Goal: Browse casually

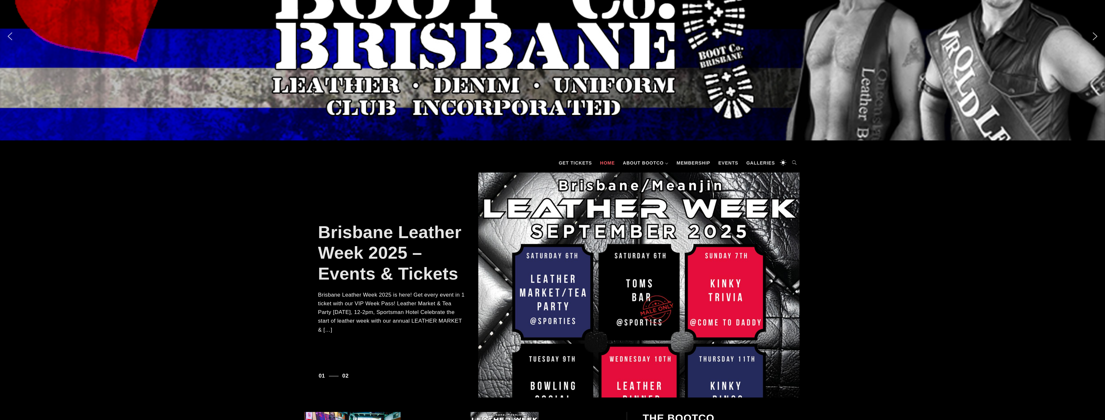
scroll to position [229, 0]
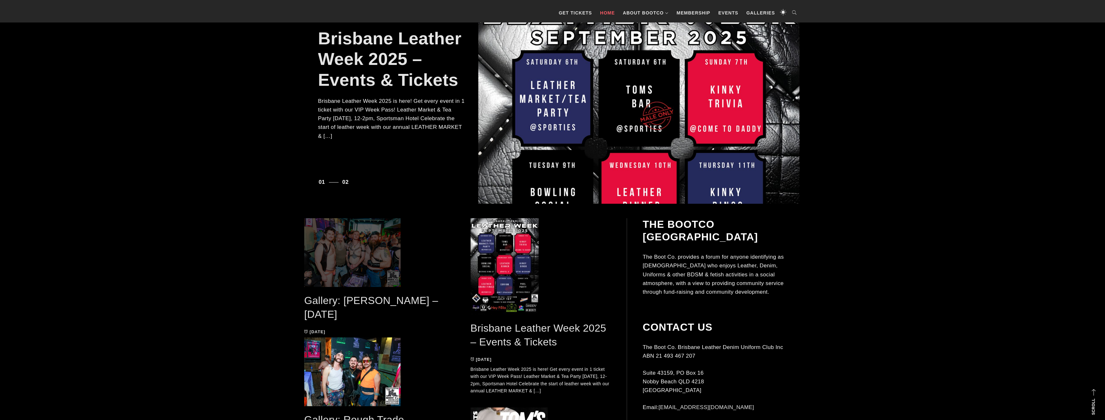
click at [362, 238] on span at bounding box center [374, 252] width 141 height 69
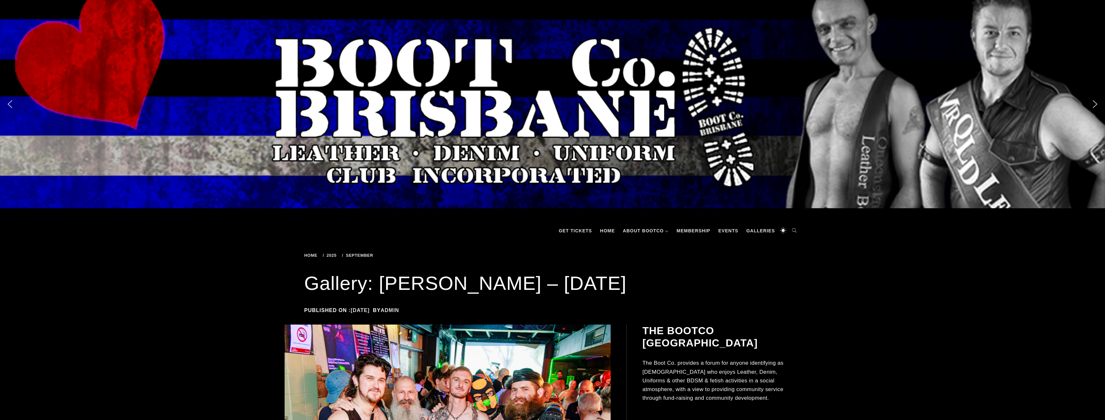
scroll to position [164, 0]
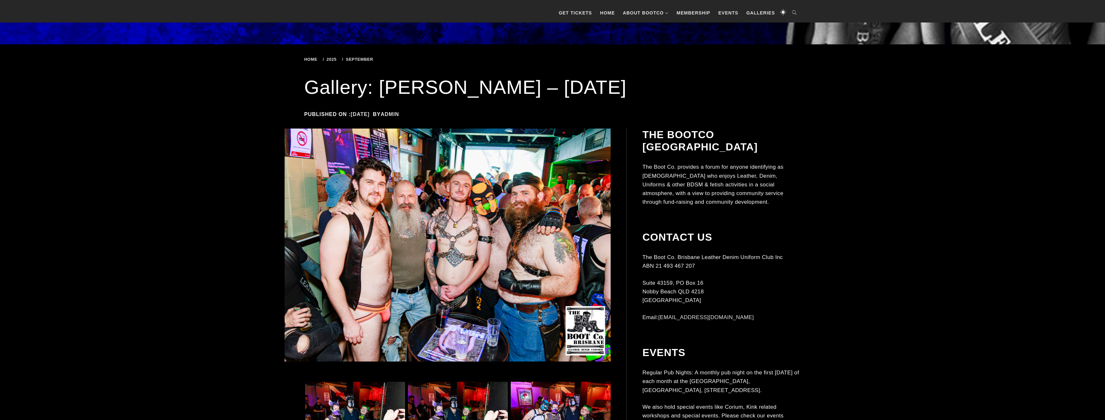
click at [383, 200] on img at bounding box center [447, 244] width 326 height 233
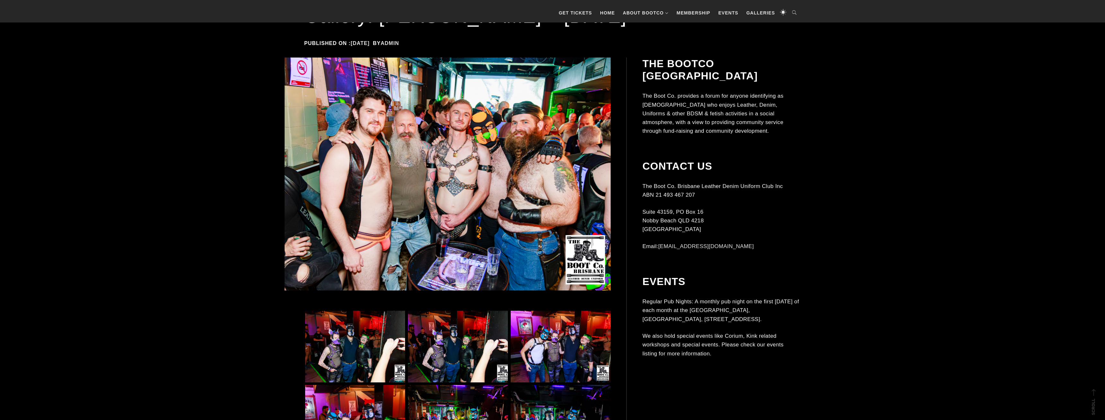
scroll to position [295, 0]
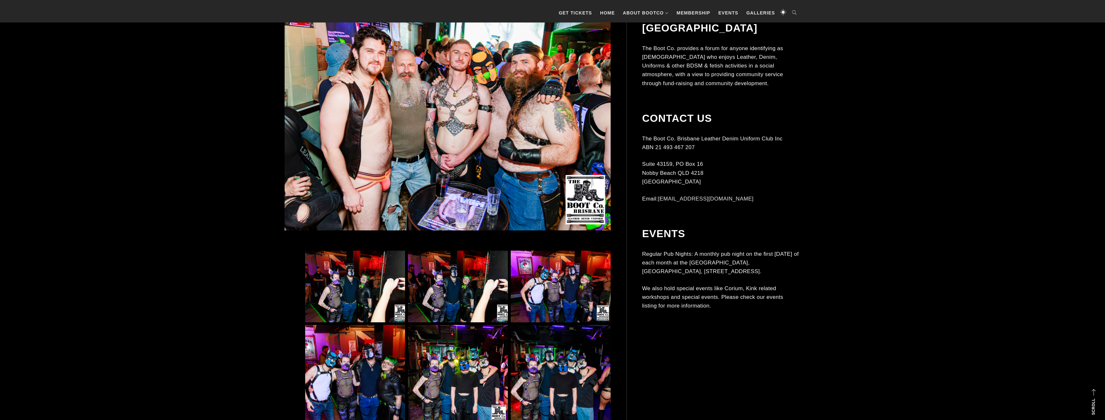
click at [340, 258] on img at bounding box center [355, 286] width 100 height 72
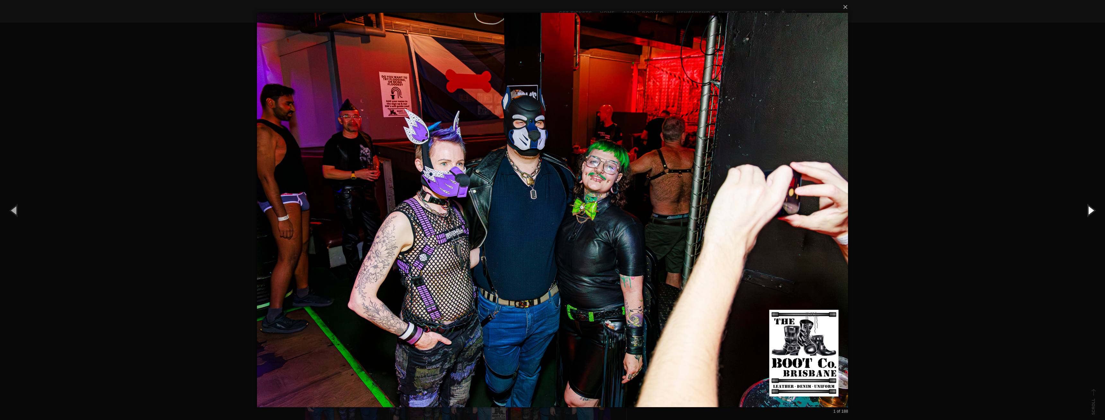
click at [1085, 212] on button "button" at bounding box center [1090, 209] width 29 height 35
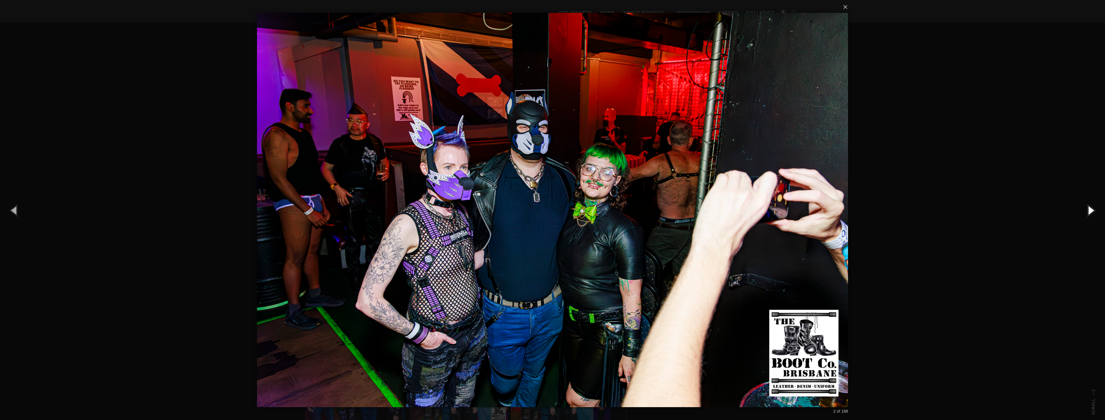
click at [1085, 211] on button "button" at bounding box center [1090, 209] width 29 height 35
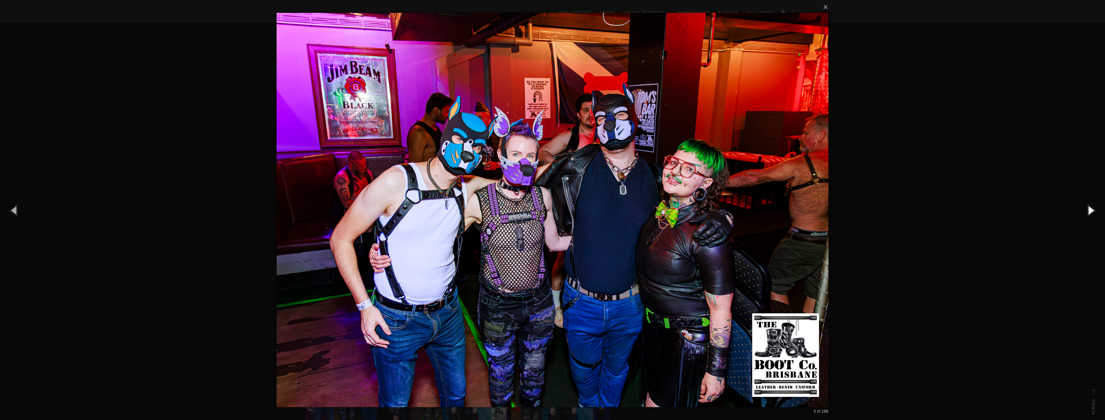
click at [1085, 211] on button "button" at bounding box center [1090, 209] width 29 height 35
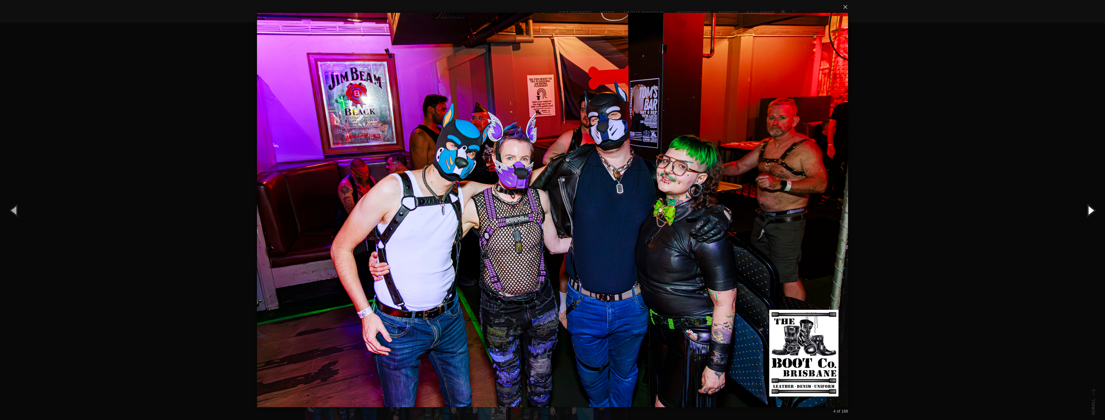
click at [1085, 211] on button "button" at bounding box center [1090, 209] width 29 height 35
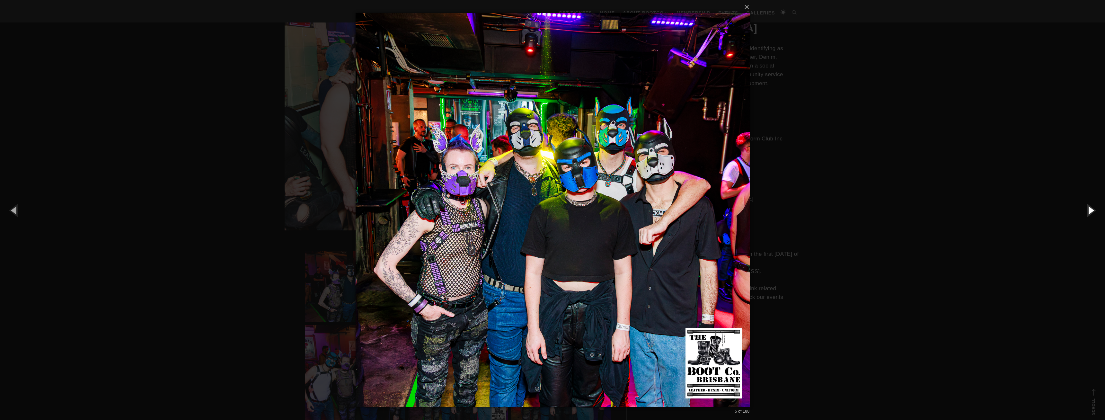
click at [1085, 211] on button "button" at bounding box center [1090, 209] width 29 height 35
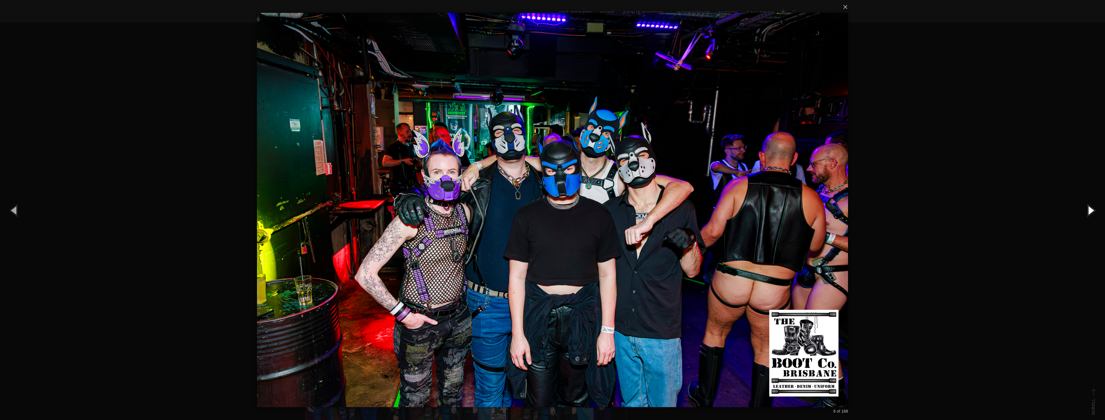
click at [1085, 211] on button "button" at bounding box center [1090, 209] width 29 height 35
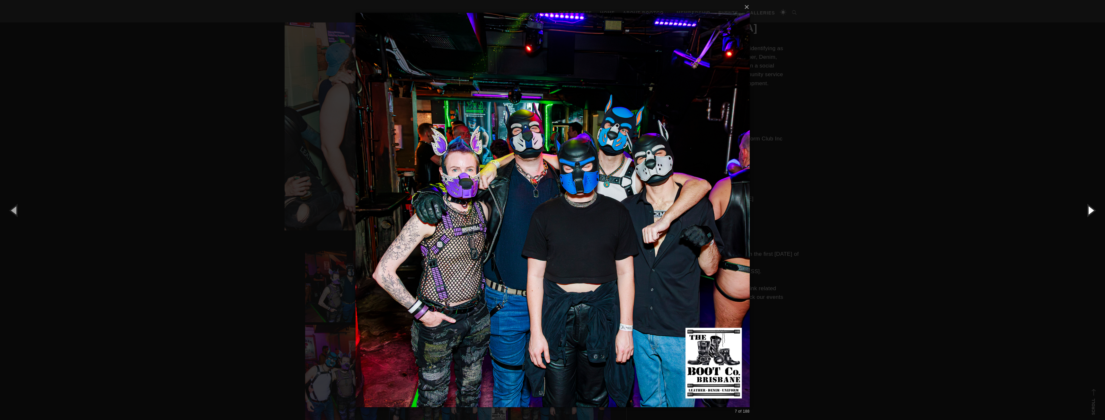
click at [1085, 211] on button "button" at bounding box center [1090, 209] width 29 height 35
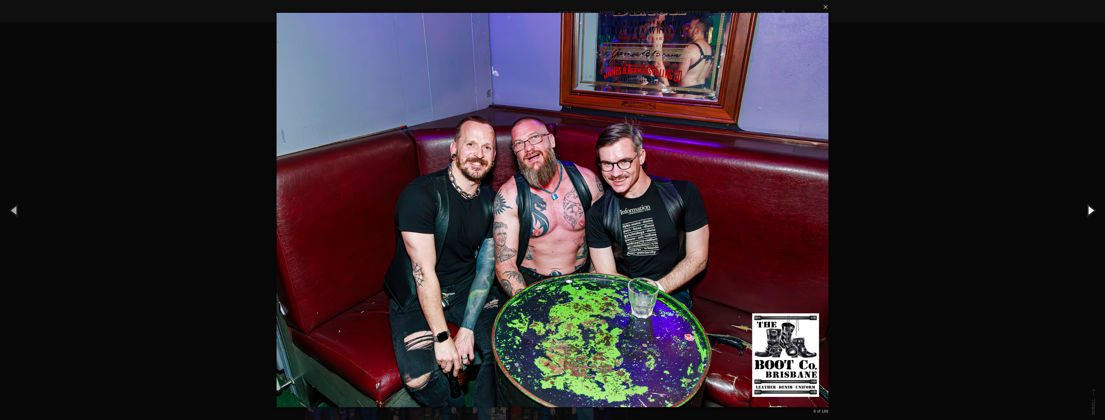
click at [1085, 211] on button "button" at bounding box center [1090, 209] width 29 height 35
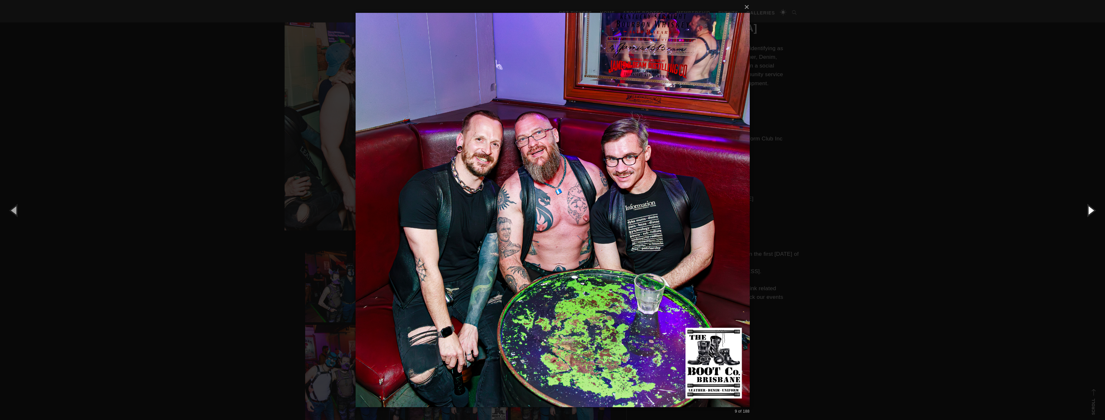
click at [1085, 211] on button "button" at bounding box center [1090, 209] width 29 height 35
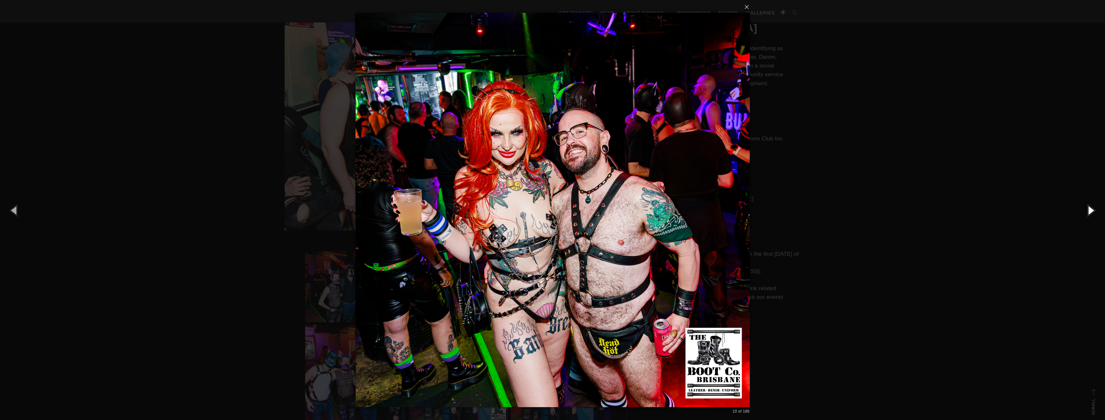
click at [1088, 208] on button "button" at bounding box center [1090, 209] width 29 height 35
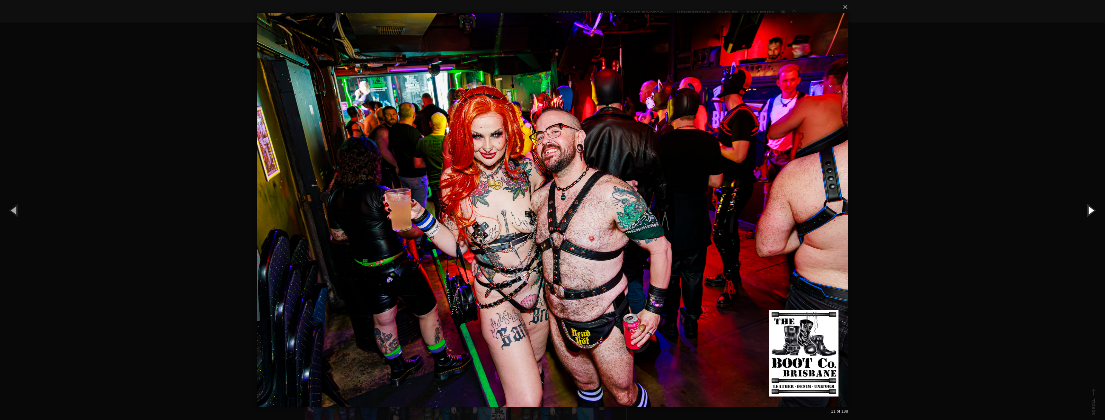
click at [1088, 208] on button "button" at bounding box center [1090, 209] width 29 height 35
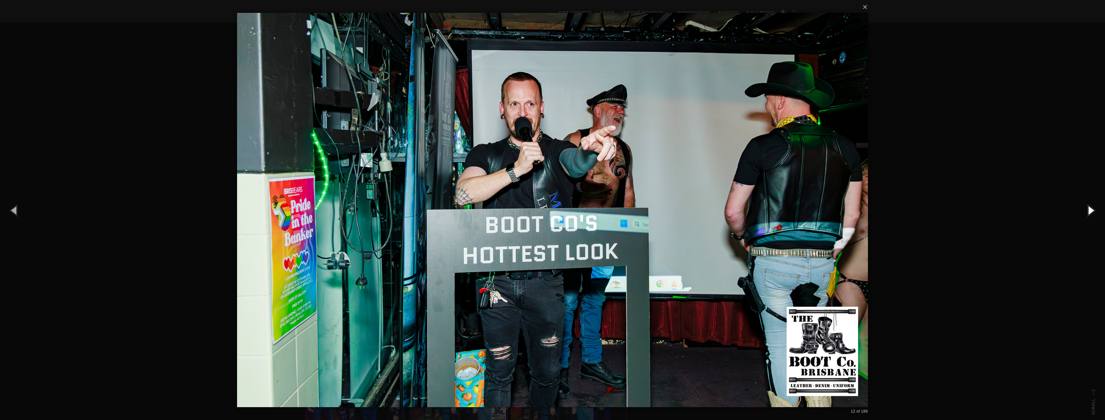
click at [1088, 208] on button "button" at bounding box center [1090, 209] width 29 height 35
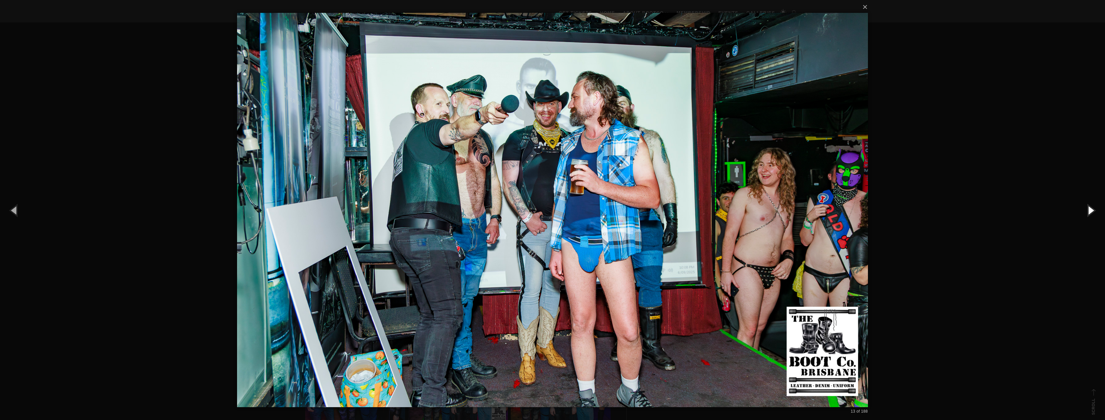
click at [1088, 208] on button "button" at bounding box center [1090, 209] width 29 height 35
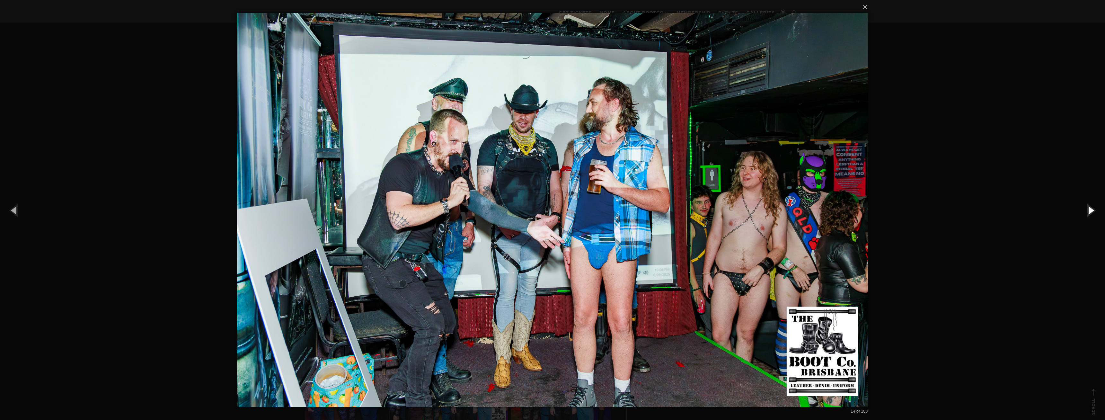
click at [1088, 208] on button "button" at bounding box center [1090, 209] width 29 height 35
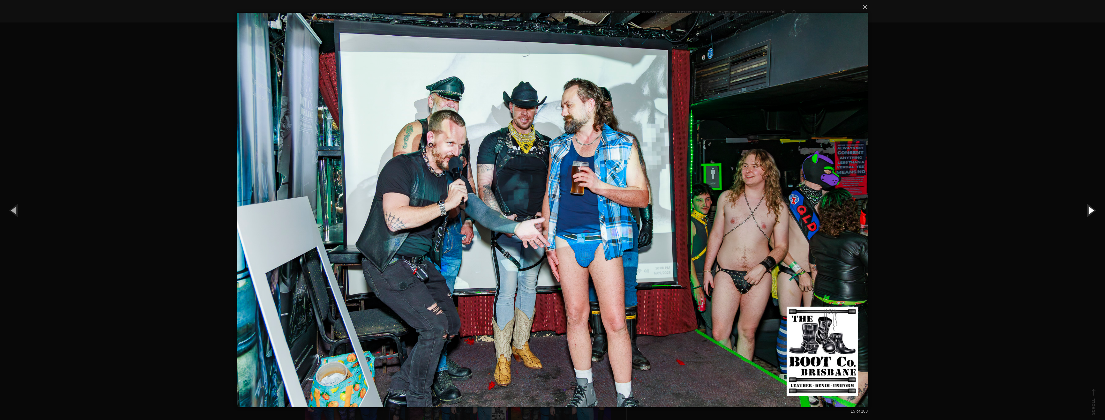
click at [1088, 208] on button "button" at bounding box center [1090, 209] width 29 height 35
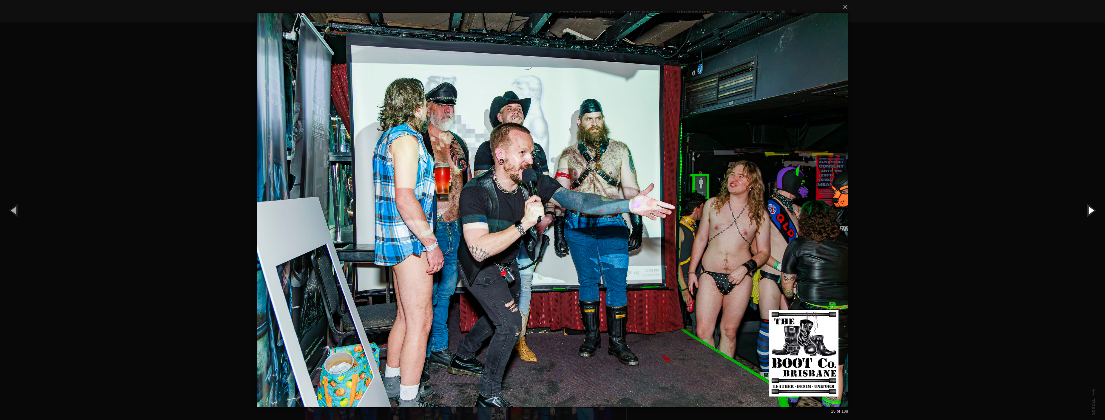
click at [1088, 208] on button "button" at bounding box center [1090, 209] width 29 height 35
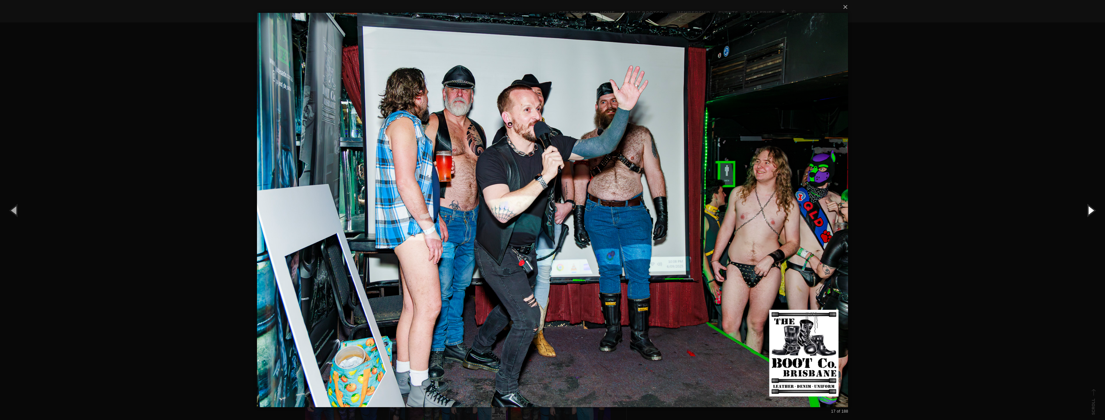
click at [1088, 208] on button "button" at bounding box center [1090, 209] width 29 height 35
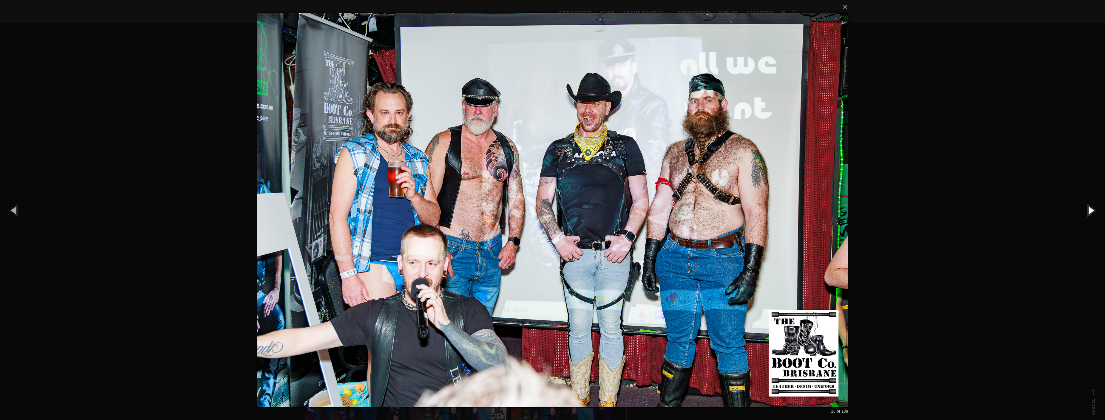
click at [1088, 208] on button "button" at bounding box center [1090, 209] width 29 height 35
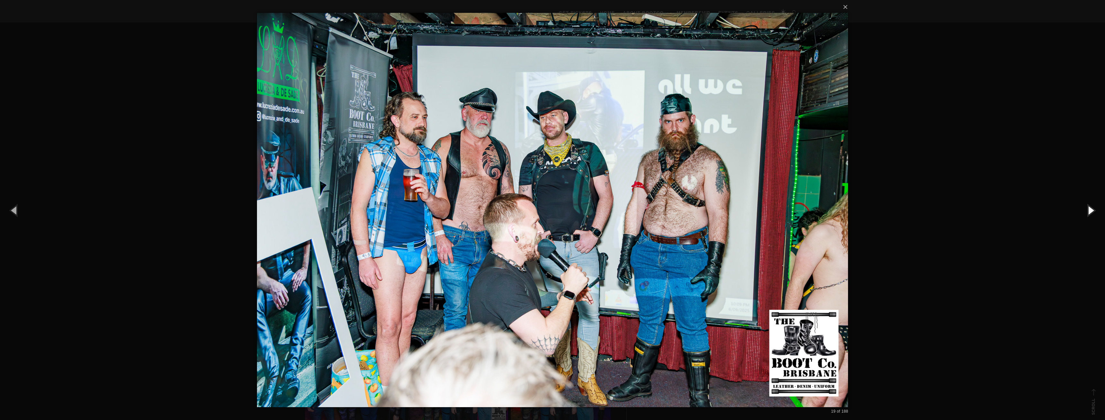
click at [1088, 208] on button "button" at bounding box center [1090, 209] width 29 height 35
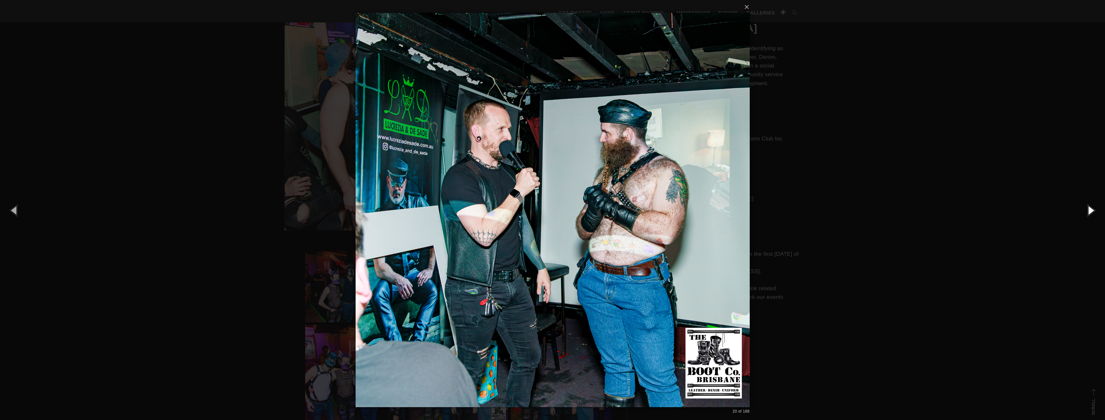
click at [1088, 208] on button "button" at bounding box center [1090, 209] width 29 height 35
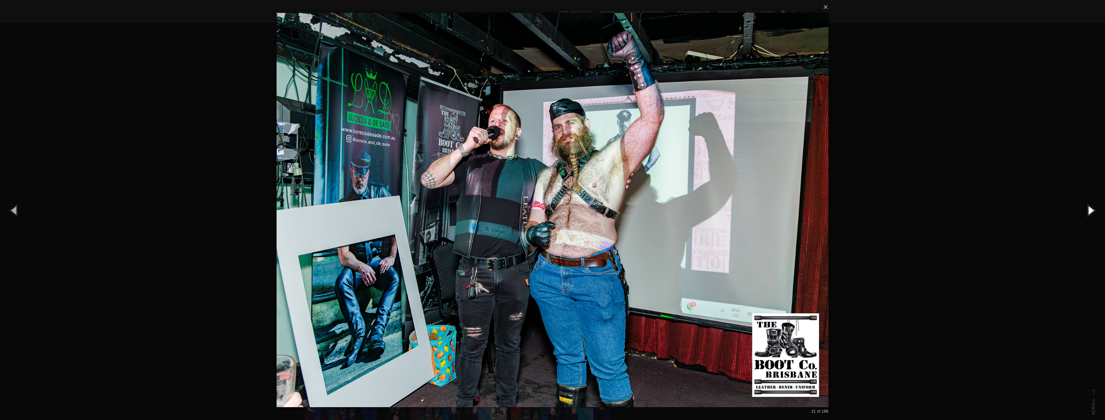
click at [1088, 208] on button "button" at bounding box center [1090, 209] width 29 height 35
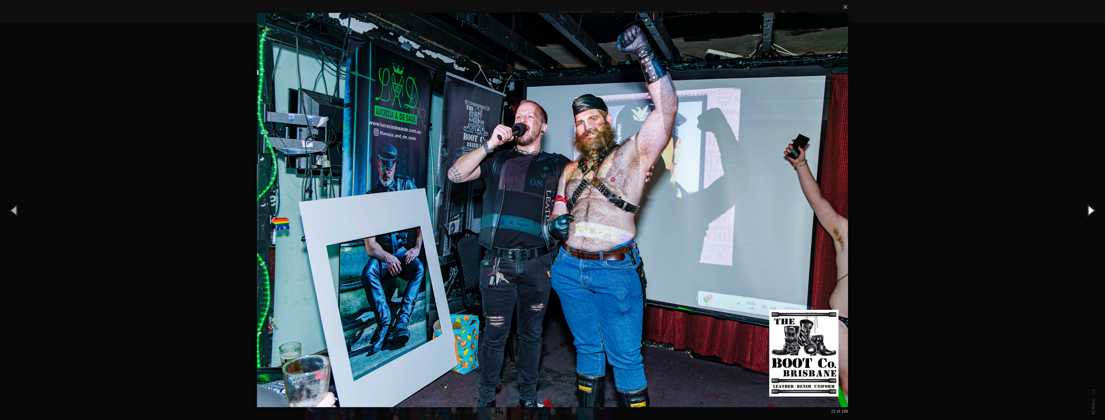
click at [1088, 208] on button "button" at bounding box center [1090, 209] width 29 height 35
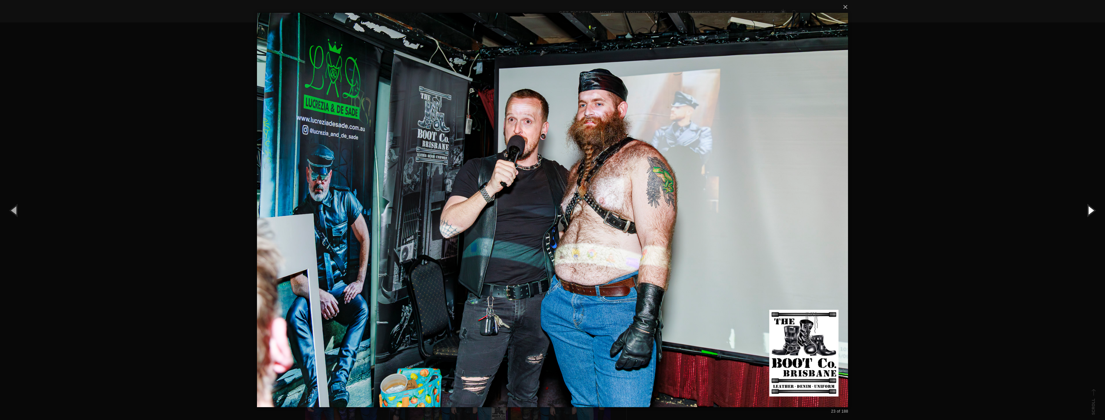
click at [1088, 208] on button "button" at bounding box center [1090, 209] width 29 height 35
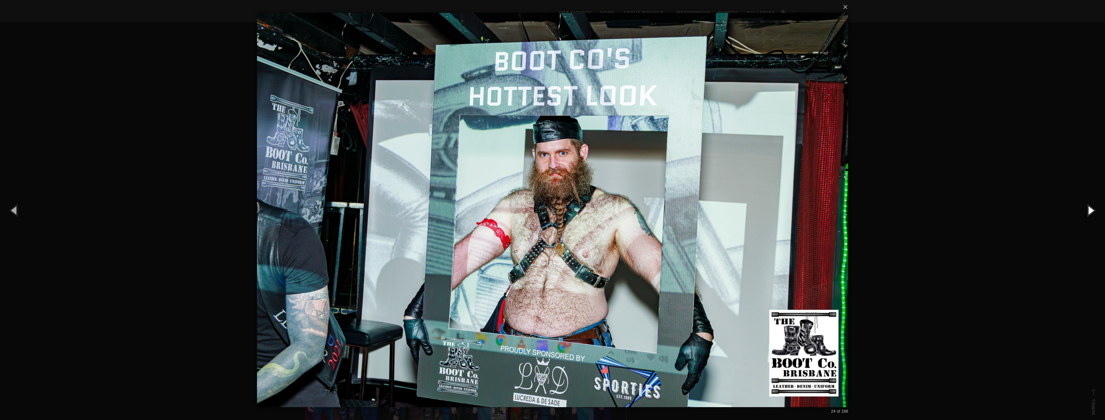
click at [1088, 208] on button "button" at bounding box center [1090, 209] width 29 height 35
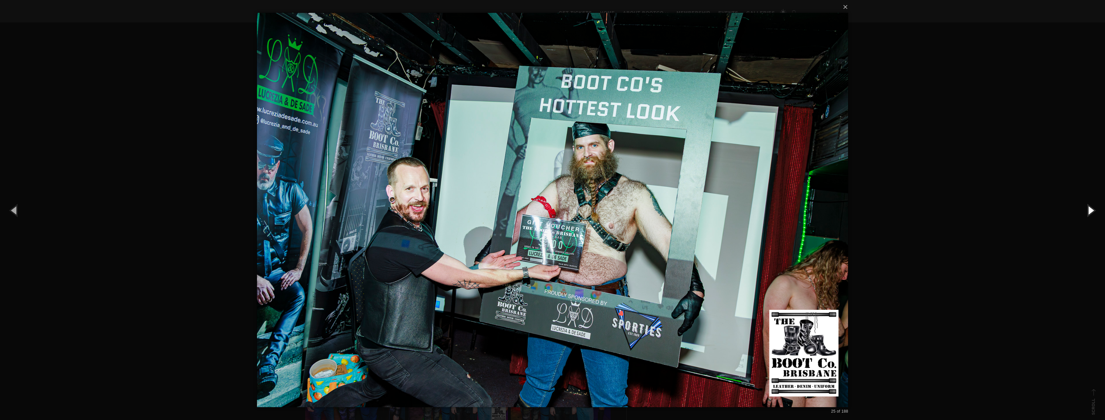
click at [1088, 208] on button "button" at bounding box center [1090, 209] width 29 height 35
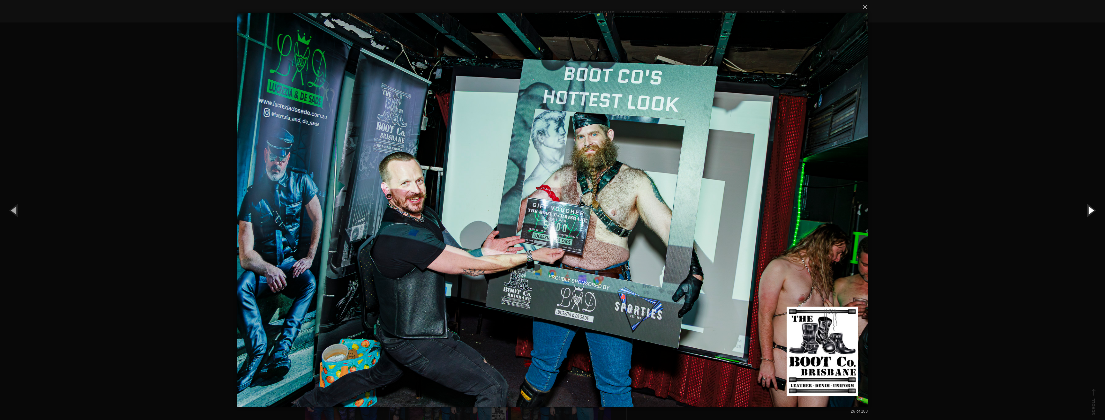
click at [1088, 208] on button "button" at bounding box center [1090, 209] width 29 height 35
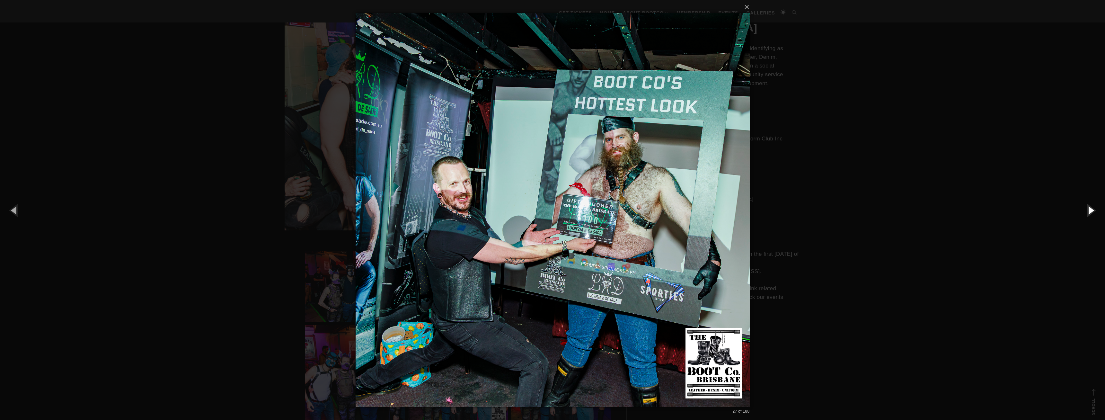
click at [1088, 208] on button "button" at bounding box center [1090, 209] width 29 height 35
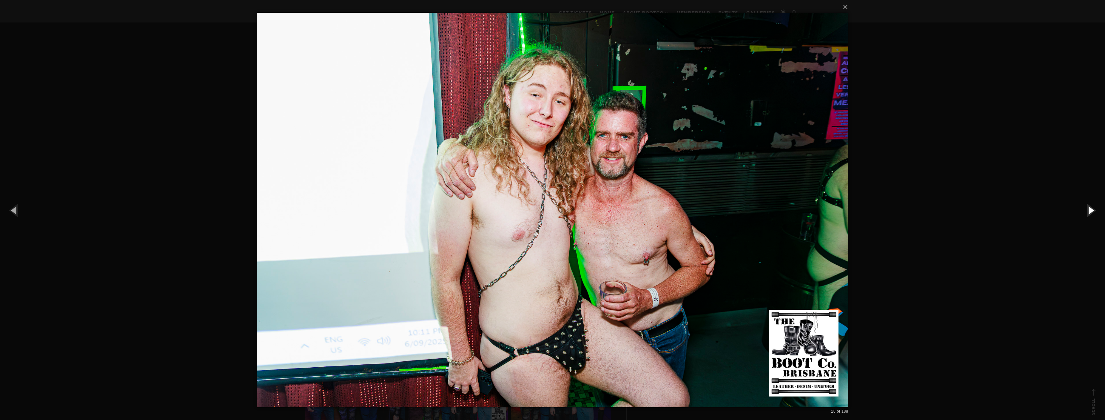
click at [1088, 208] on button "button" at bounding box center [1090, 209] width 29 height 35
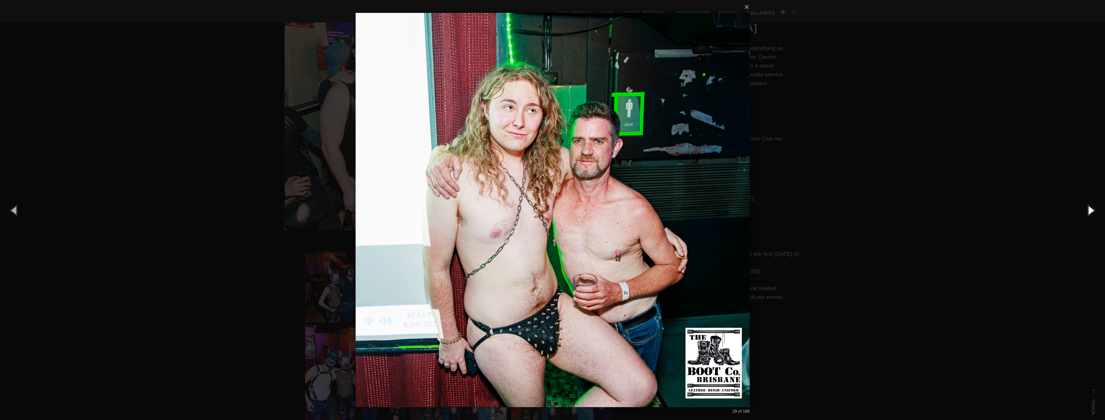
click at [1088, 208] on button "button" at bounding box center [1090, 209] width 29 height 35
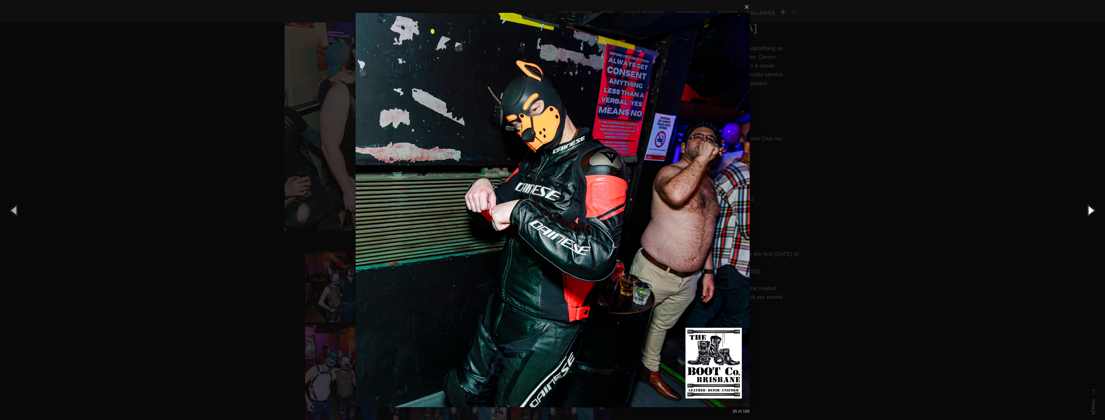
click at [1088, 208] on button "button" at bounding box center [1090, 209] width 29 height 35
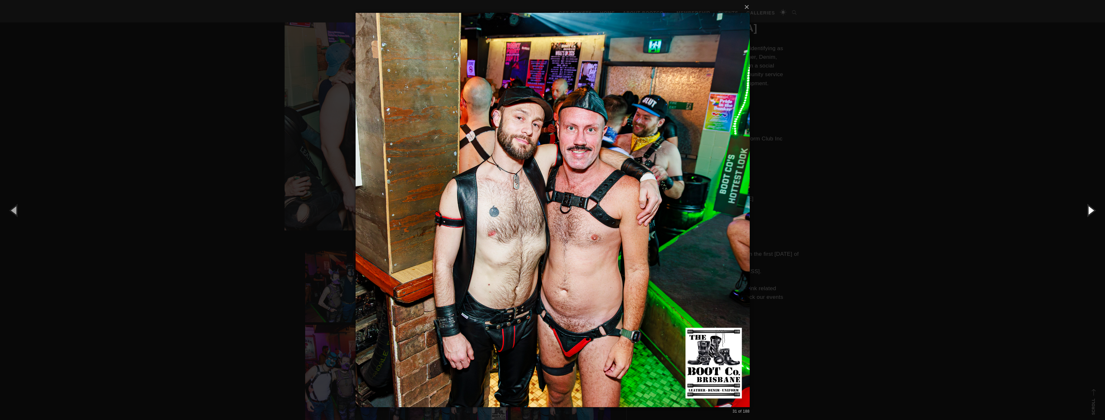
click at [1088, 208] on button "button" at bounding box center [1090, 209] width 29 height 35
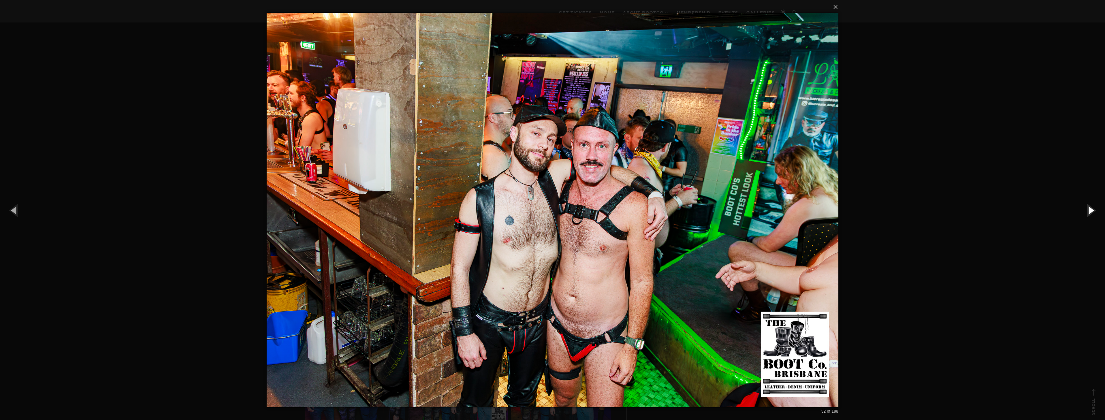
click at [1088, 208] on button "button" at bounding box center [1090, 209] width 29 height 35
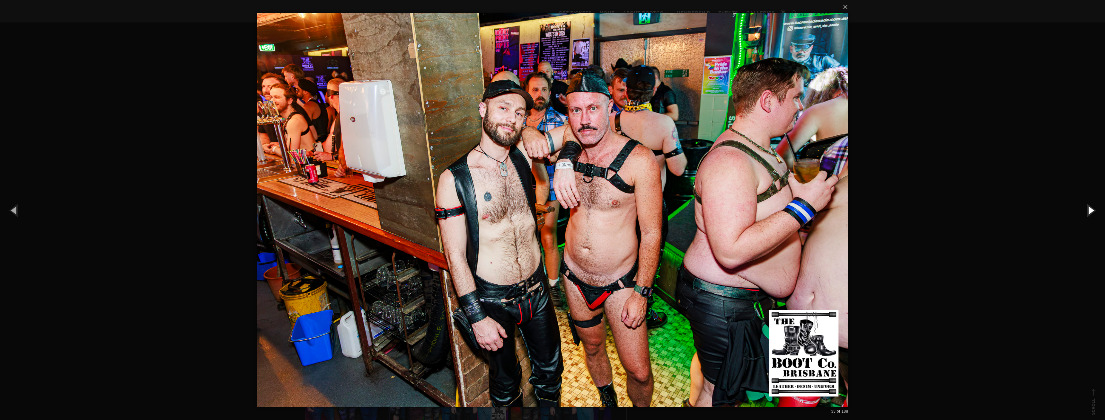
click at [1088, 208] on button "button" at bounding box center [1090, 209] width 29 height 35
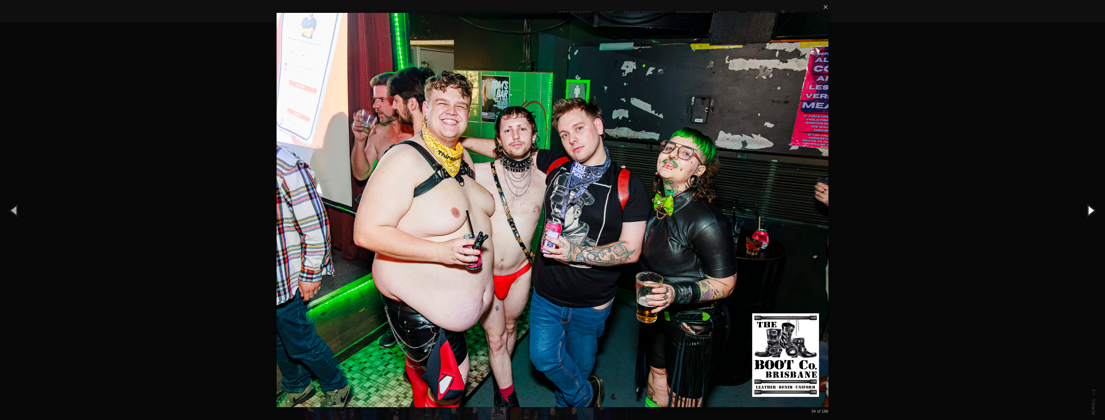
click at [1088, 208] on button "button" at bounding box center [1090, 209] width 29 height 35
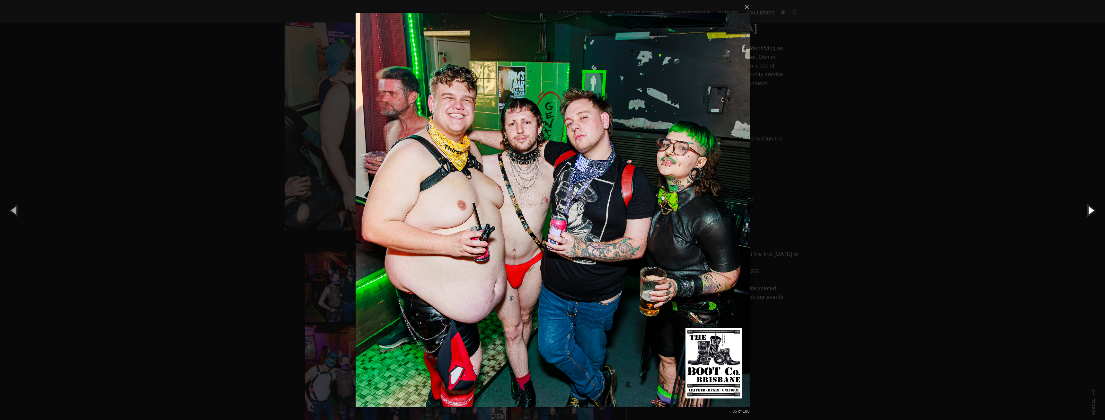
click at [1088, 208] on button "button" at bounding box center [1090, 209] width 29 height 35
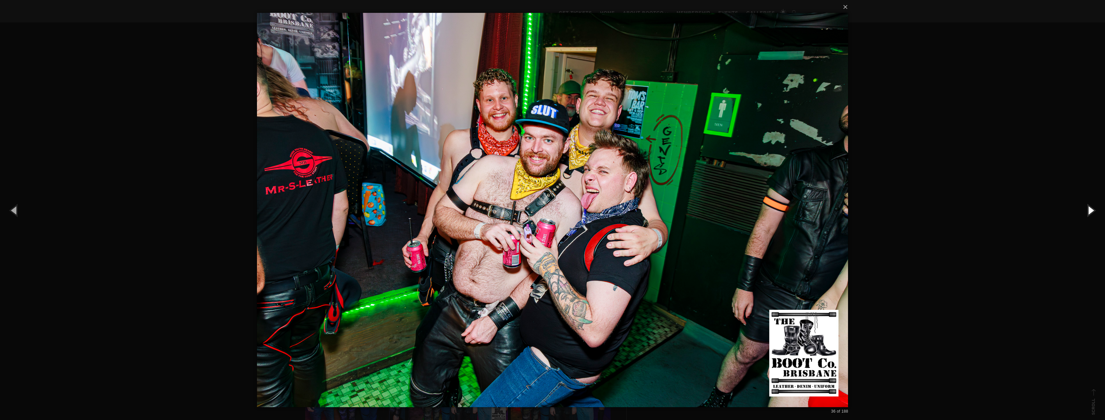
click at [1088, 208] on button "button" at bounding box center [1090, 209] width 29 height 35
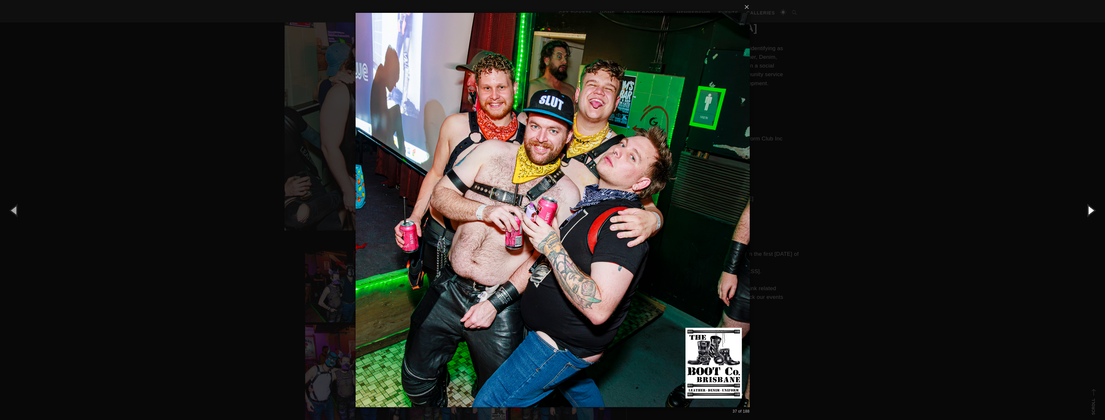
click at [1088, 208] on button "button" at bounding box center [1090, 209] width 29 height 35
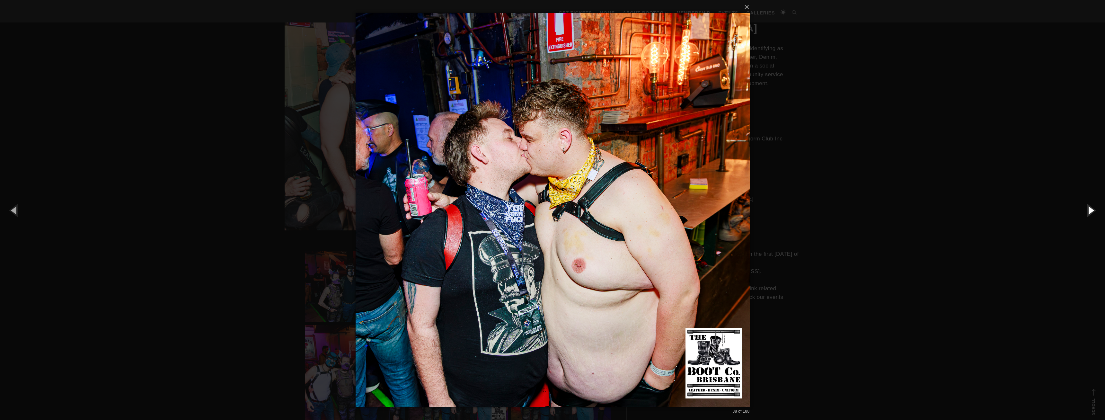
click at [1088, 208] on button "button" at bounding box center [1090, 209] width 29 height 35
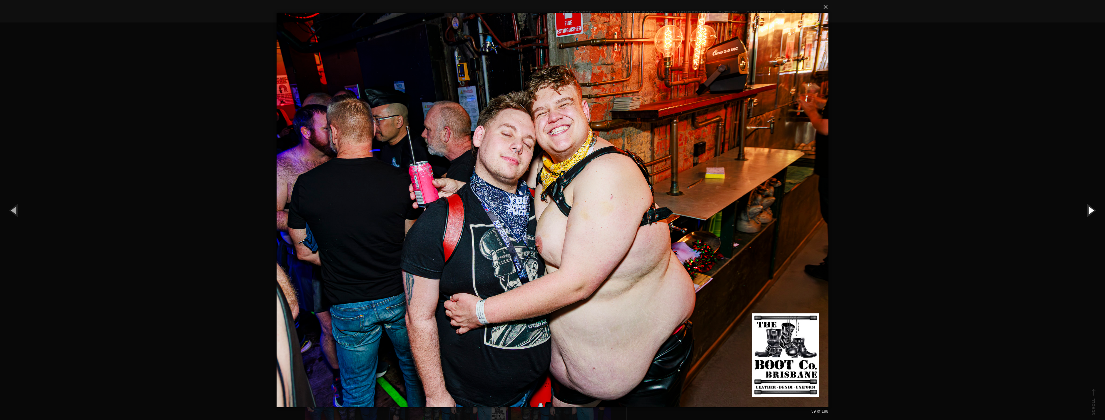
click at [1088, 208] on button "button" at bounding box center [1090, 209] width 29 height 35
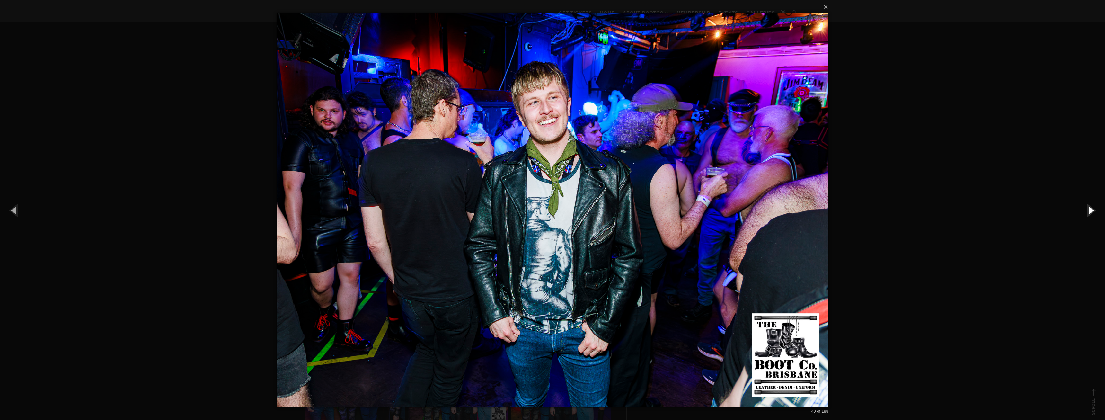
click at [1088, 208] on button "button" at bounding box center [1090, 209] width 29 height 35
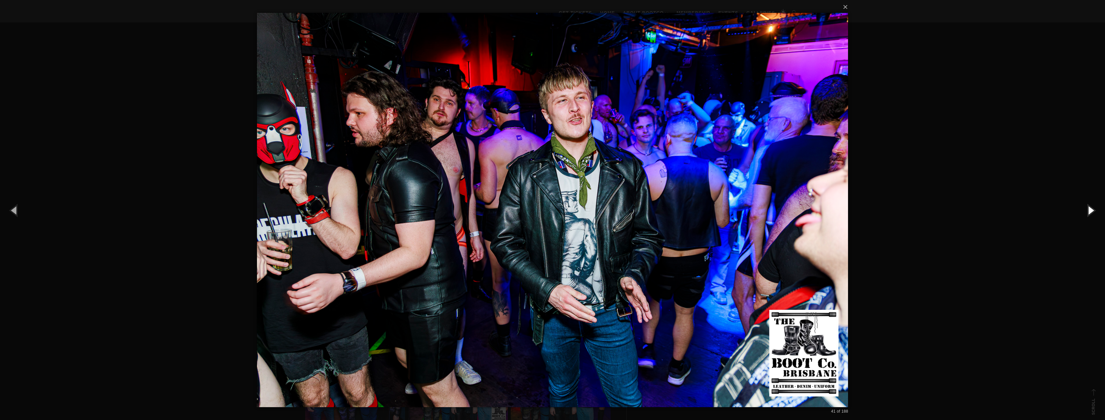
click at [1088, 208] on button "button" at bounding box center [1090, 209] width 29 height 35
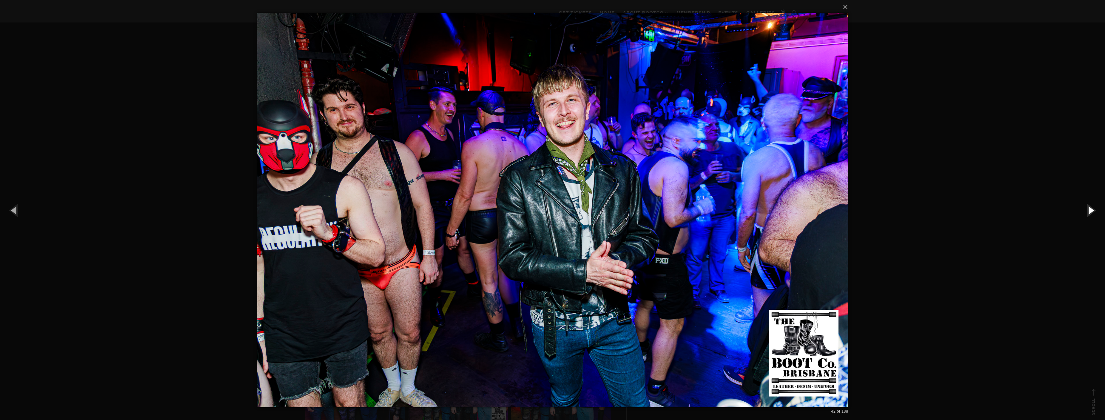
click at [1088, 208] on button "button" at bounding box center [1090, 209] width 29 height 35
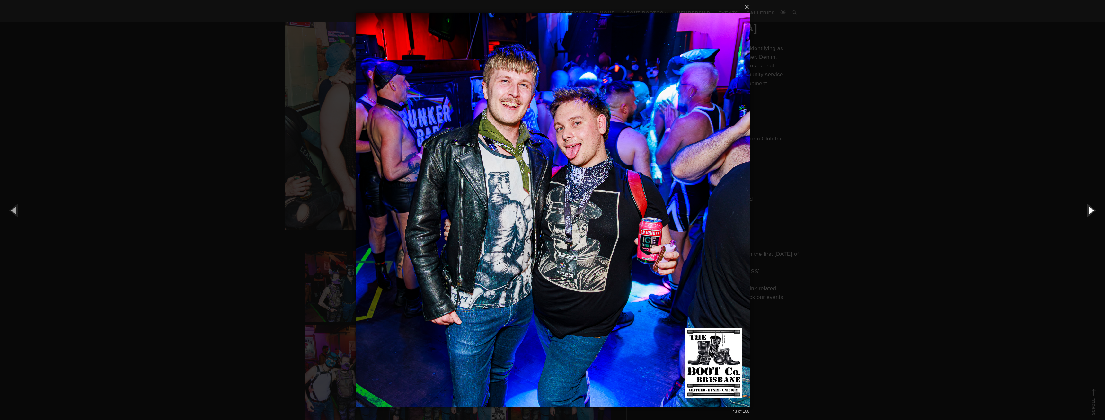
click at [1092, 210] on button "button" at bounding box center [1090, 209] width 29 height 35
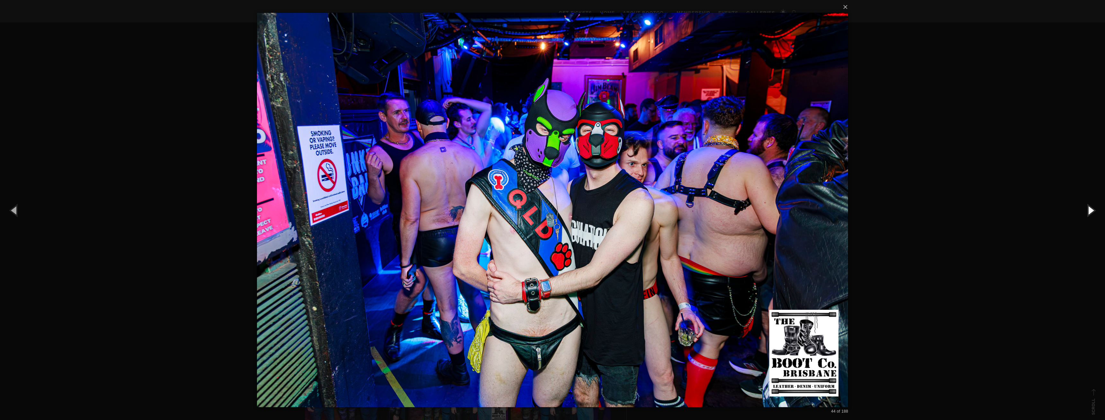
click at [1082, 206] on button "button" at bounding box center [1090, 209] width 29 height 35
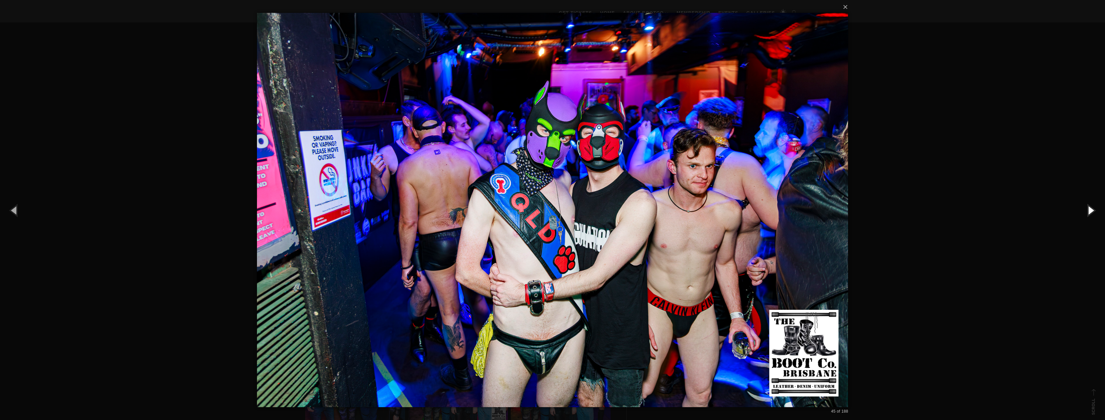
click at [1081, 211] on button "button" at bounding box center [1090, 209] width 29 height 35
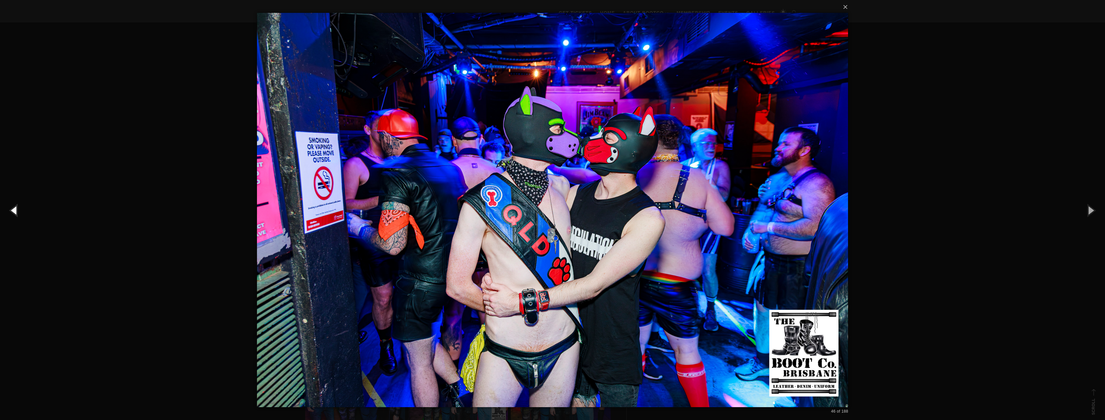
click at [21, 208] on button "button" at bounding box center [14, 209] width 29 height 35
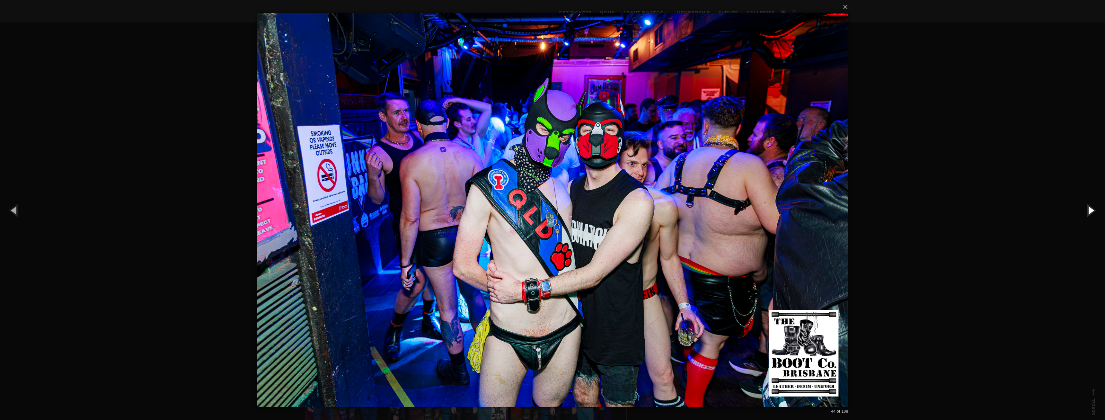
click at [1092, 208] on button "button" at bounding box center [1090, 209] width 29 height 35
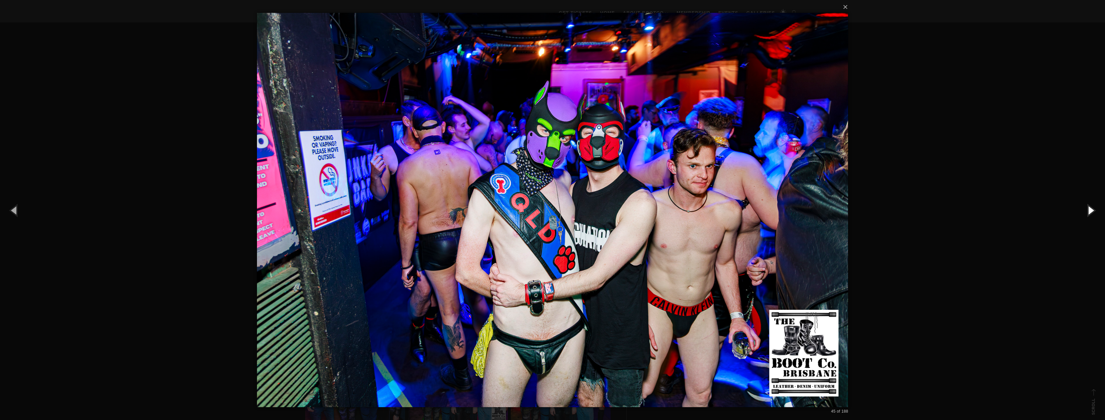
click at [1092, 208] on button "button" at bounding box center [1090, 209] width 29 height 35
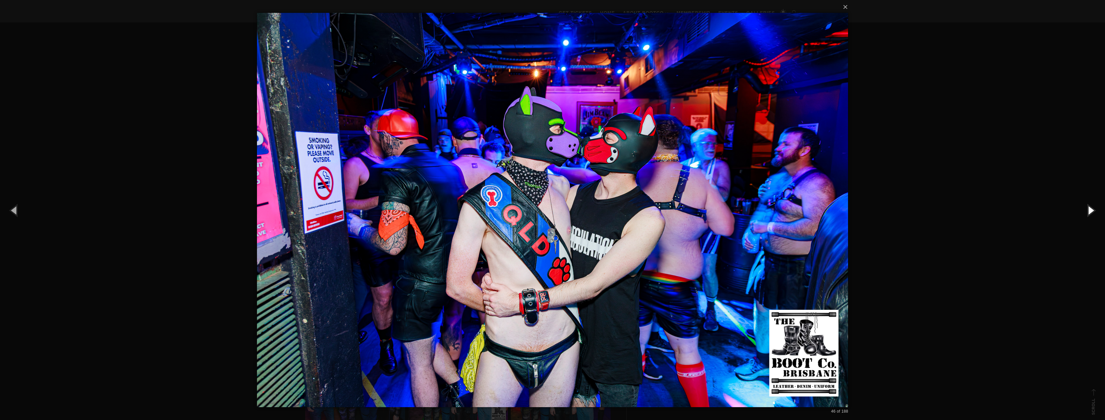
click at [1089, 208] on button "button" at bounding box center [1090, 209] width 29 height 35
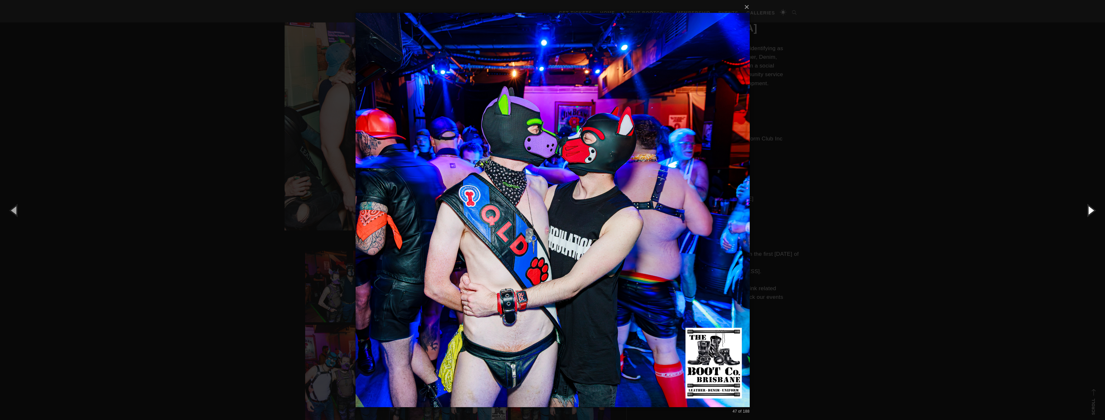
click at [1089, 208] on button "button" at bounding box center [1090, 209] width 29 height 35
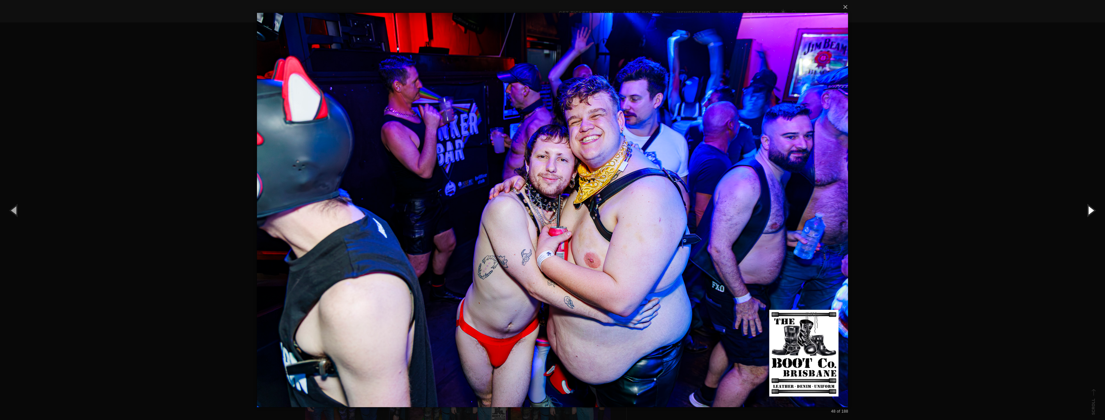
click at [1089, 208] on button "button" at bounding box center [1090, 209] width 29 height 35
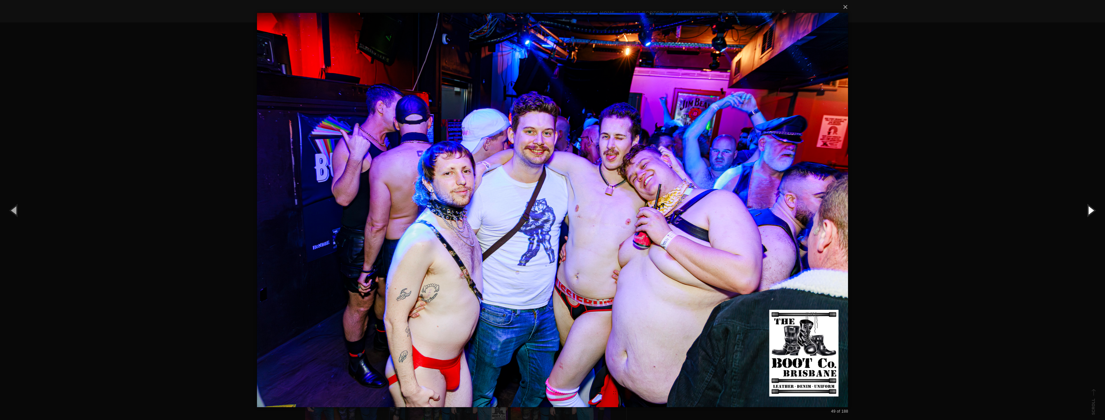
click at [1089, 208] on button "button" at bounding box center [1090, 209] width 29 height 35
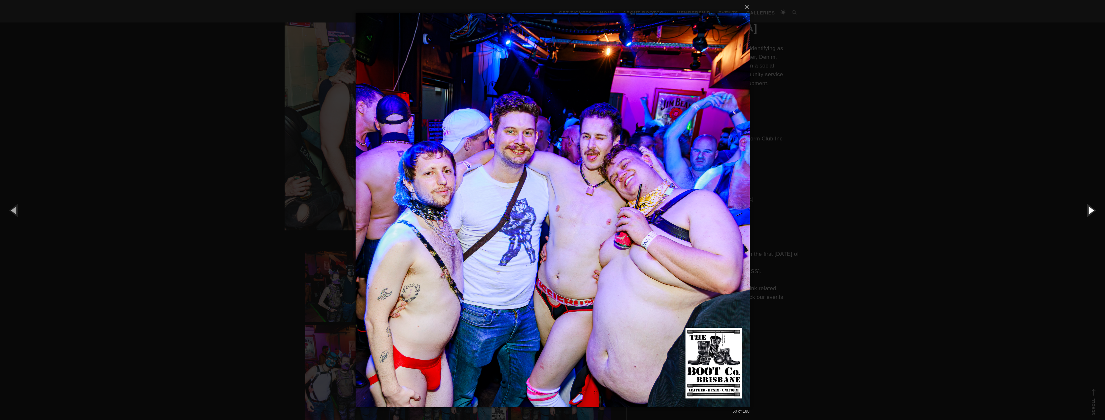
click at [1089, 208] on button "button" at bounding box center [1090, 209] width 29 height 35
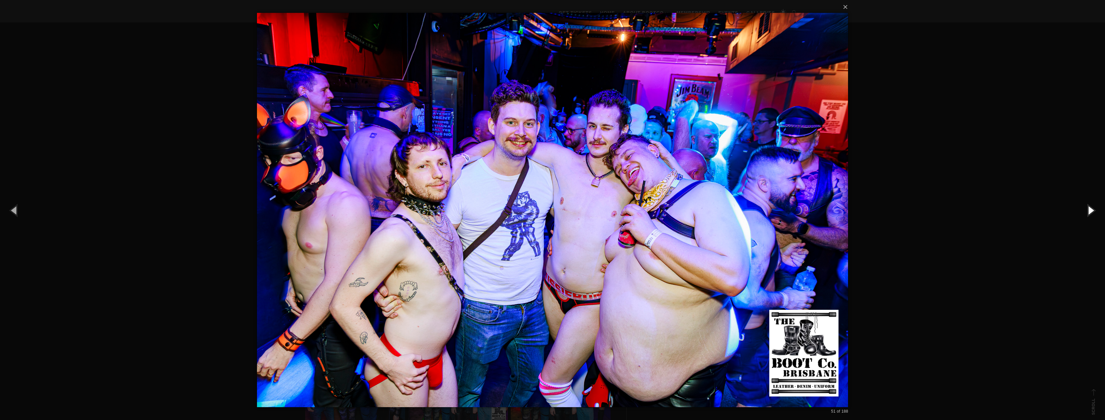
click at [1089, 208] on button "button" at bounding box center [1090, 209] width 29 height 35
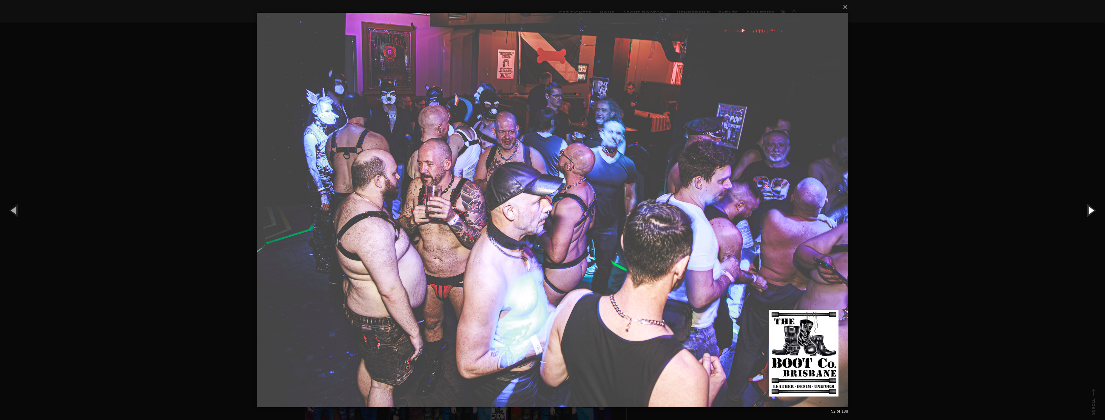
click at [1089, 208] on button "button" at bounding box center [1090, 209] width 29 height 35
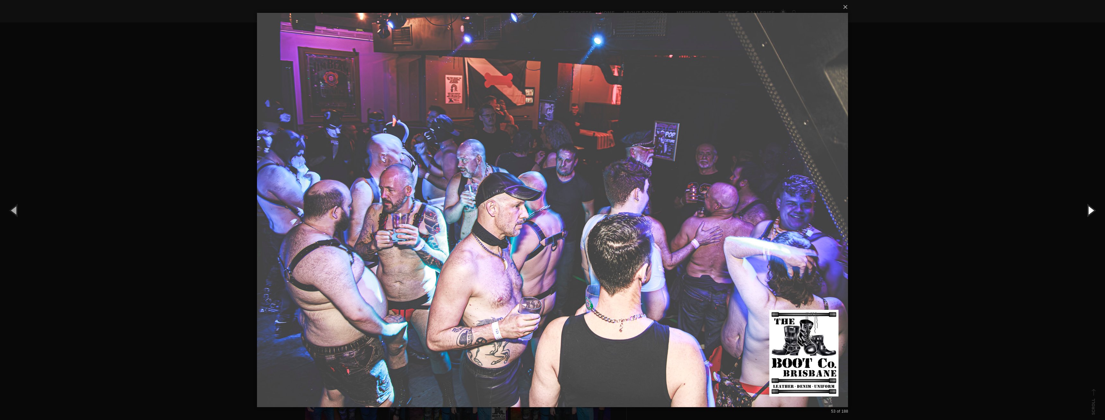
click at [1089, 208] on button "button" at bounding box center [1090, 209] width 29 height 35
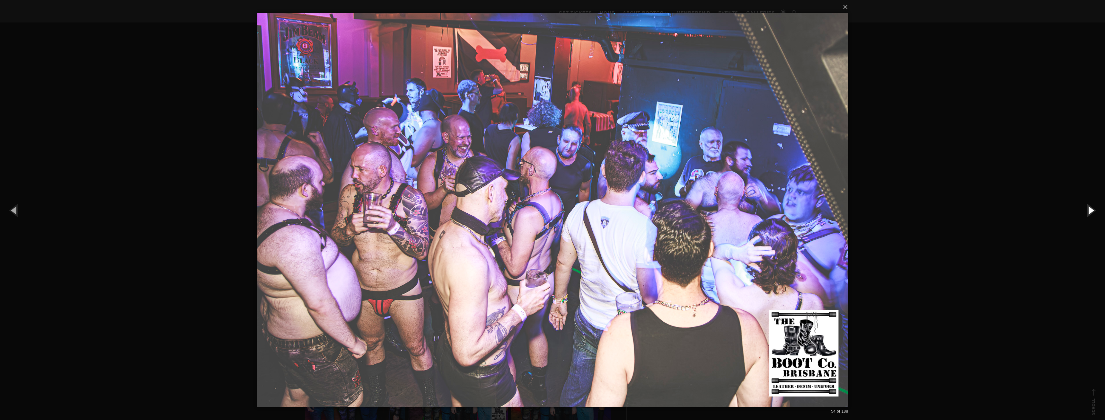
click at [1089, 208] on button "button" at bounding box center [1090, 209] width 29 height 35
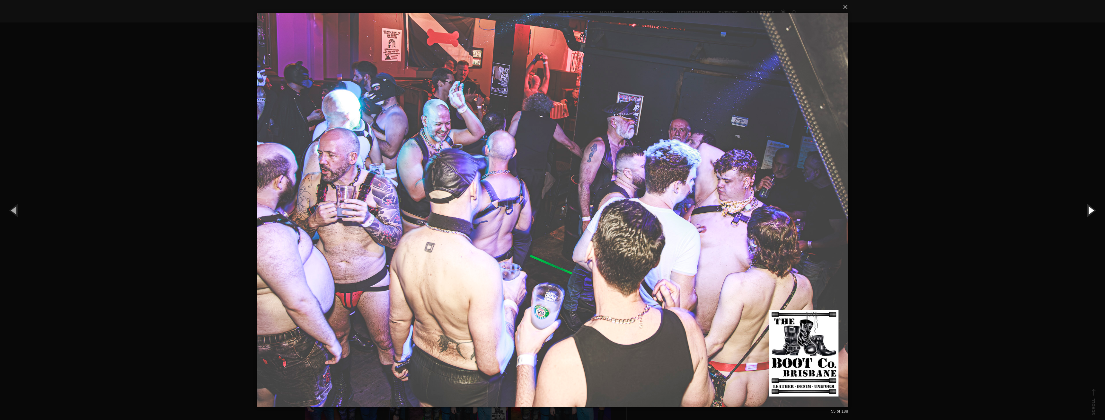
click at [1089, 208] on button "button" at bounding box center [1090, 209] width 29 height 35
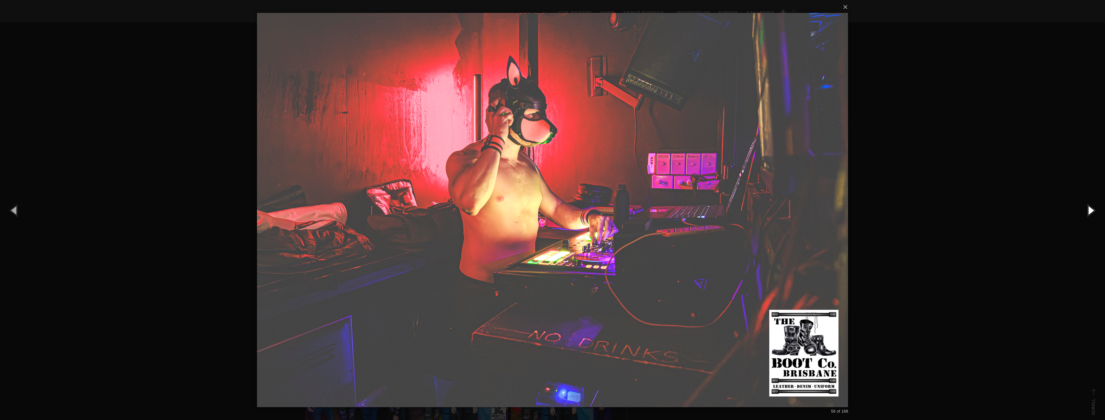
click at [1089, 208] on button "button" at bounding box center [1090, 209] width 29 height 35
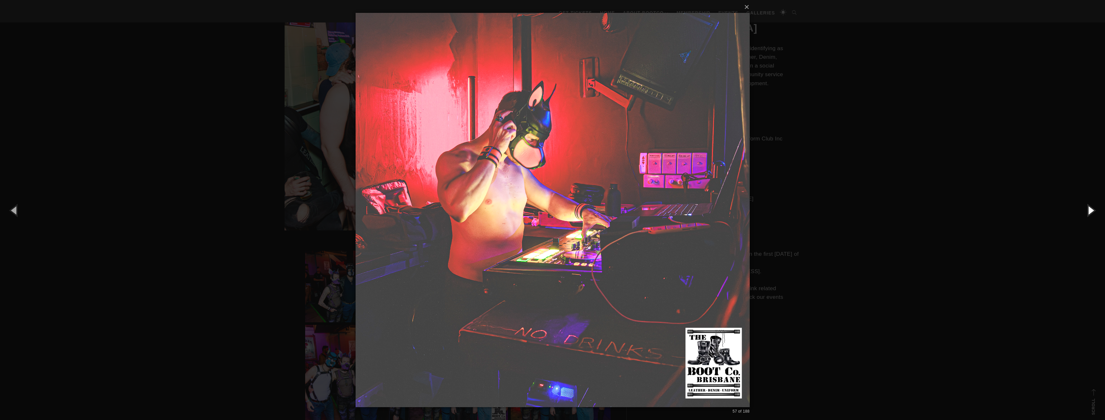
click at [1089, 208] on button "button" at bounding box center [1090, 209] width 29 height 35
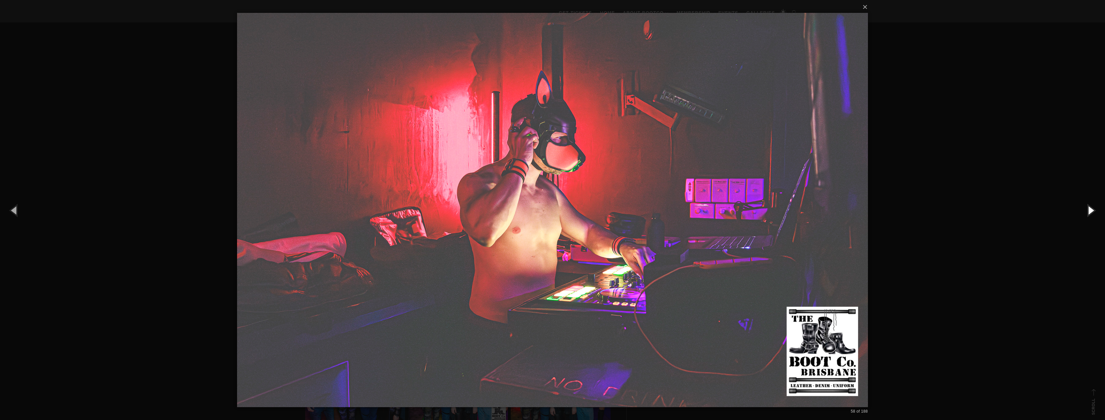
click at [1089, 208] on button "button" at bounding box center [1090, 209] width 29 height 35
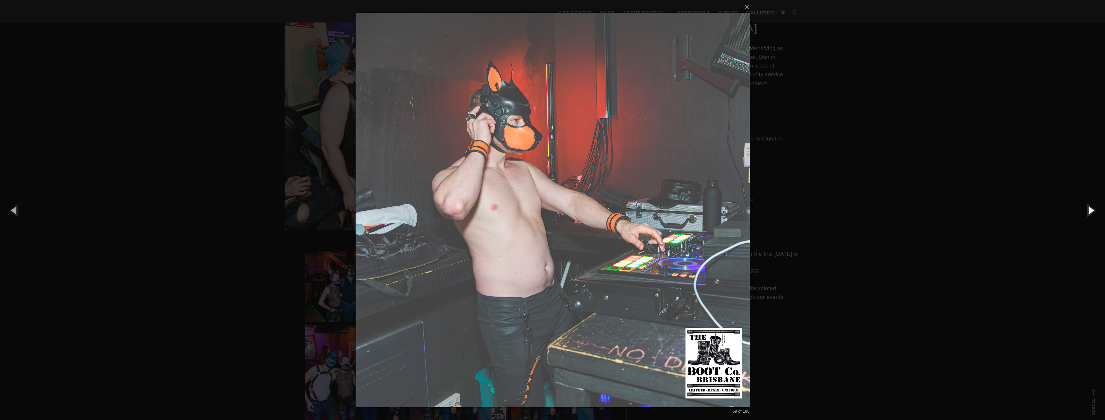
click at [1089, 208] on button "button" at bounding box center [1090, 209] width 29 height 35
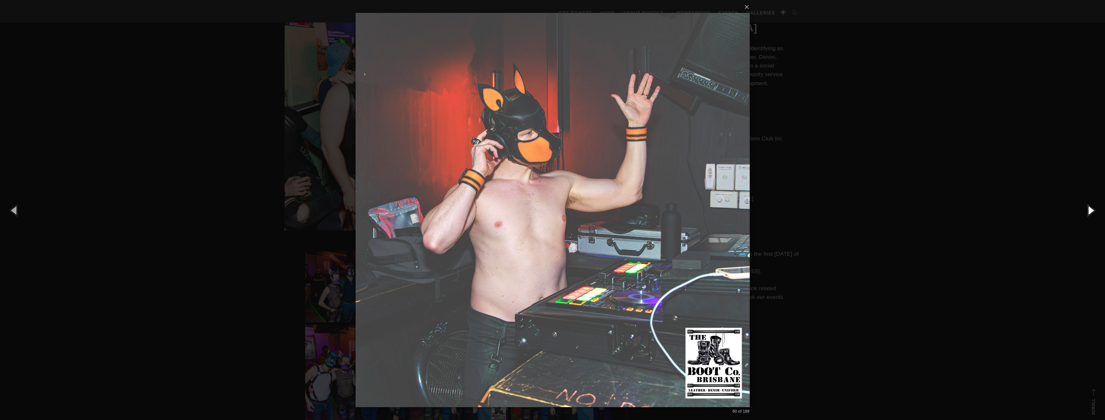
click at [1089, 208] on button "button" at bounding box center [1090, 209] width 29 height 35
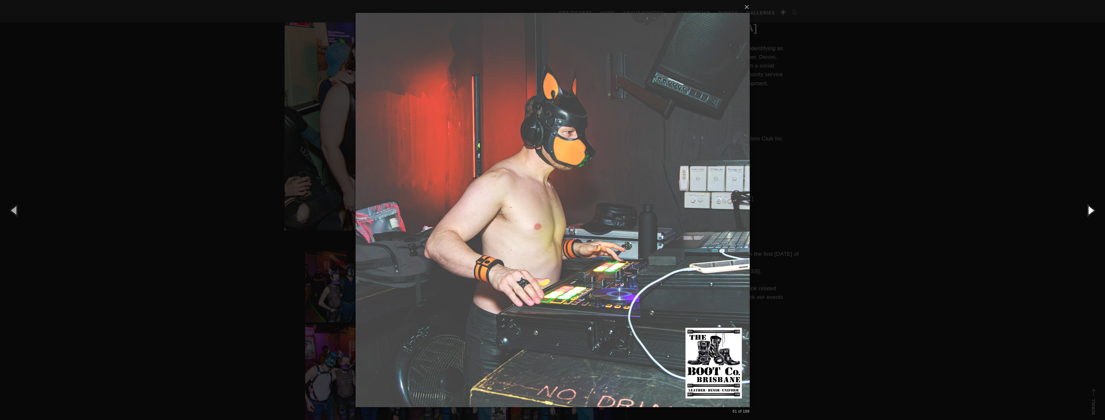
click at [1089, 208] on button "button" at bounding box center [1090, 209] width 29 height 35
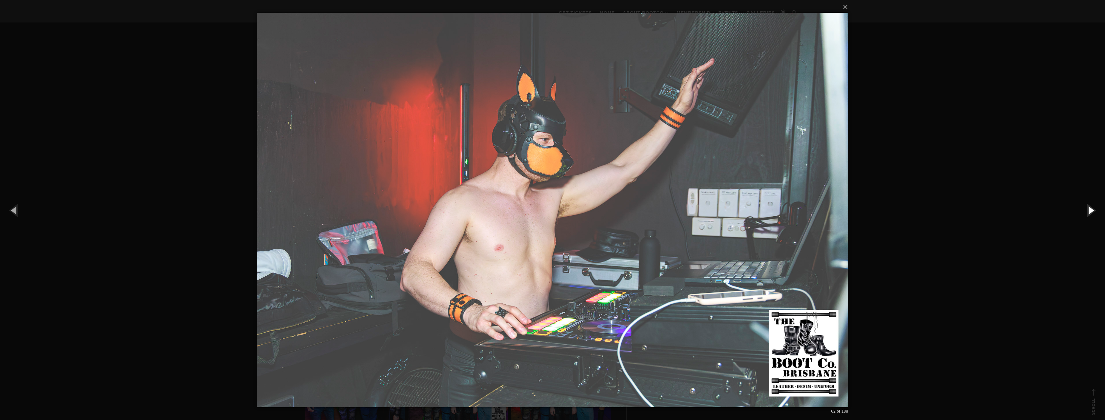
click at [1089, 208] on button "button" at bounding box center [1090, 209] width 29 height 35
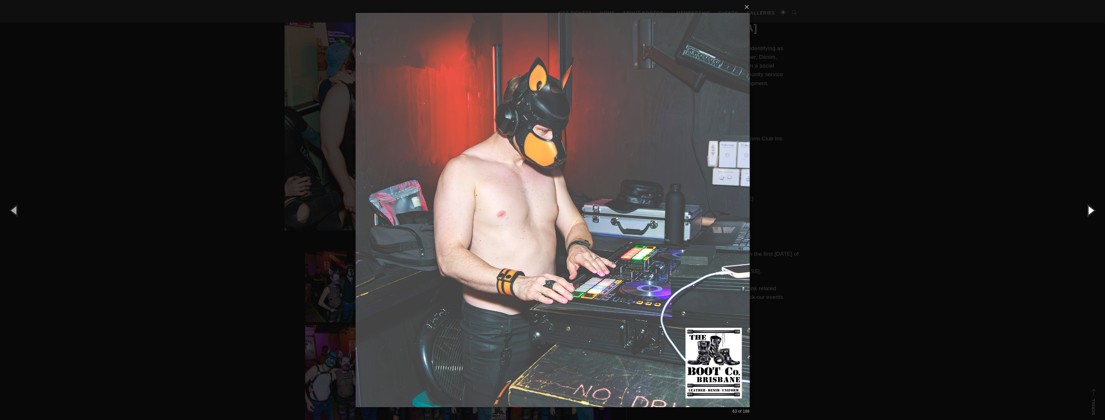
click at [1089, 208] on button "button" at bounding box center [1090, 209] width 29 height 35
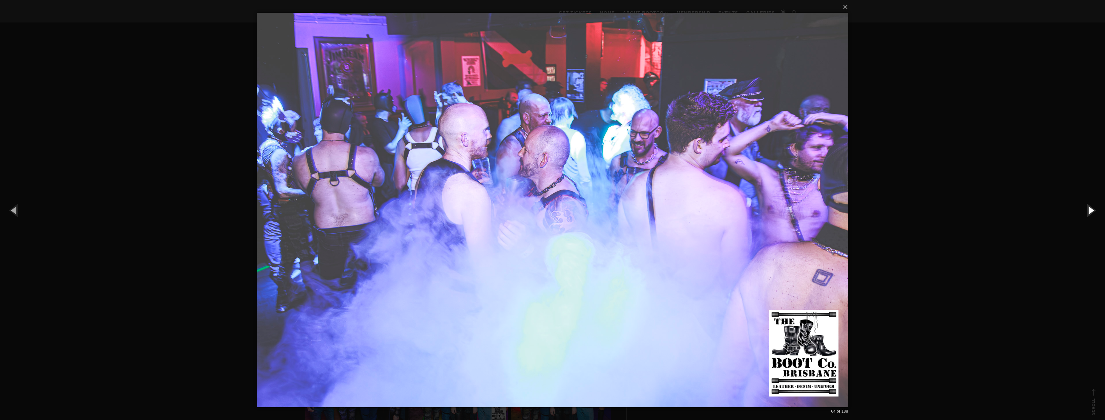
click at [1089, 208] on button "button" at bounding box center [1090, 209] width 29 height 35
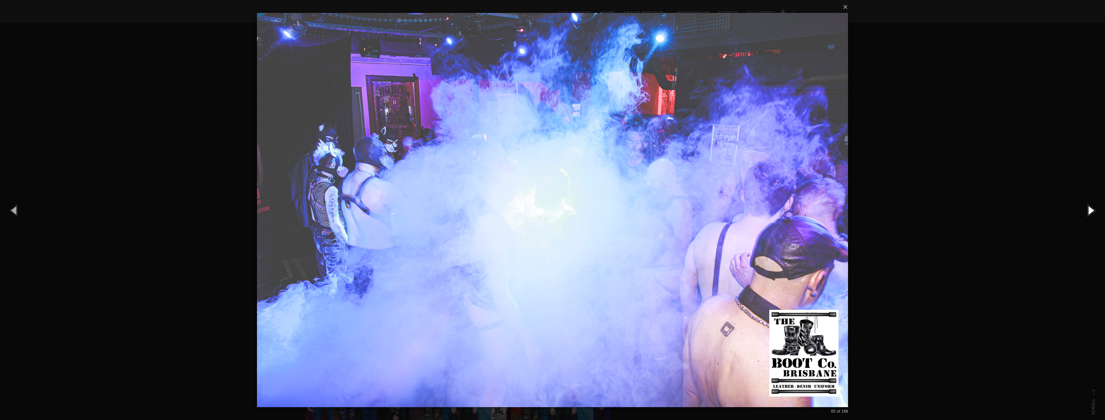
click at [1089, 208] on button "button" at bounding box center [1090, 209] width 29 height 35
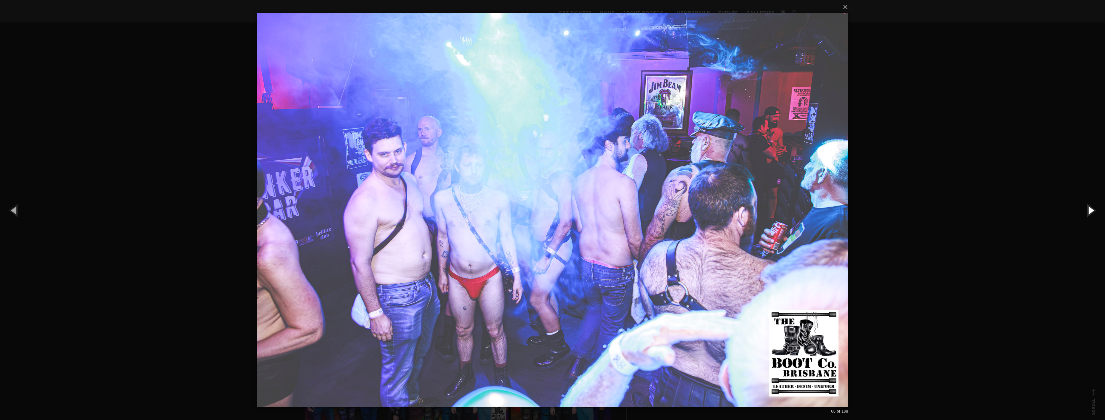
click at [1089, 208] on button "button" at bounding box center [1090, 209] width 29 height 35
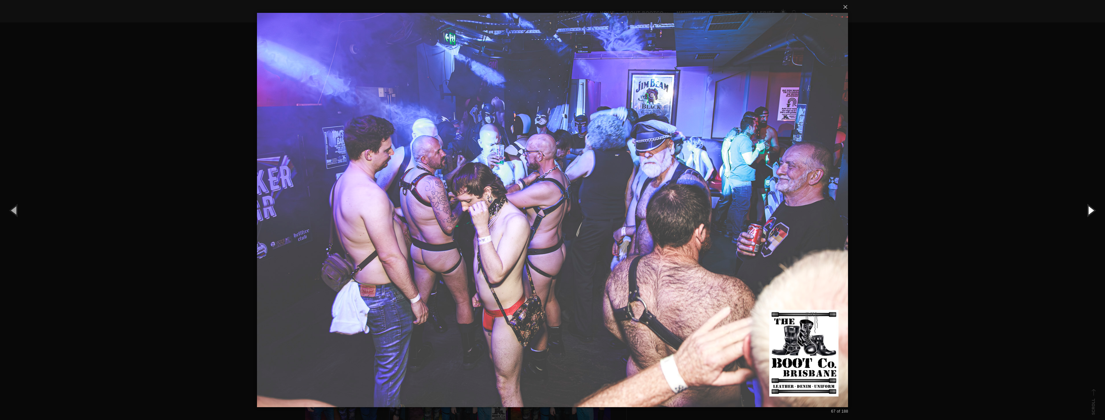
click at [1089, 208] on button "button" at bounding box center [1090, 209] width 29 height 35
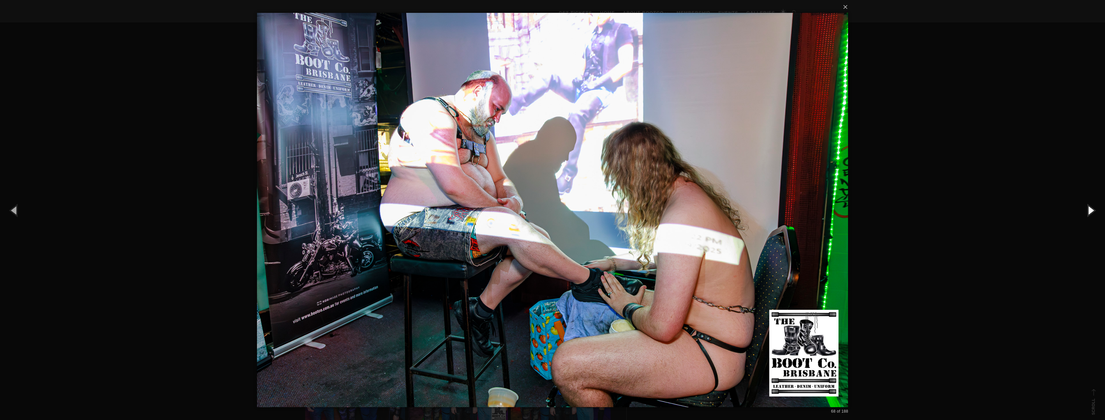
click at [1089, 208] on button "button" at bounding box center [1090, 209] width 29 height 35
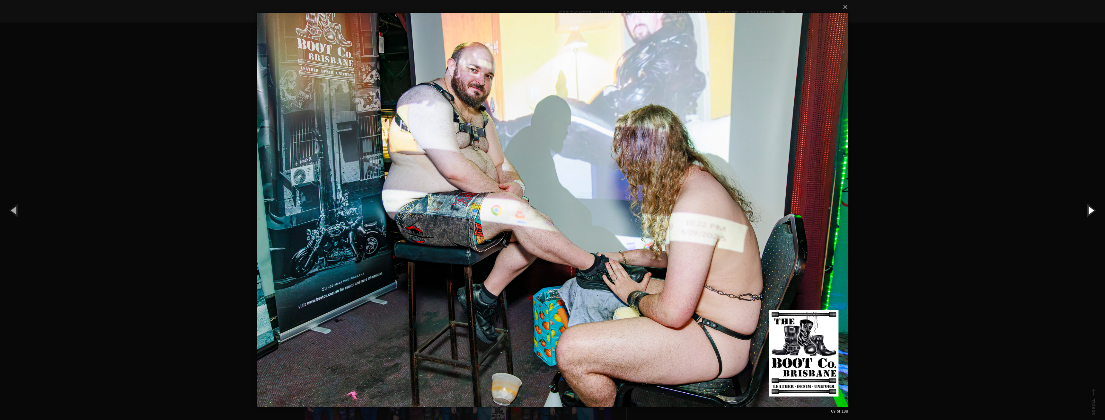
click at [1089, 208] on button "button" at bounding box center [1090, 209] width 29 height 35
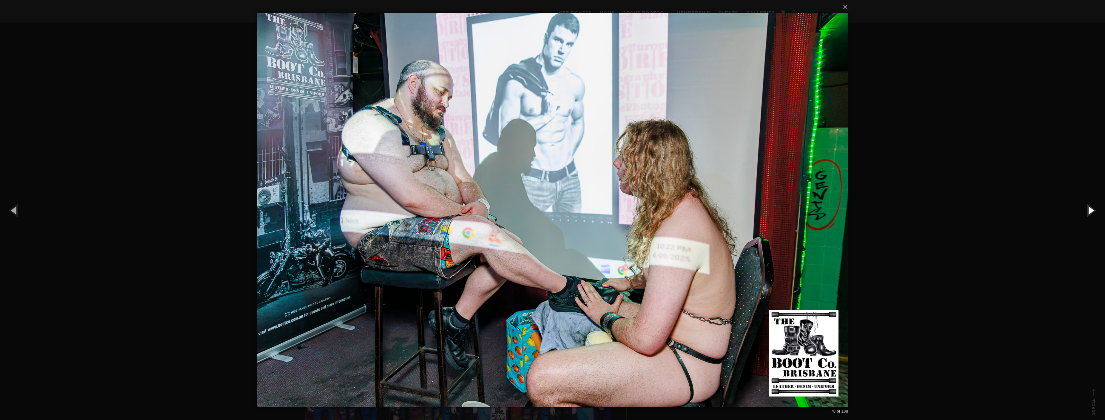
click at [1089, 208] on button "button" at bounding box center [1090, 209] width 29 height 35
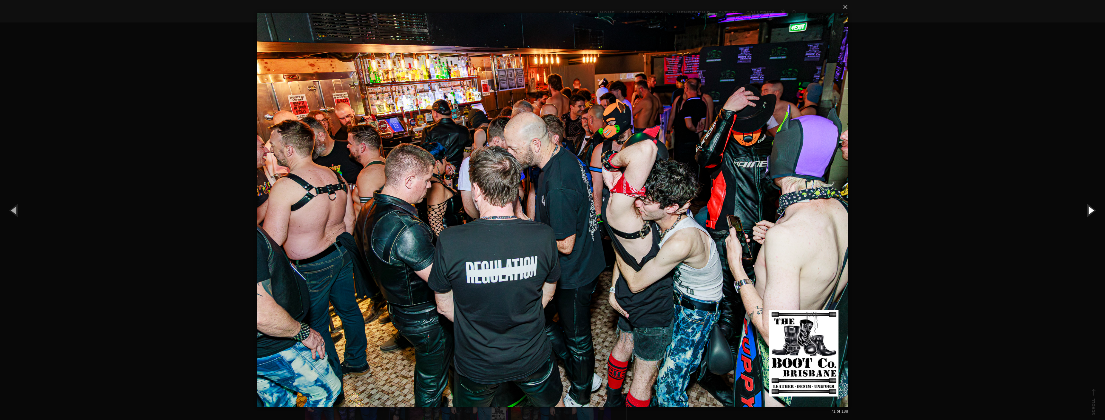
click at [1089, 208] on button "button" at bounding box center [1090, 209] width 29 height 35
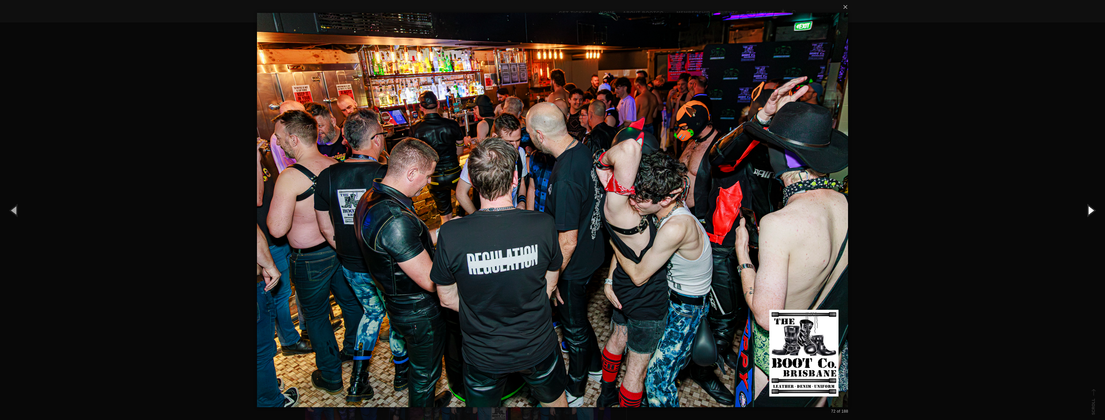
click at [1089, 207] on button "button" at bounding box center [1090, 209] width 29 height 35
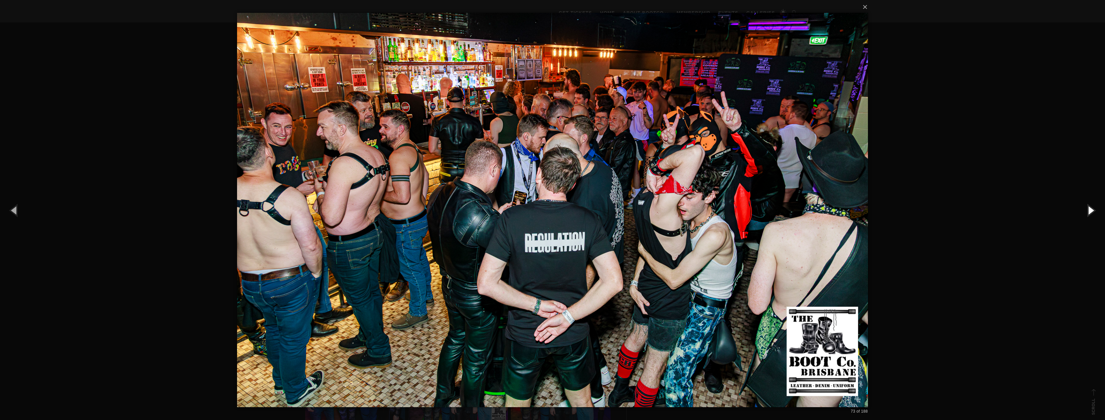
click at [1089, 207] on button "button" at bounding box center [1090, 209] width 29 height 35
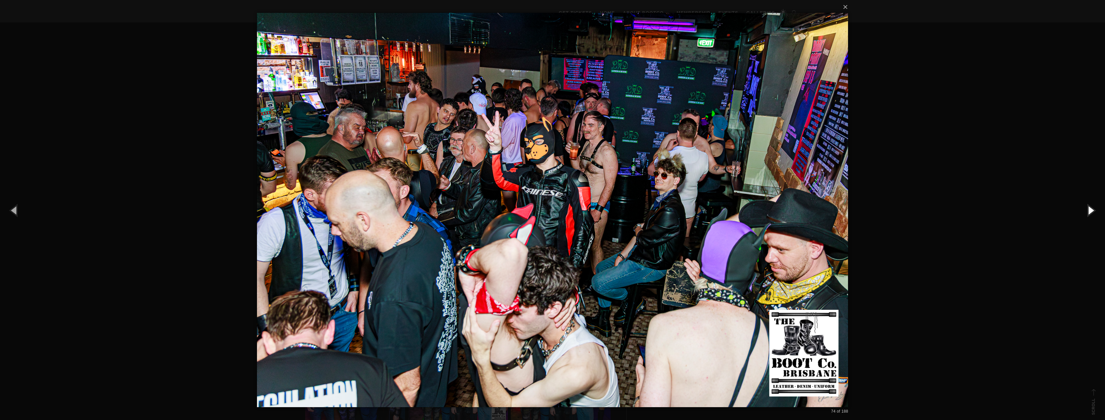
click at [1089, 207] on button "button" at bounding box center [1090, 209] width 29 height 35
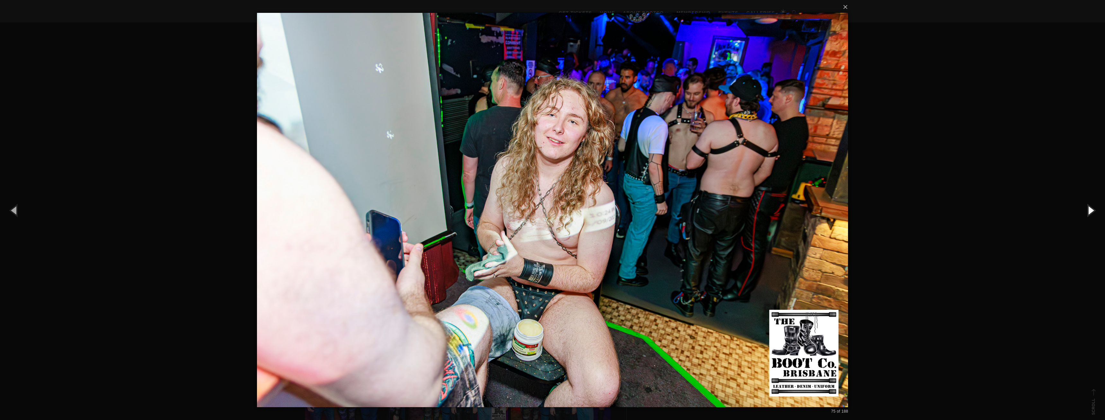
click at [1089, 207] on button "button" at bounding box center [1090, 209] width 29 height 35
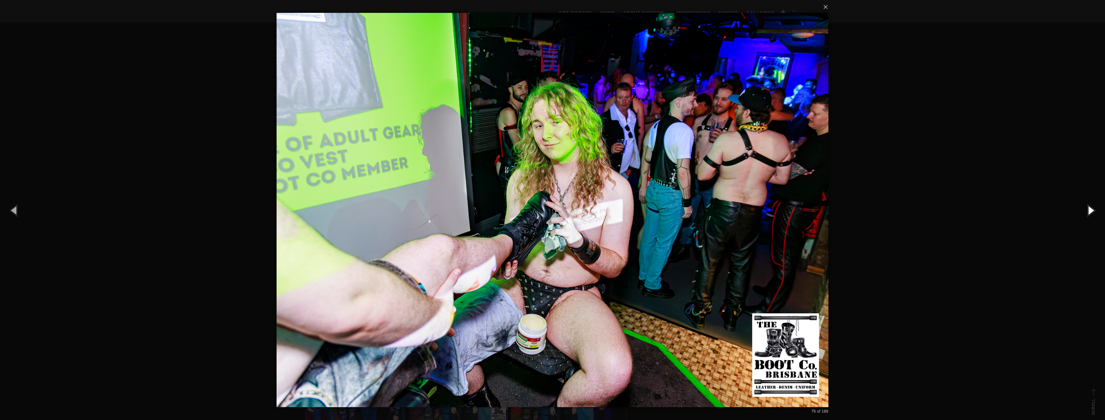
click at [1089, 207] on button "button" at bounding box center [1090, 209] width 29 height 35
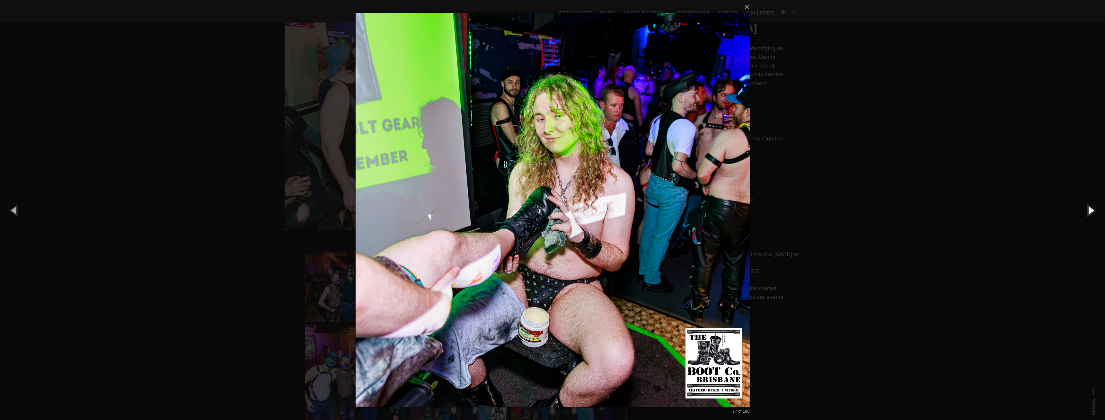
click at [1089, 207] on button "button" at bounding box center [1090, 209] width 29 height 35
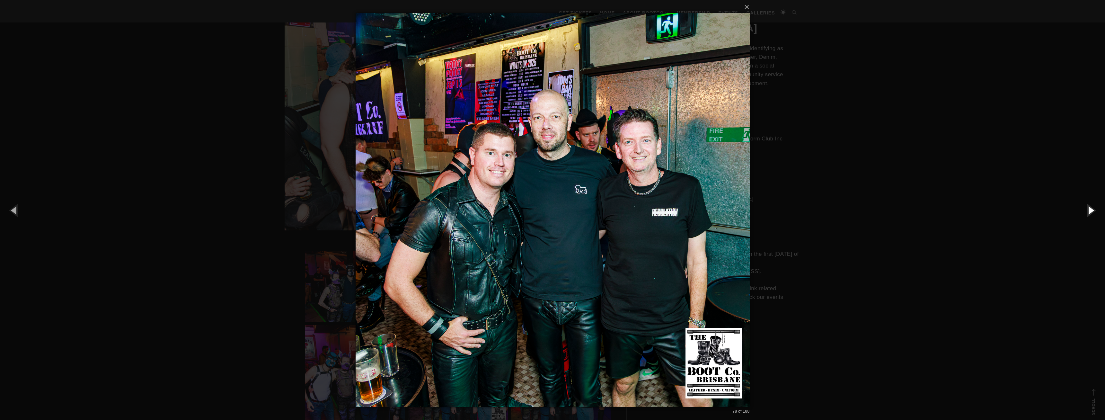
click at [1089, 207] on button "button" at bounding box center [1090, 209] width 29 height 35
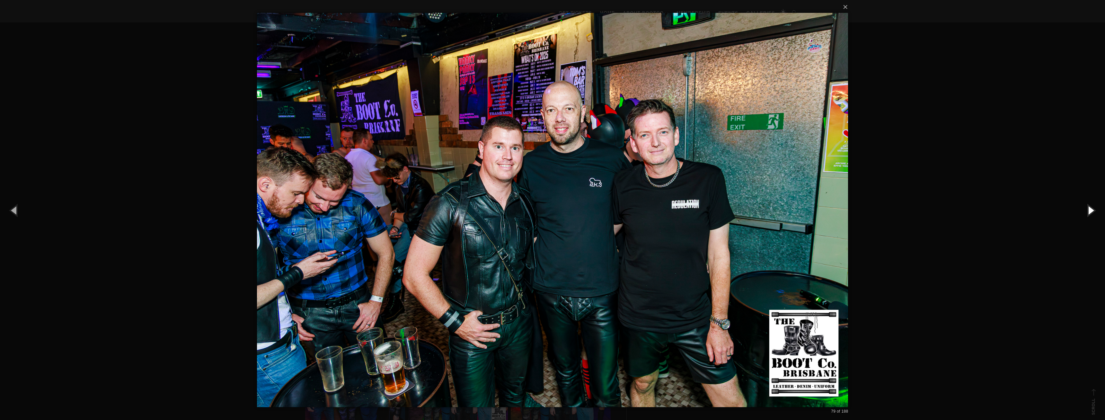
click at [1089, 207] on button "button" at bounding box center [1090, 209] width 29 height 35
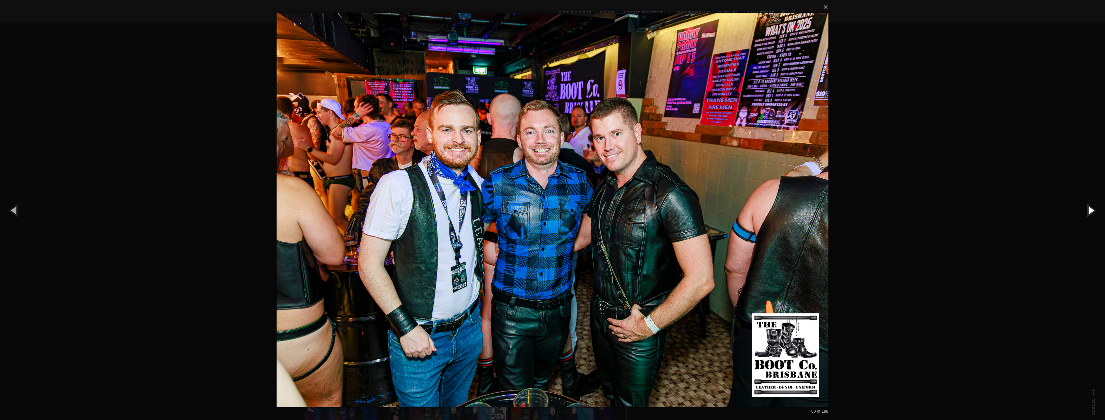
click at [1089, 207] on button "button" at bounding box center [1090, 209] width 29 height 35
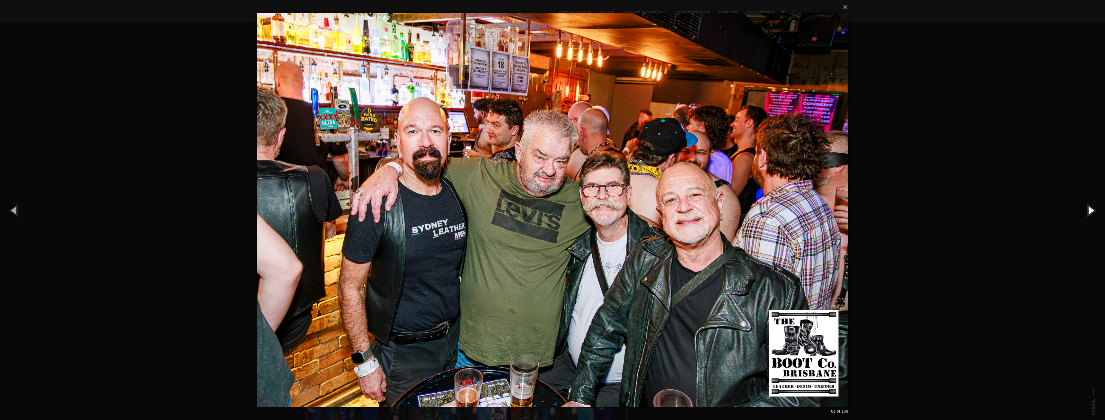
click at [1089, 207] on button "button" at bounding box center [1090, 209] width 29 height 35
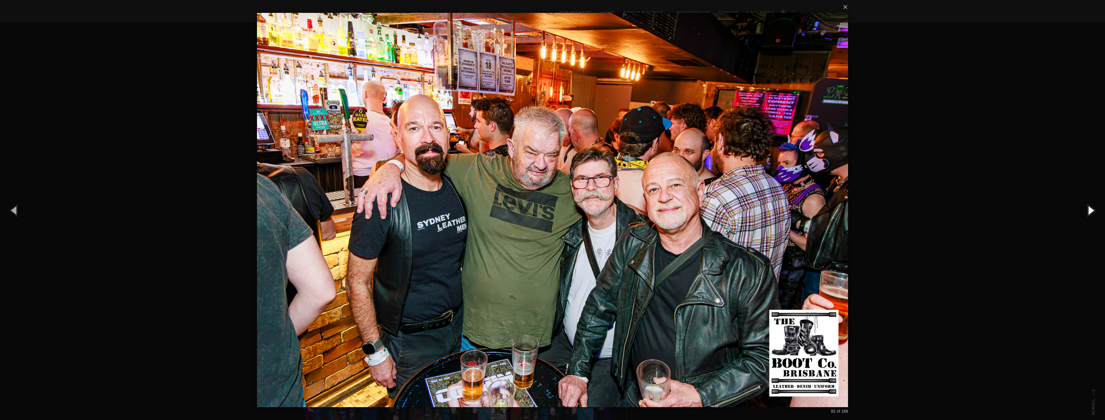
click at [1089, 207] on button "button" at bounding box center [1090, 209] width 29 height 35
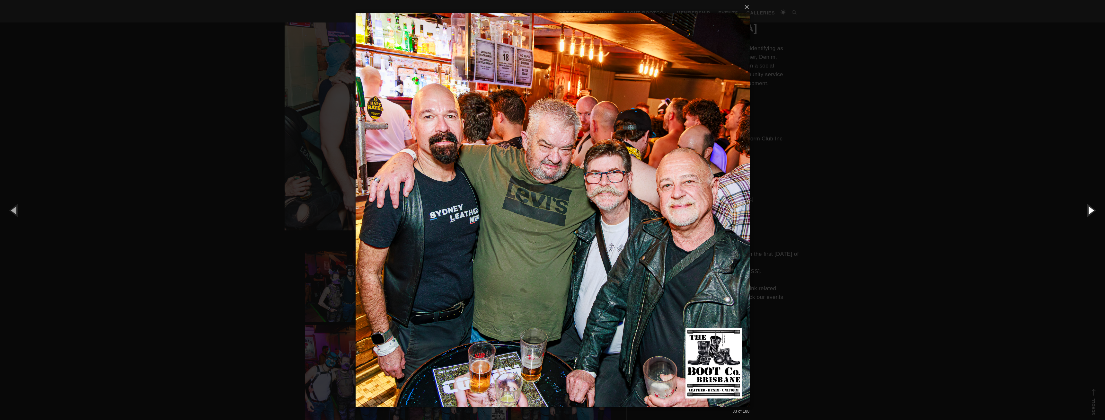
click at [1089, 207] on button "button" at bounding box center [1090, 209] width 29 height 35
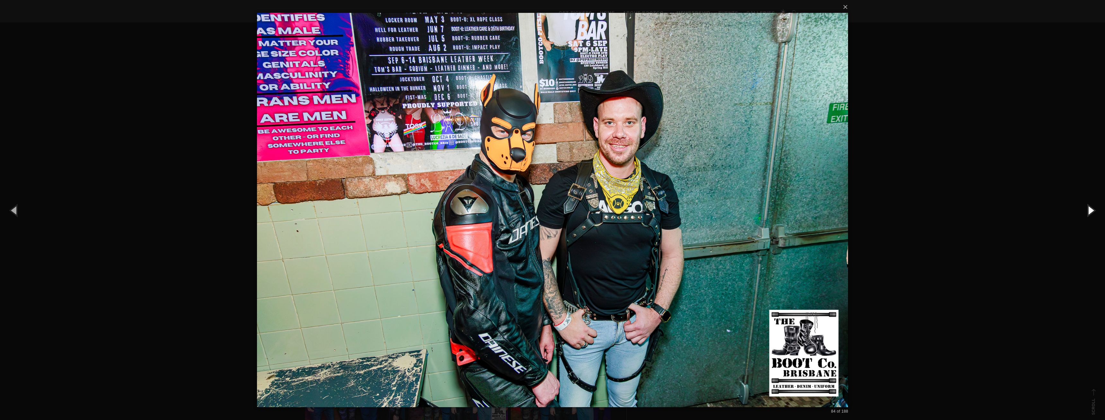
click at [1089, 207] on button "button" at bounding box center [1090, 209] width 29 height 35
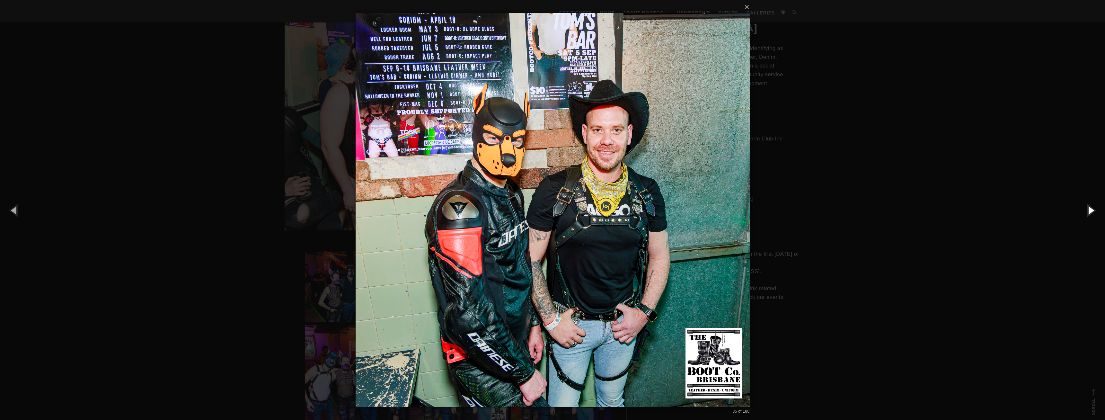
click at [1089, 206] on button "button" at bounding box center [1090, 209] width 29 height 35
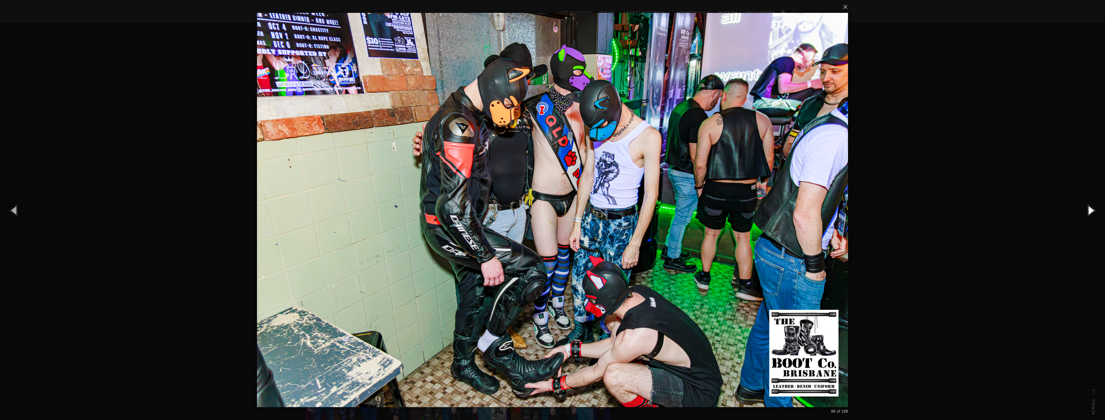
click at [1096, 209] on button "button" at bounding box center [1090, 209] width 29 height 35
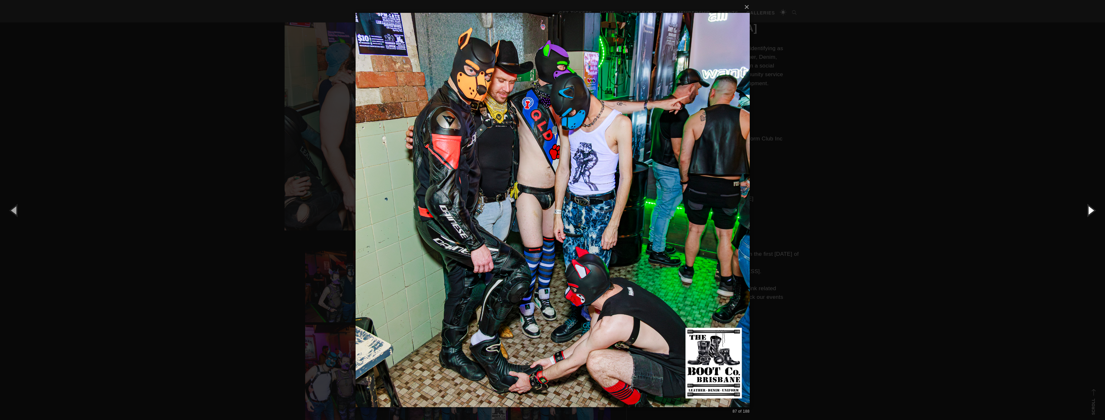
click at [1087, 208] on button "button" at bounding box center [1090, 209] width 29 height 35
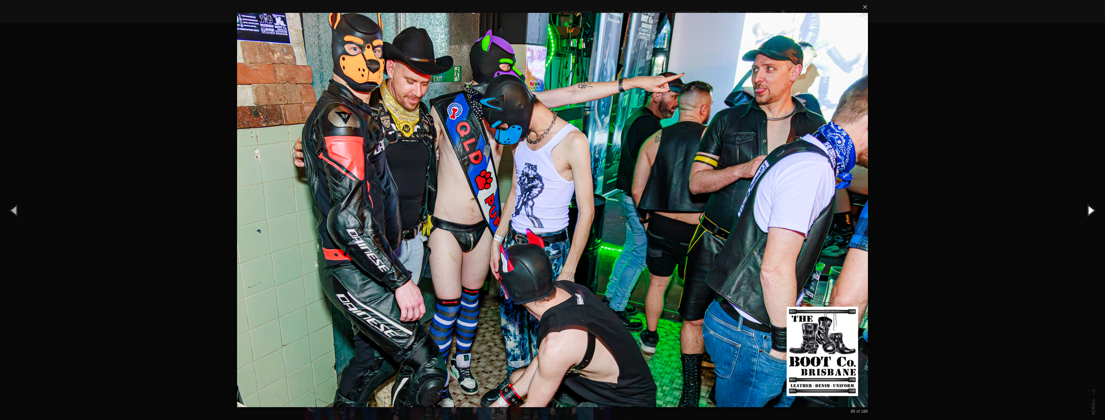
click at [1087, 208] on button "button" at bounding box center [1090, 209] width 29 height 35
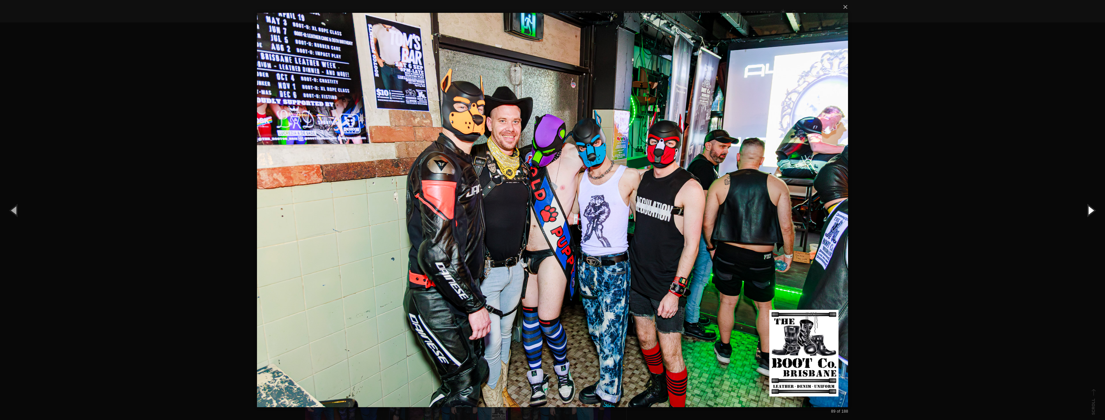
click at [1095, 211] on button "button" at bounding box center [1090, 209] width 29 height 35
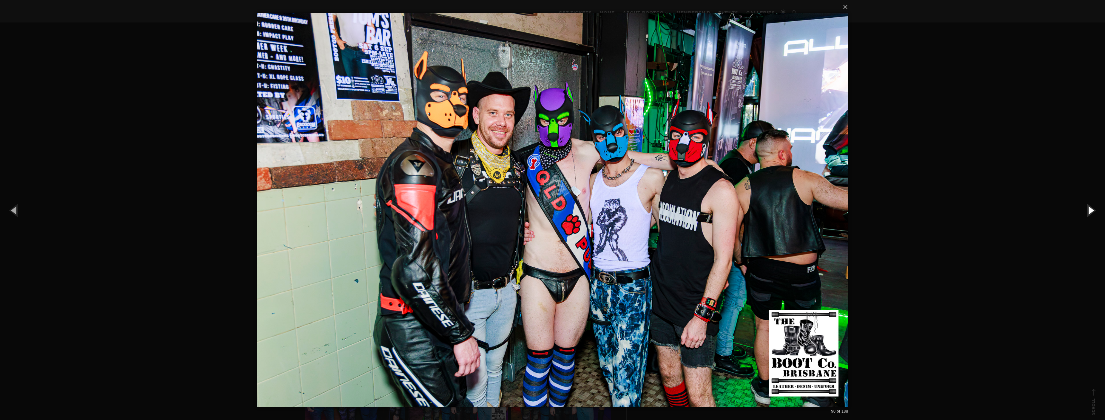
click at [1094, 210] on button "button" at bounding box center [1090, 209] width 29 height 35
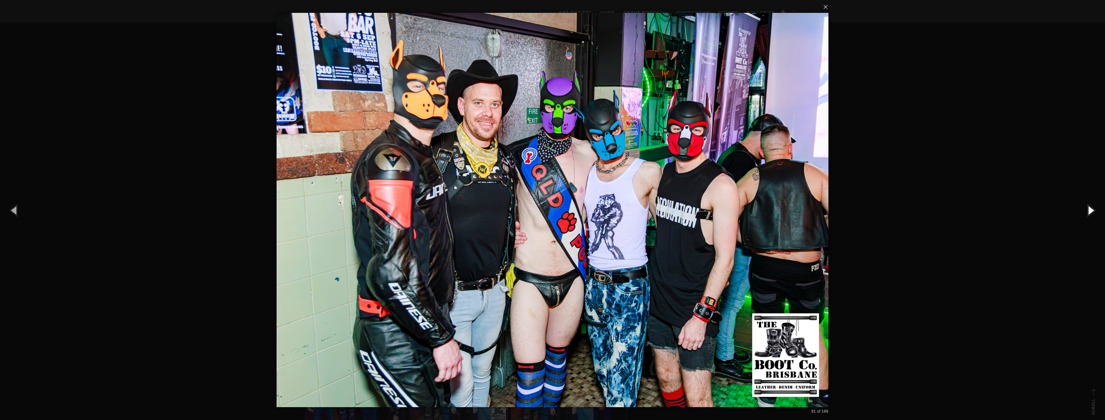
click at [1094, 210] on button "button" at bounding box center [1090, 209] width 29 height 35
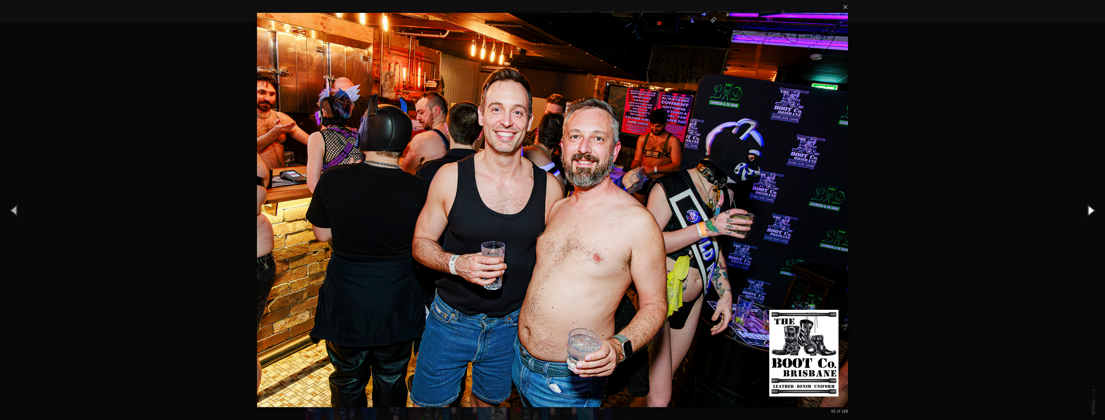
click at [1094, 210] on button "button" at bounding box center [1090, 209] width 29 height 35
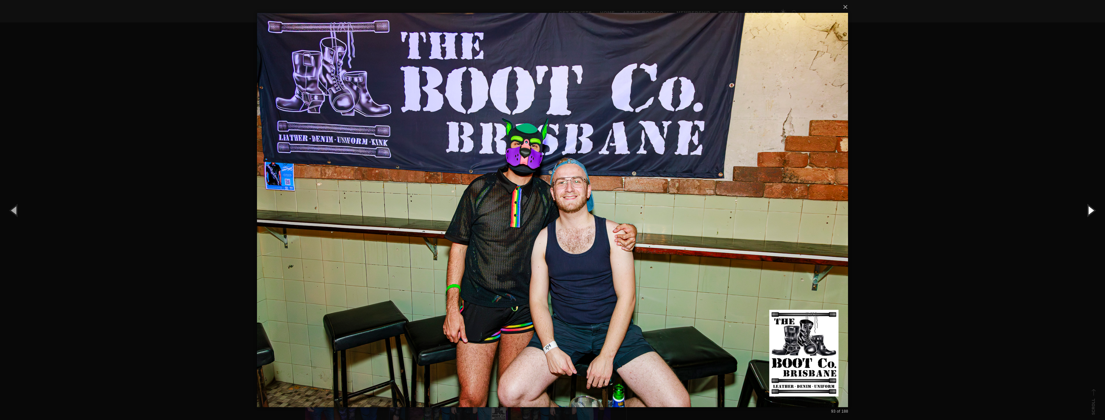
click at [1094, 210] on button "button" at bounding box center [1090, 209] width 29 height 35
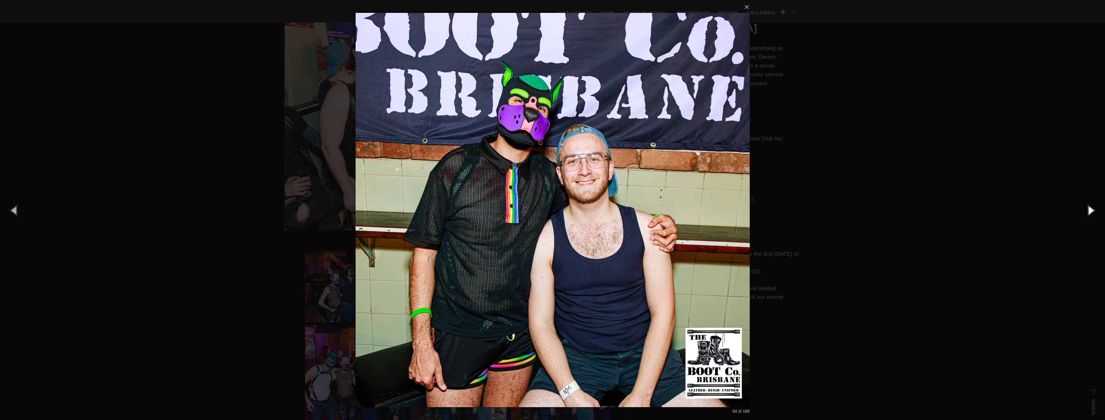
click at [1094, 210] on button "button" at bounding box center [1090, 209] width 29 height 35
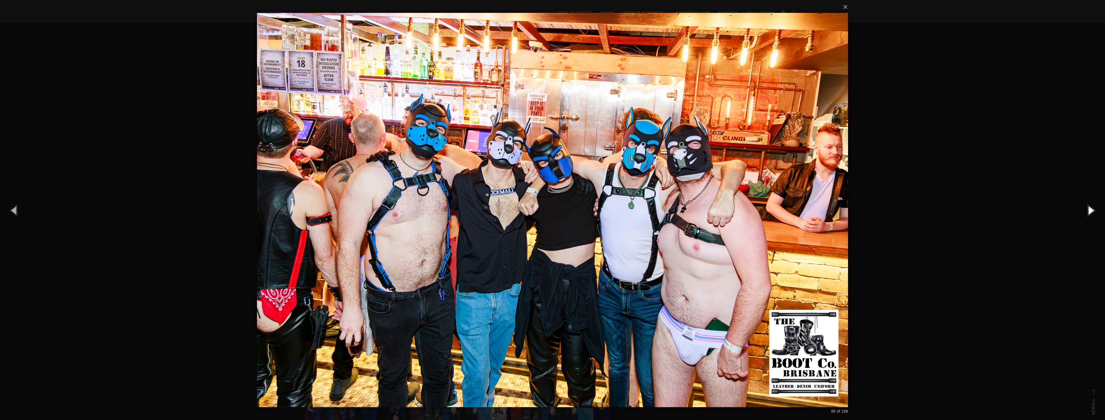
click at [1092, 215] on button "button" at bounding box center [1090, 209] width 29 height 35
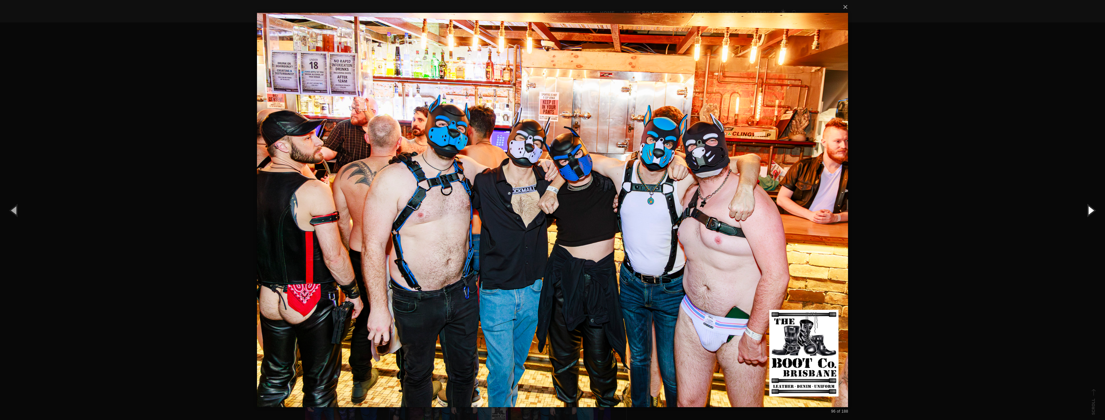
click at [1092, 215] on button "button" at bounding box center [1090, 209] width 29 height 35
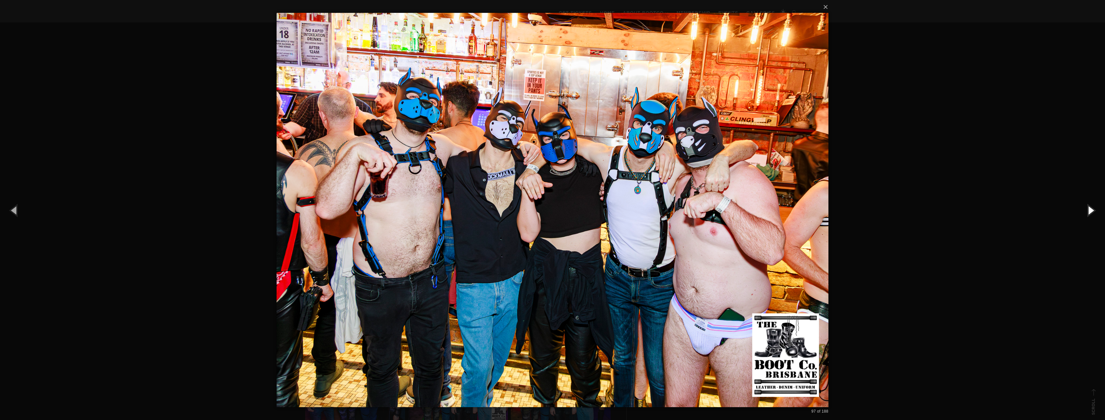
click at [1092, 214] on button "button" at bounding box center [1090, 209] width 29 height 35
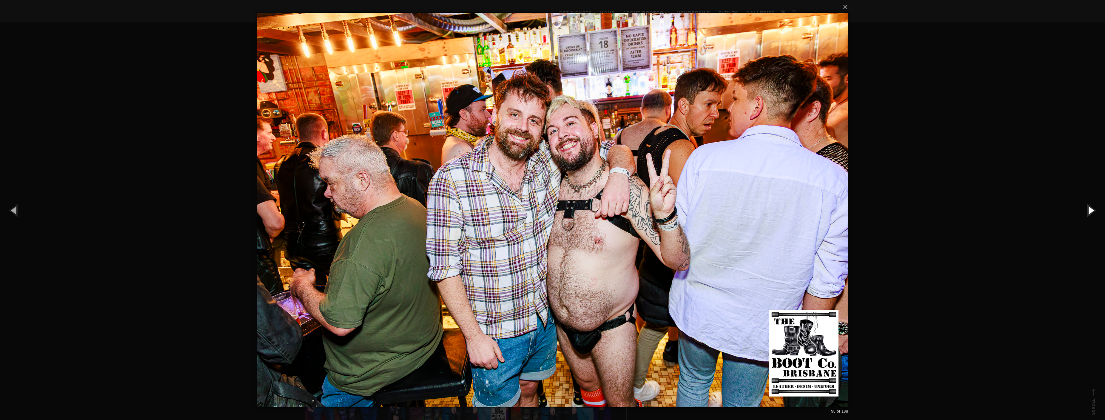
click at [1092, 214] on button "button" at bounding box center [1090, 209] width 29 height 35
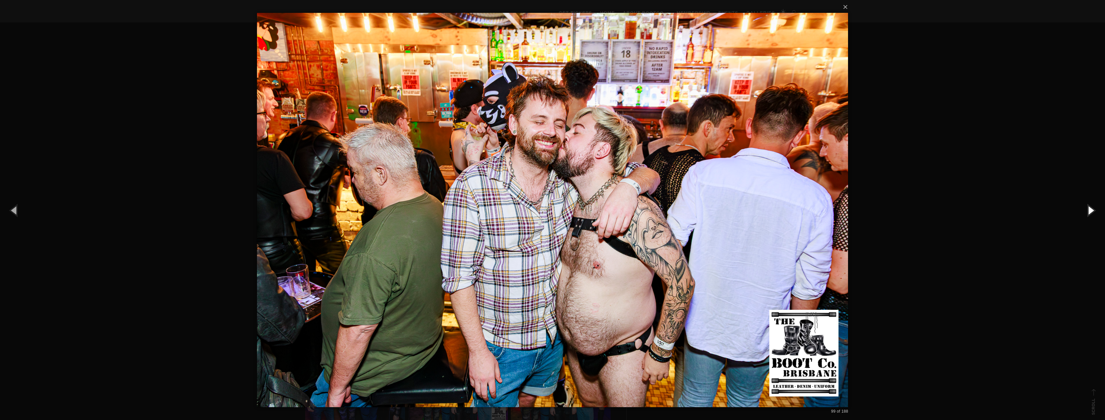
click at [1085, 205] on button "button" at bounding box center [1090, 209] width 29 height 35
click at [1087, 208] on button "button" at bounding box center [1090, 209] width 29 height 35
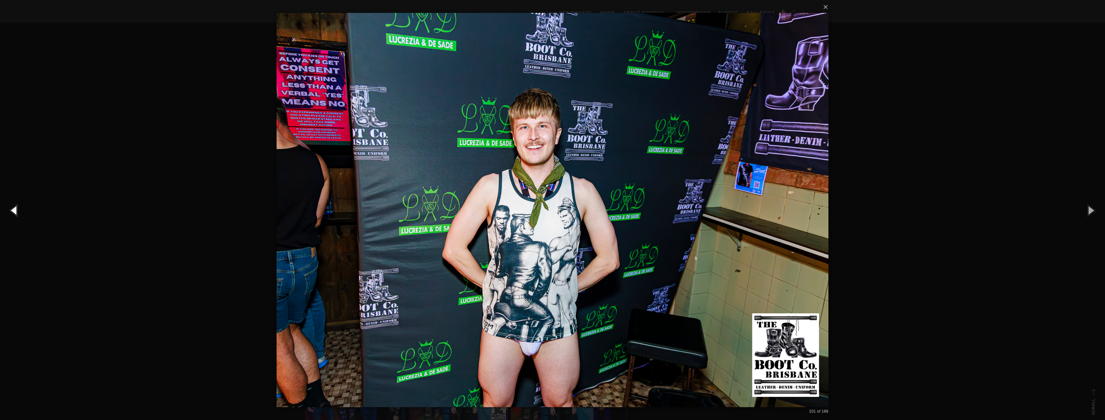
click at [17, 206] on button "button" at bounding box center [14, 209] width 29 height 35
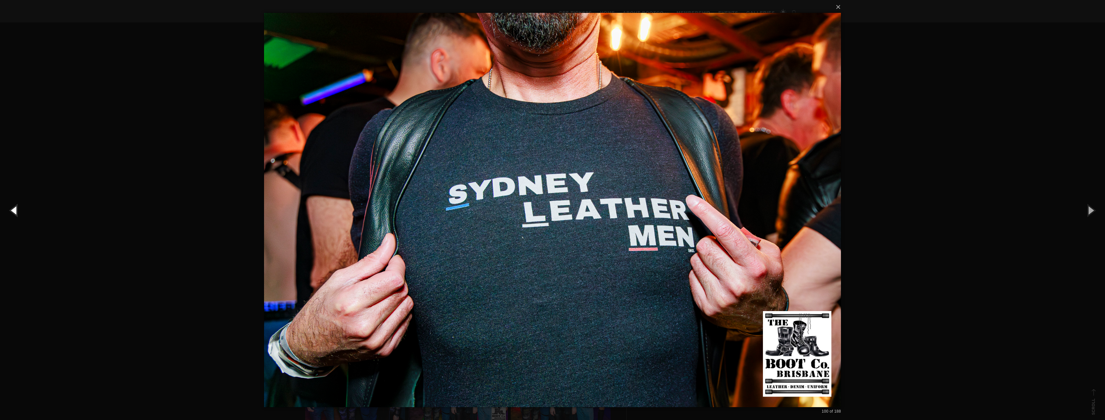
click at [12, 209] on button "button" at bounding box center [14, 209] width 29 height 35
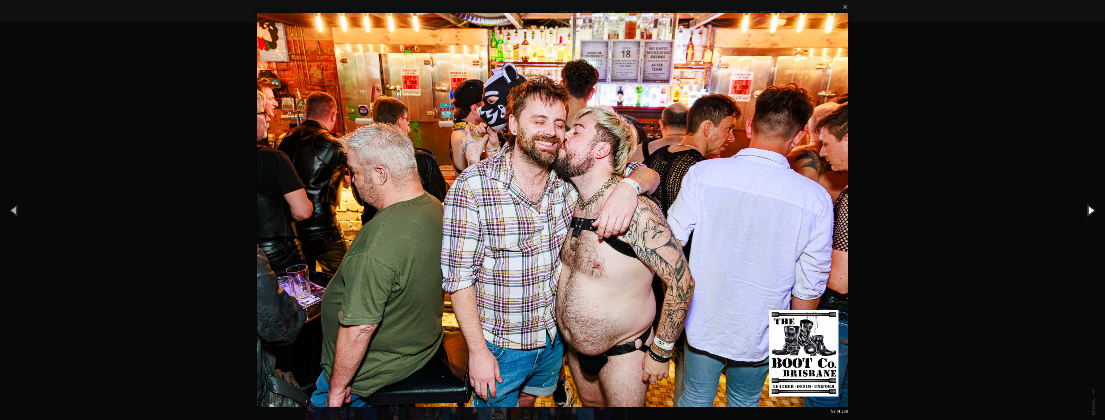
click at [1089, 208] on button "button" at bounding box center [1090, 209] width 29 height 35
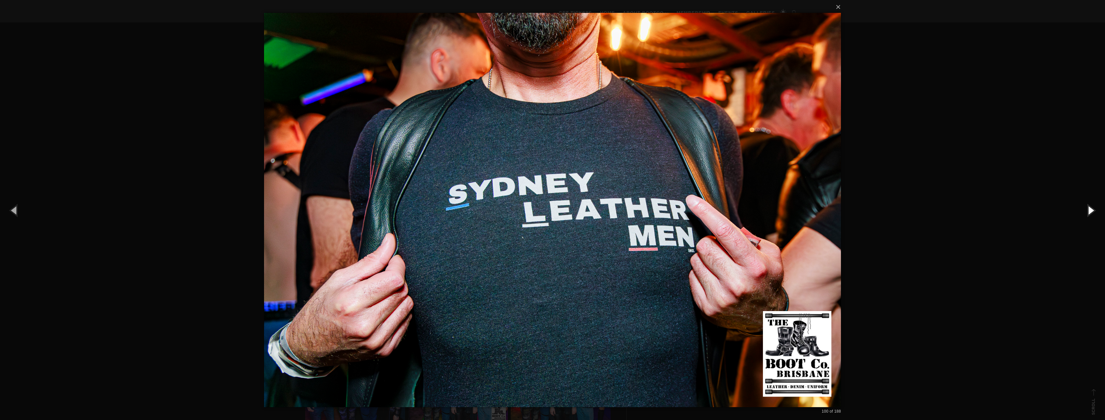
click at [1089, 208] on button "button" at bounding box center [1090, 209] width 29 height 35
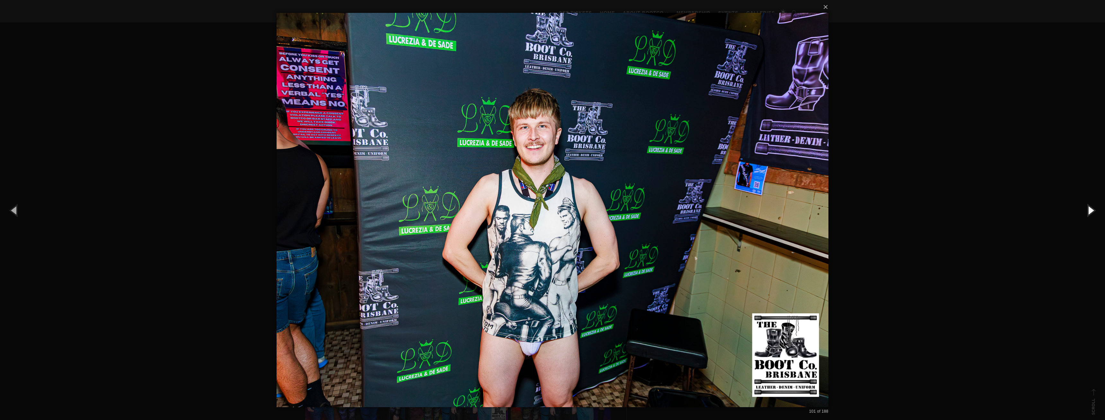
click at [1089, 208] on button "button" at bounding box center [1090, 209] width 29 height 35
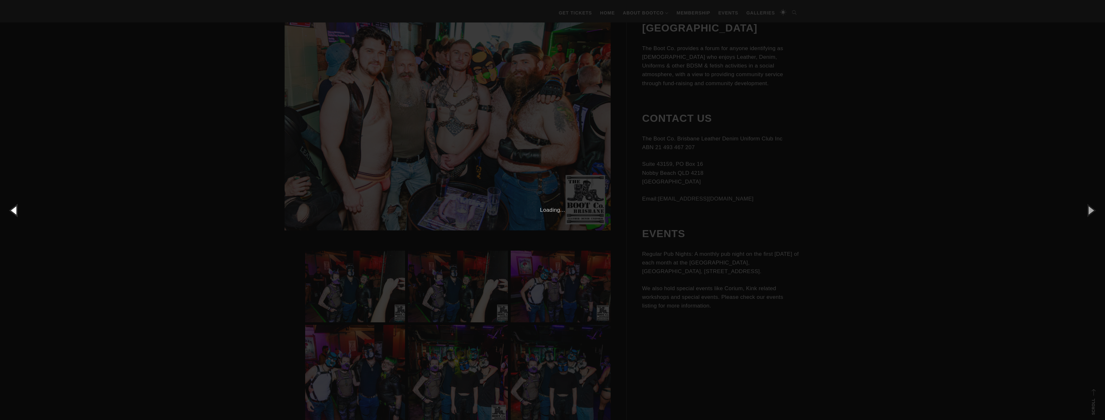
click at [15, 212] on button "button" at bounding box center [14, 209] width 29 height 35
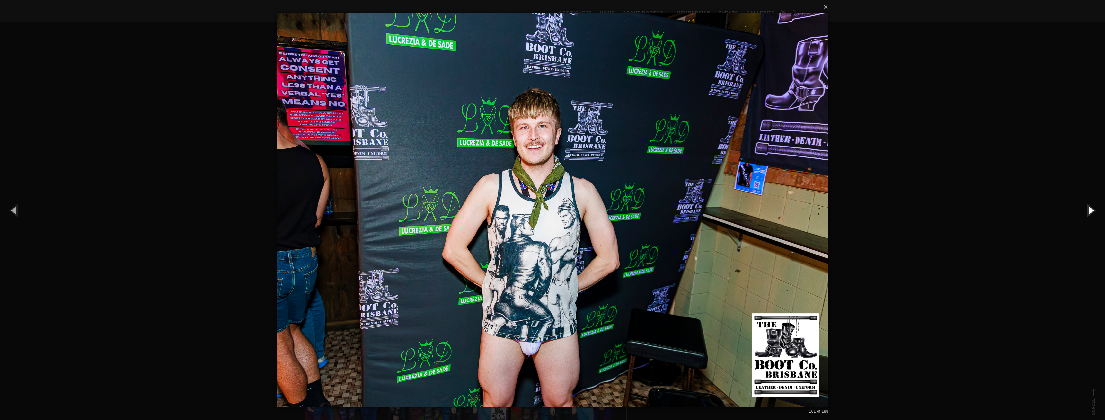
click at [1092, 208] on button "button" at bounding box center [1090, 209] width 29 height 35
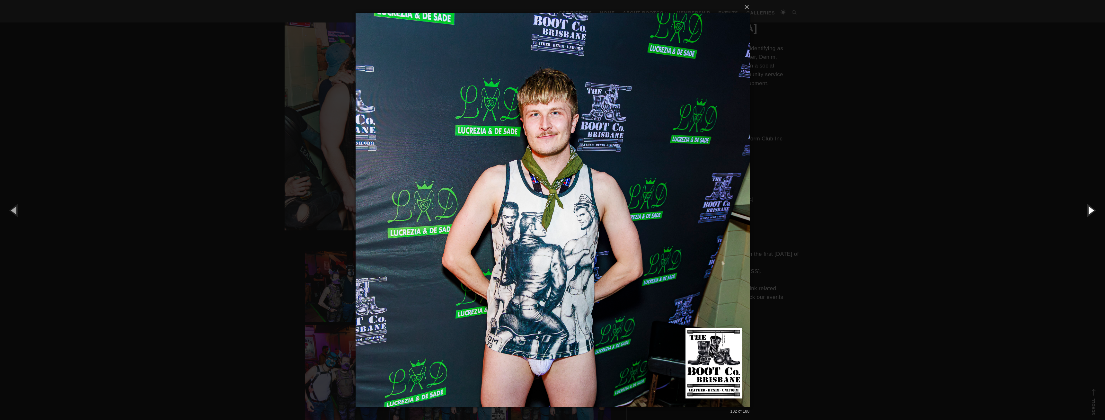
click at [1090, 211] on button "button" at bounding box center [1090, 209] width 29 height 35
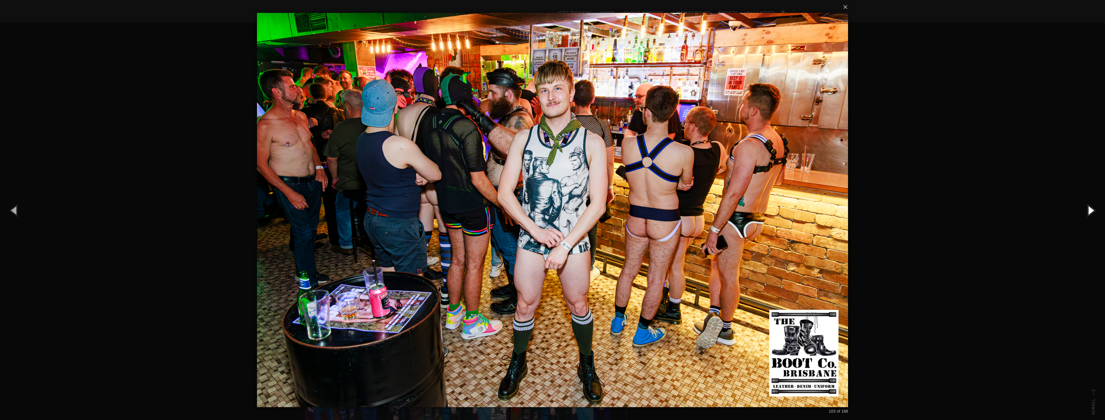
click at [1094, 214] on button "button" at bounding box center [1090, 209] width 29 height 35
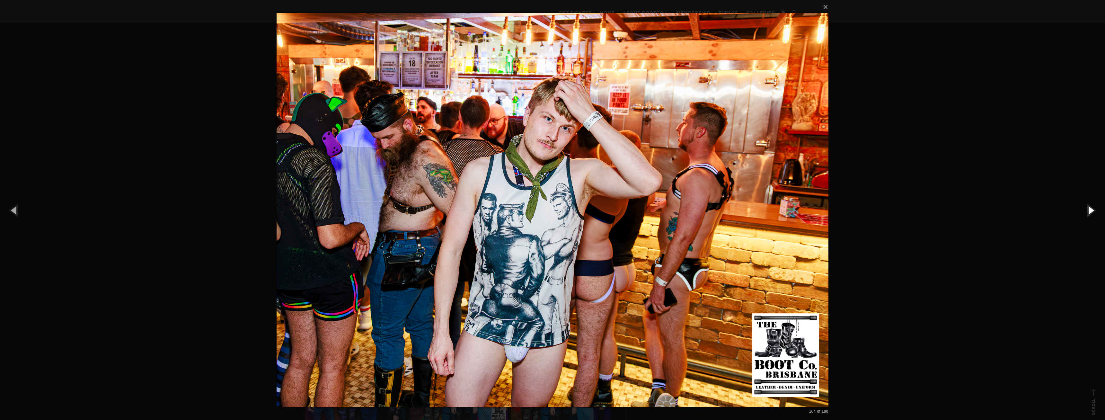
click at [1094, 214] on button "button" at bounding box center [1090, 209] width 29 height 35
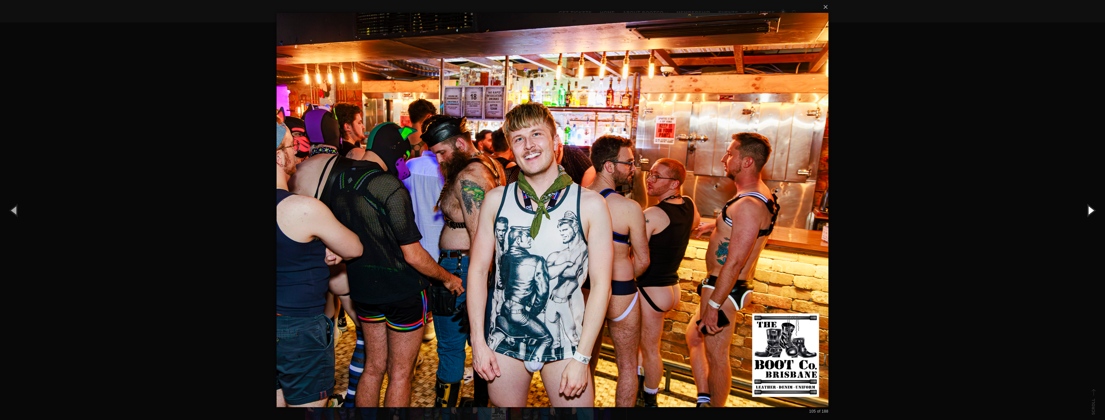
click at [1094, 214] on button "button" at bounding box center [1090, 209] width 29 height 35
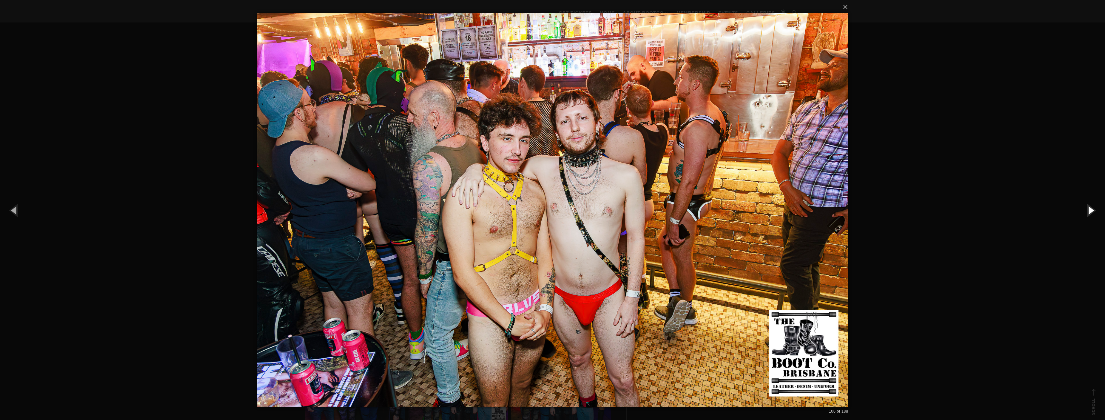
click at [1093, 212] on button "button" at bounding box center [1090, 209] width 29 height 35
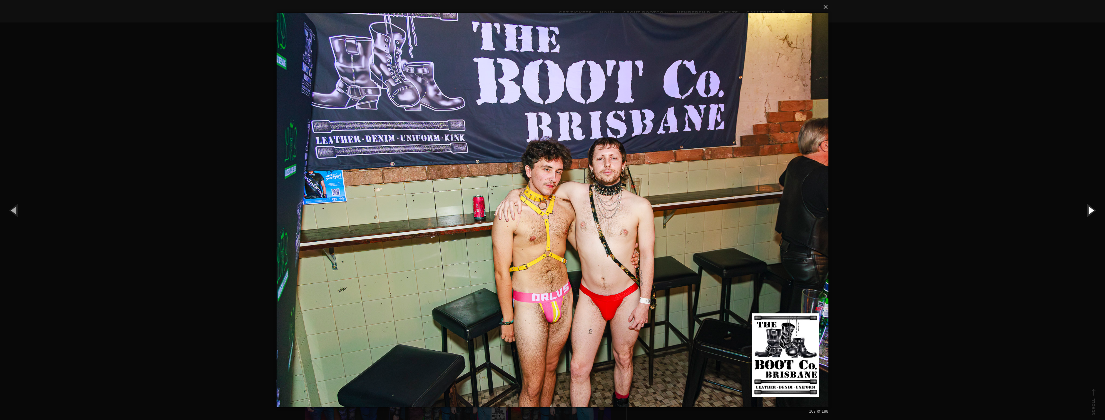
click at [1093, 212] on button "button" at bounding box center [1090, 209] width 29 height 35
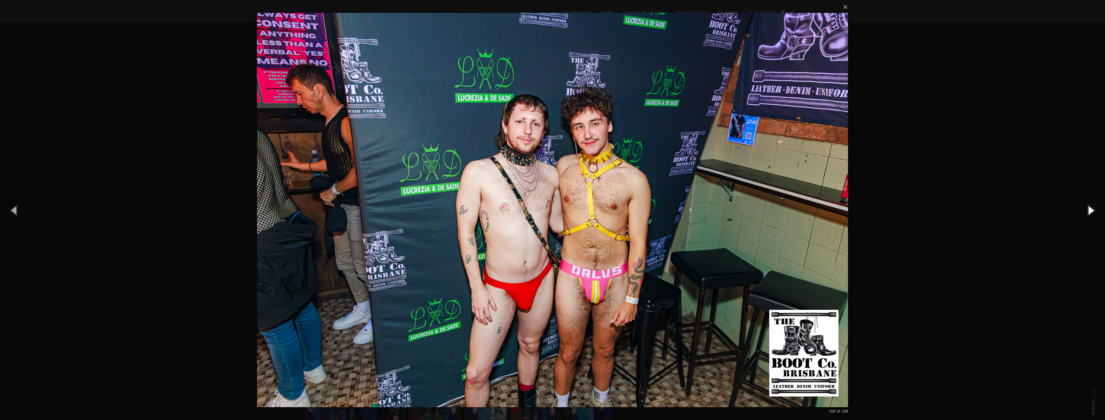
click at [1093, 212] on button "button" at bounding box center [1090, 209] width 29 height 35
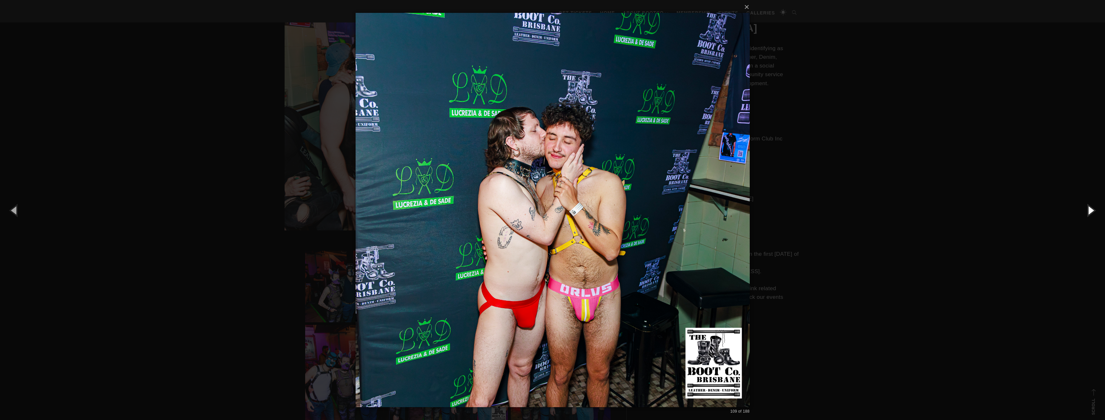
click at [1093, 212] on button "button" at bounding box center [1090, 209] width 29 height 35
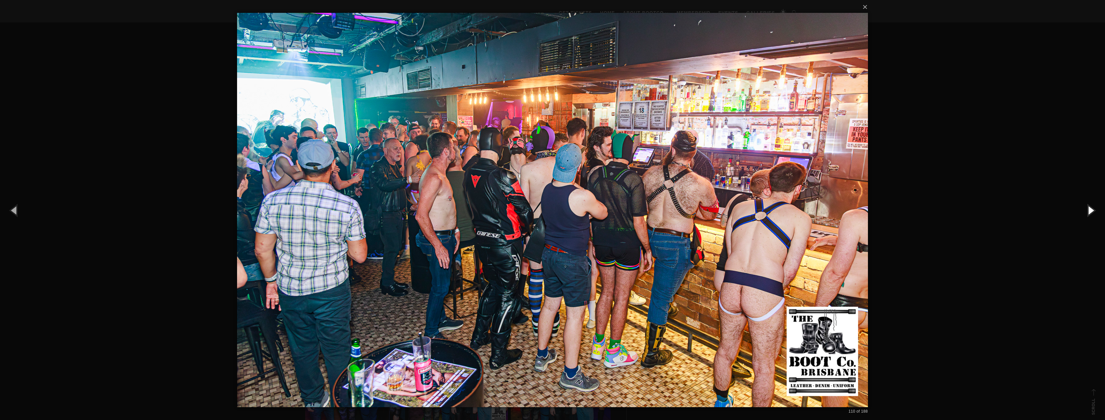
click at [1093, 212] on button "button" at bounding box center [1090, 209] width 29 height 35
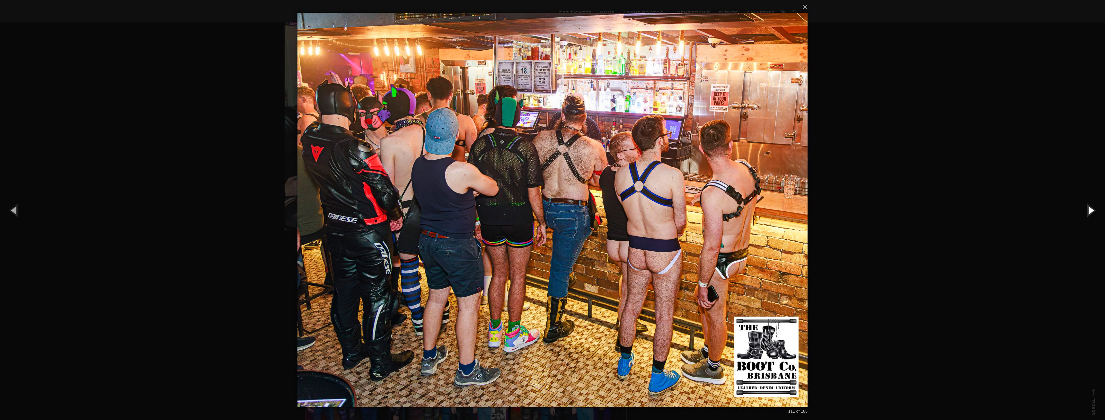
click at [1093, 212] on button "button" at bounding box center [1090, 209] width 29 height 35
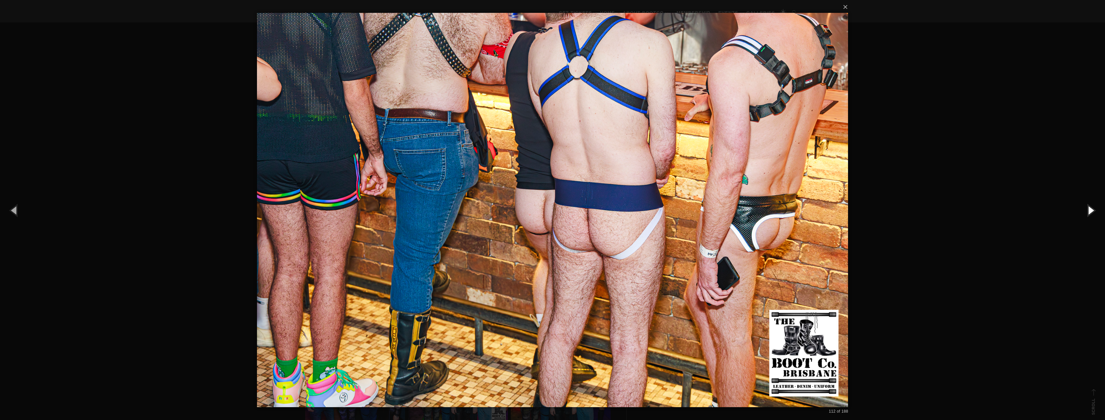
click at [1093, 212] on button "button" at bounding box center [1090, 209] width 29 height 35
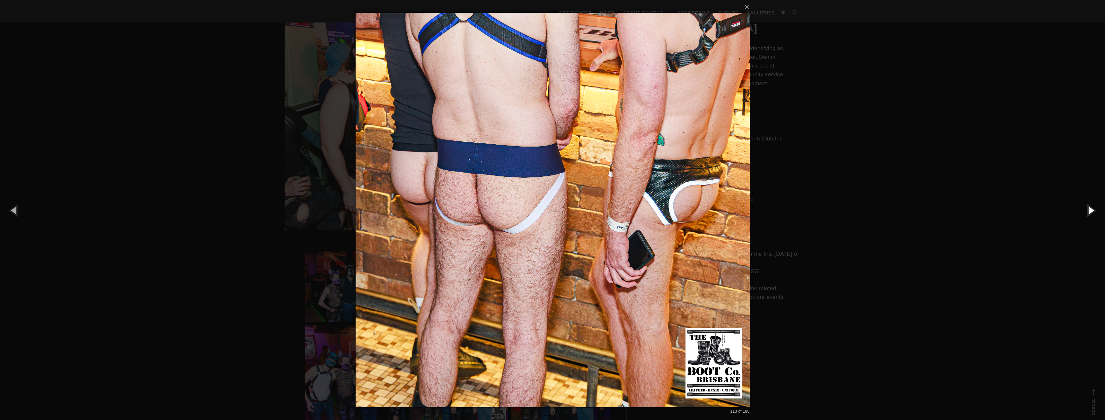
click at [1093, 212] on button "button" at bounding box center [1090, 209] width 29 height 35
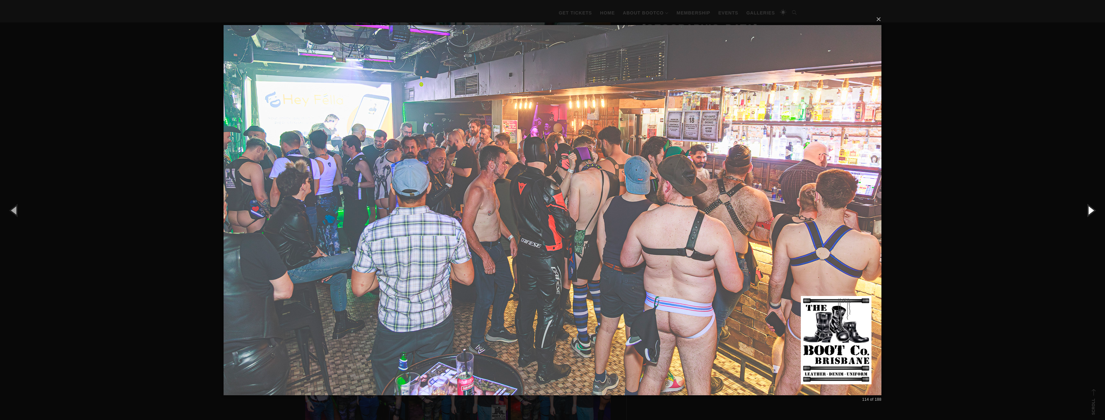
click at [1093, 212] on button "button" at bounding box center [1090, 209] width 29 height 35
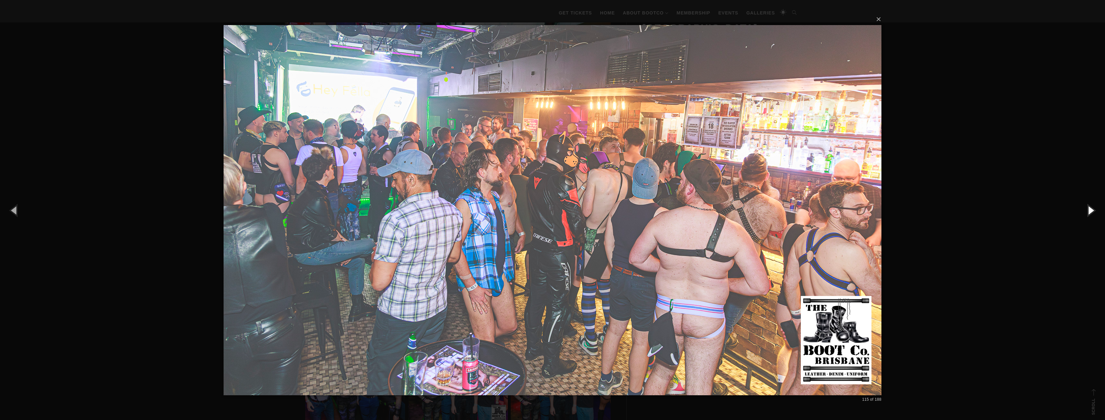
click at [1093, 212] on button "button" at bounding box center [1090, 209] width 29 height 35
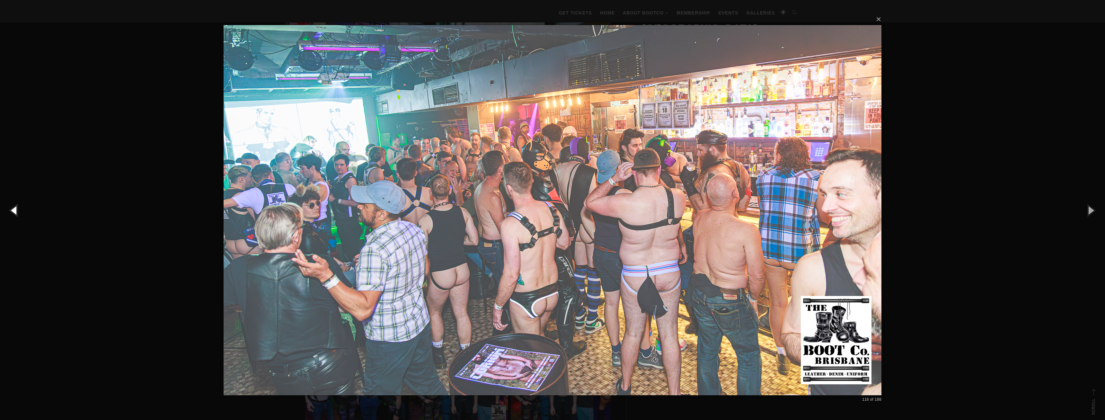
click at [13, 212] on button "button" at bounding box center [14, 209] width 29 height 35
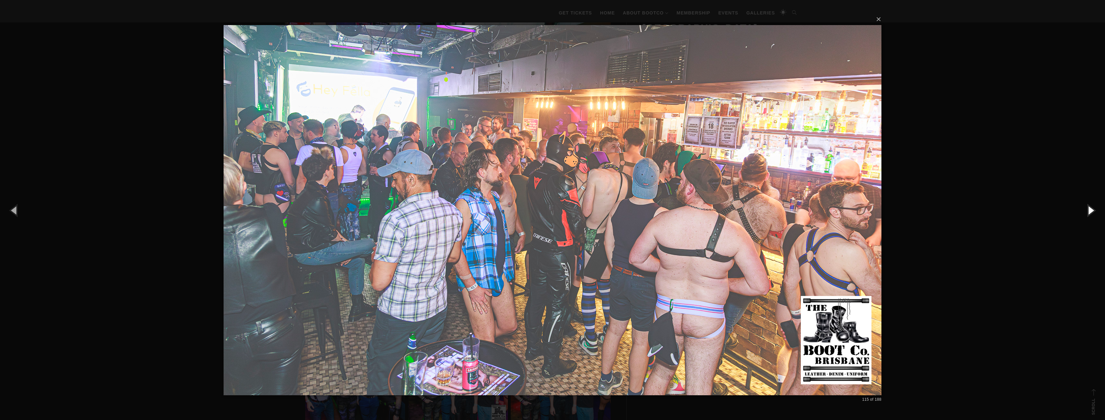
click at [1093, 215] on button "button" at bounding box center [1090, 209] width 29 height 35
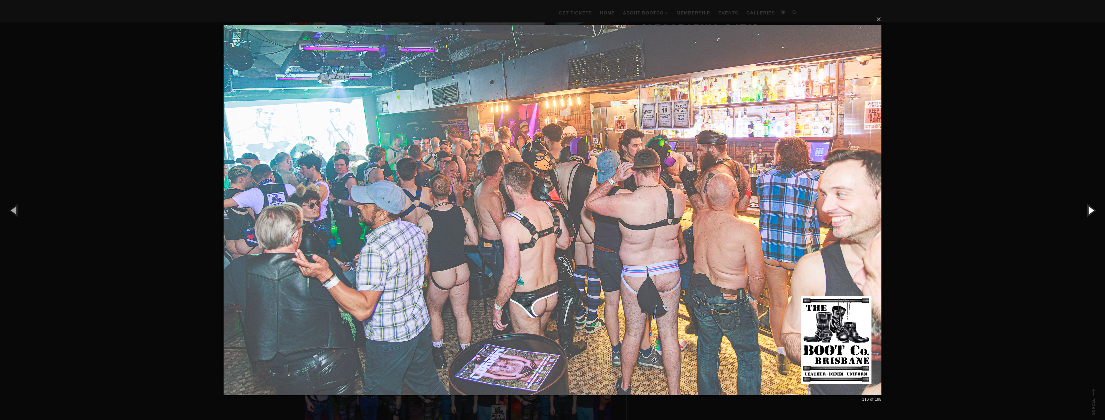
click at [1100, 208] on button "button" at bounding box center [1090, 209] width 29 height 35
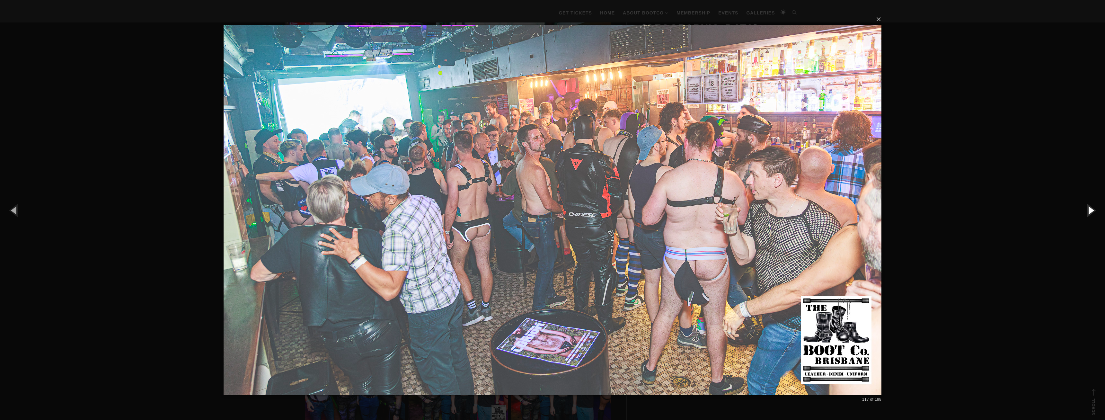
click at [1100, 208] on button "button" at bounding box center [1090, 209] width 29 height 35
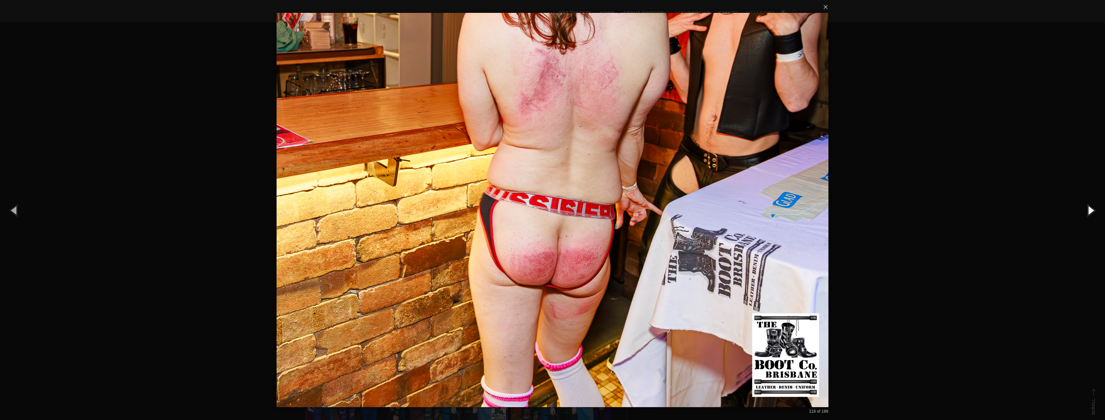
click at [1100, 208] on button "button" at bounding box center [1090, 209] width 29 height 35
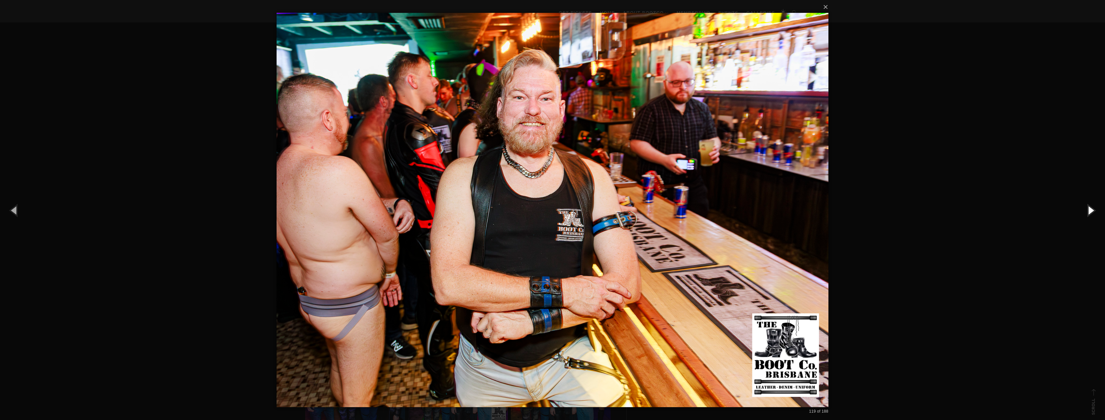
click at [1100, 208] on button "button" at bounding box center [1090, 209] width 29 height 35
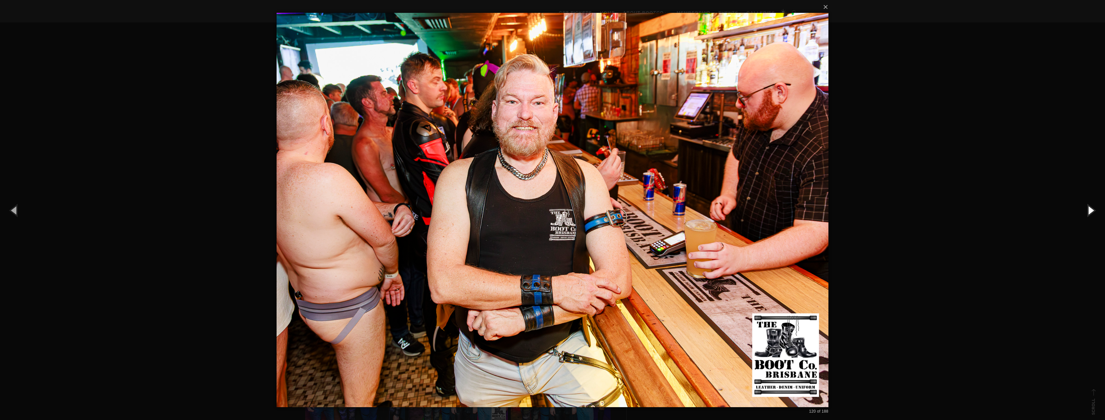
click at [1100, 208] on button "button" at bounding box center [1090, 209] width 29 height 35
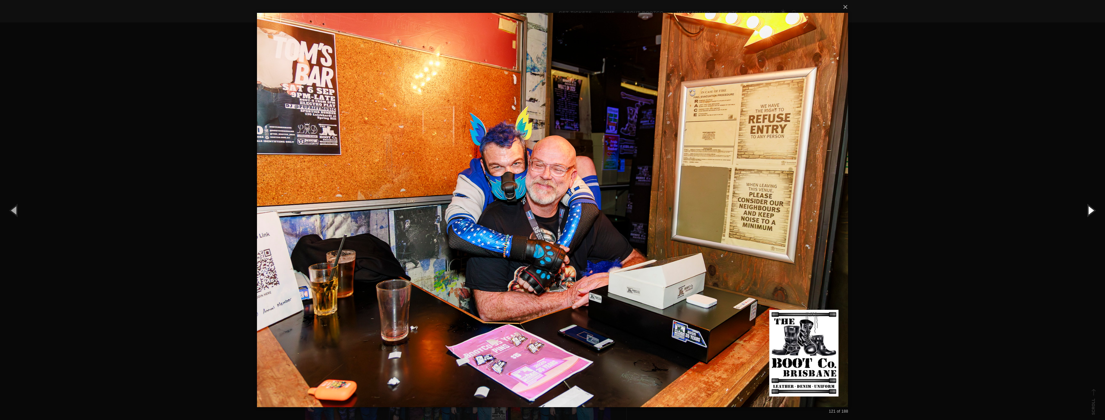
click at [1100, 208] on button "button" at bounding box center [1090, 209] width 29 height 35
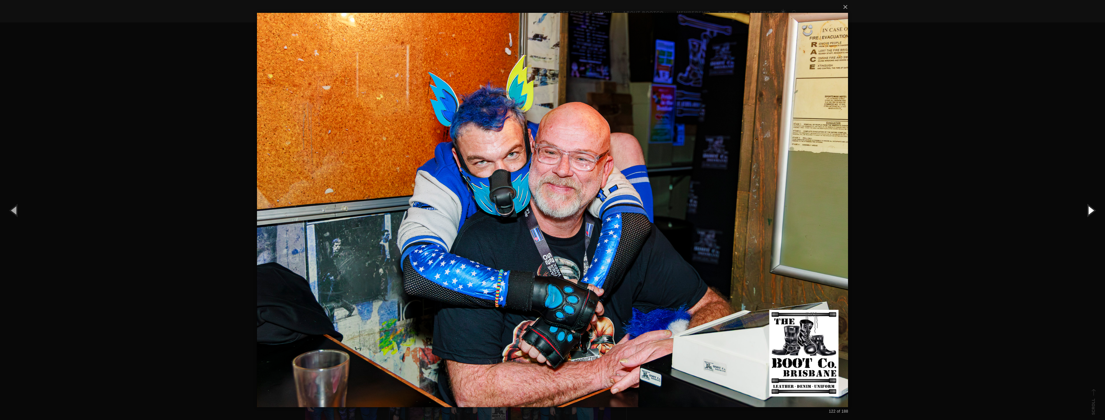
click at [1100, 208] on button "button" at bounding box center [1090, 209] width 29 height 35
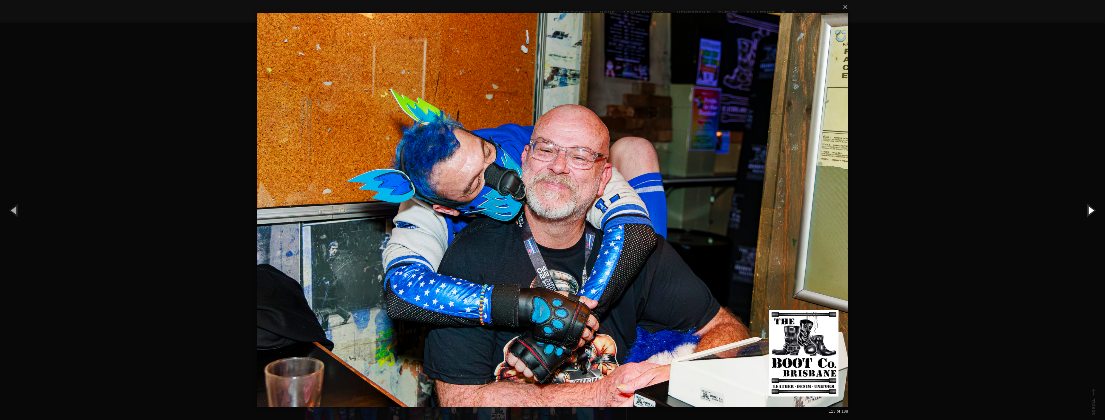
click at [1100, 208] on button "button" at bounding box center [1090, 209] width 29 height 35
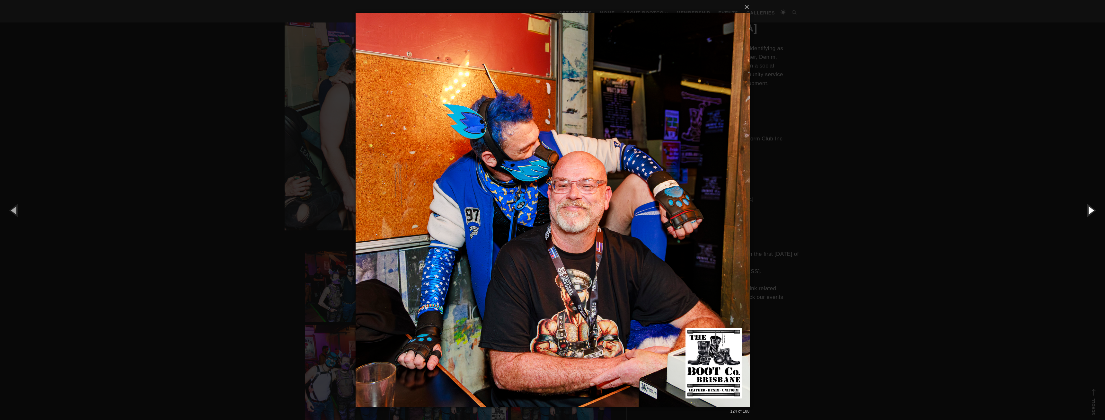
click at [1100, 208] on button "button" at bounding box center [1090, 209] width 29 height 35
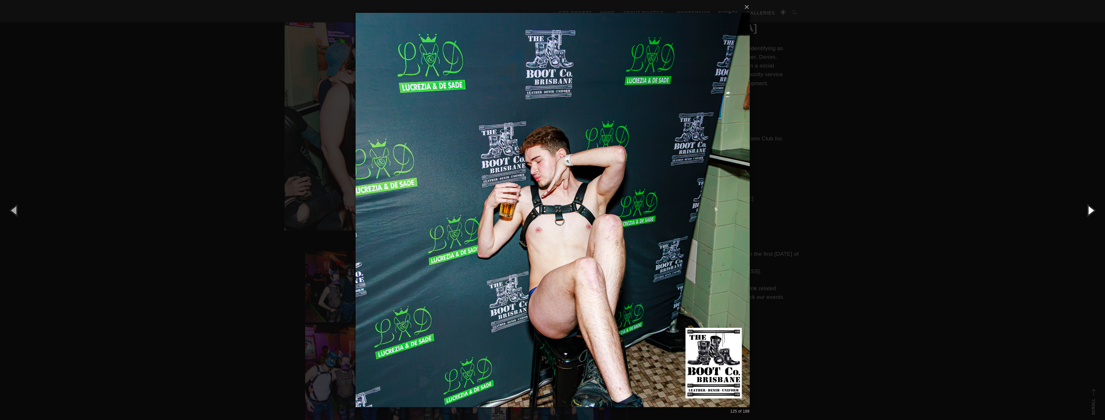
click at [1100, 208] on button "button" at bounding box center [1090, 209] width 29 height 35
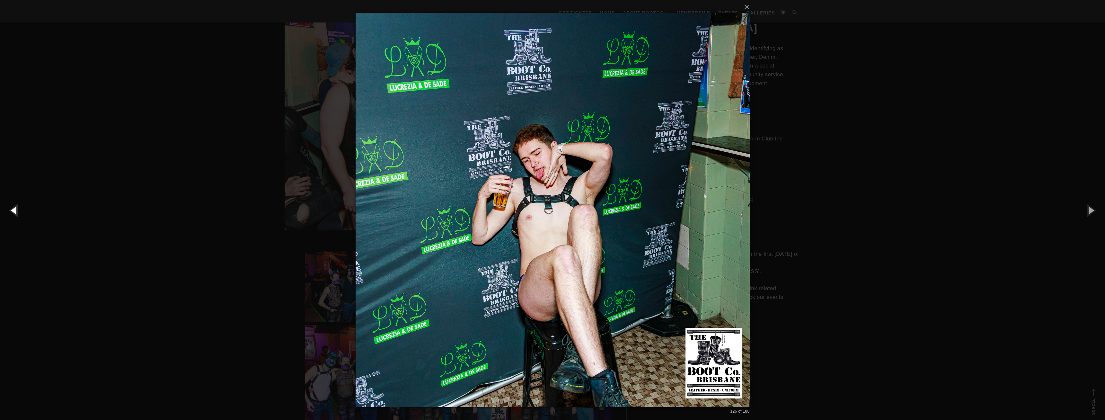
click at [6, 213] on button "button" at bounding box center [14, 209] width 29 height 35
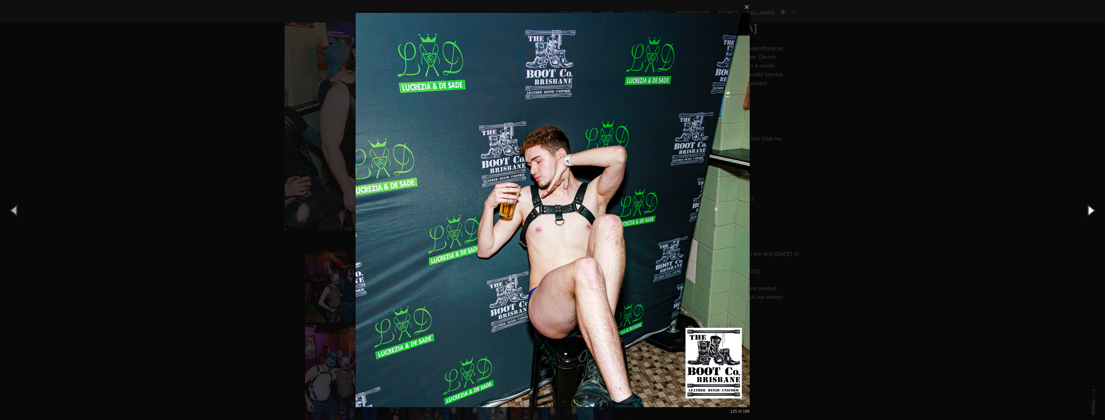
click at [1079, 211] on button "button" at bounding box center [1090, 209] width 29 height 35
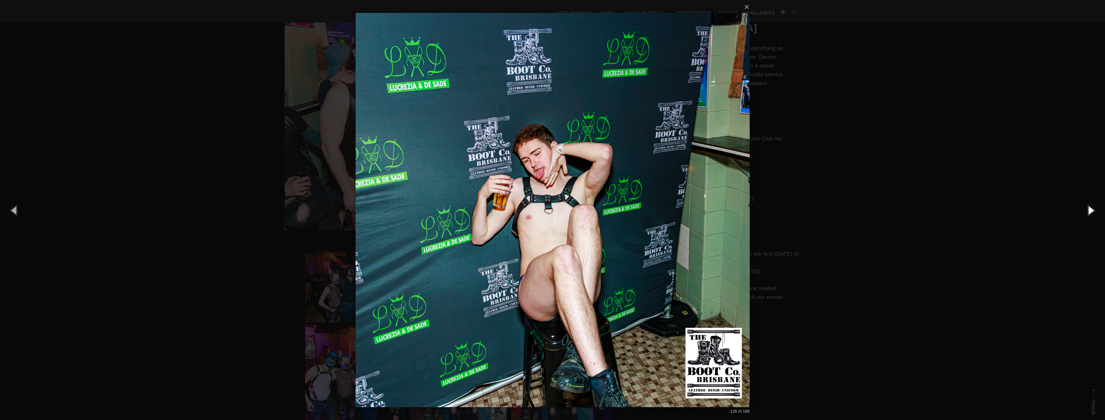
click at [1079, 211] on button "button" at bounding box center [1090, 209] width 29 height 35
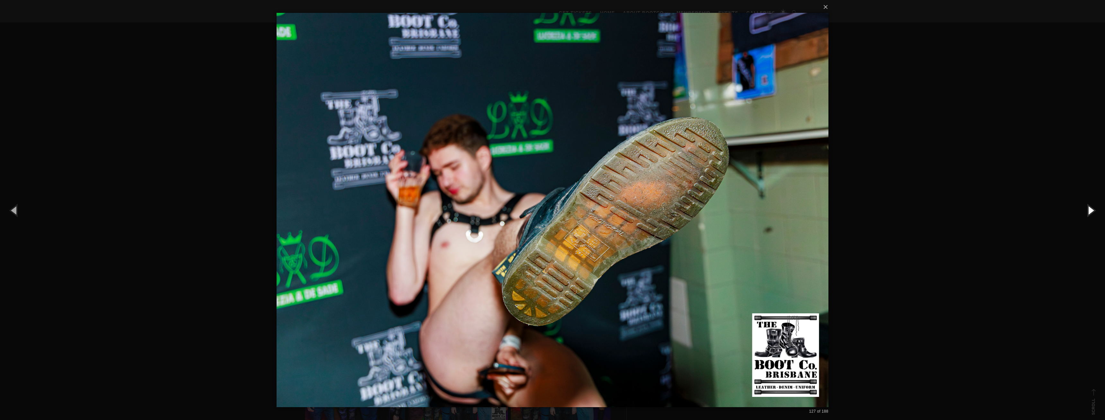
click at [1079, 211] on button "button" at bounding box center [1090, 209] width 29 height 35
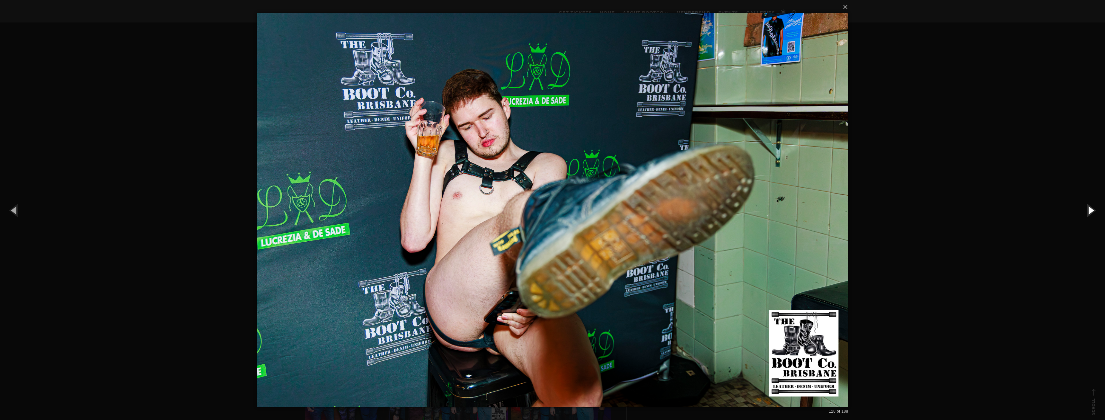
click at [1079, 211] on button "button" at bounding box center [1090, 209] width 29 height 35
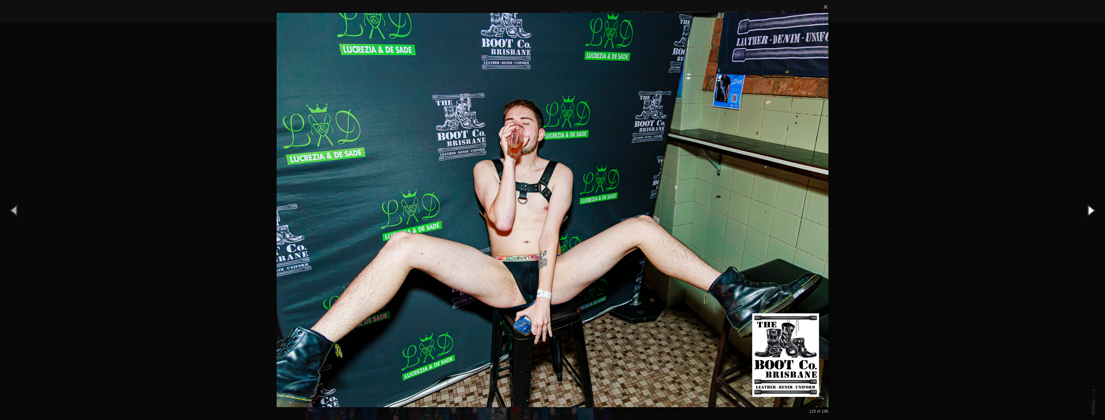
click at [1093, 204] on button "button" at bounding box center [1090, 209] width 29 height 35
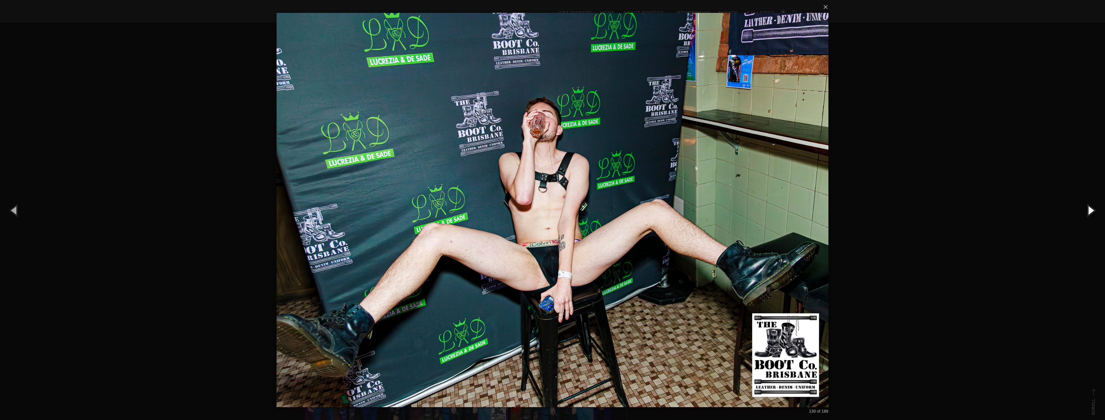
click at [1083, 210] on button "button" at bounding box center [1090, 209] width 29 height 35
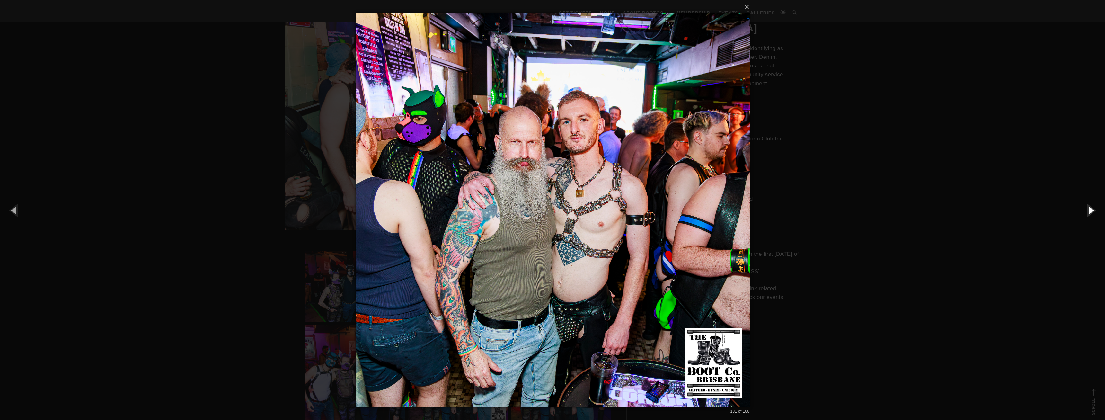
click at [1083, 210] on button "button" at bounding box center [1090, 209] width 29 height 35
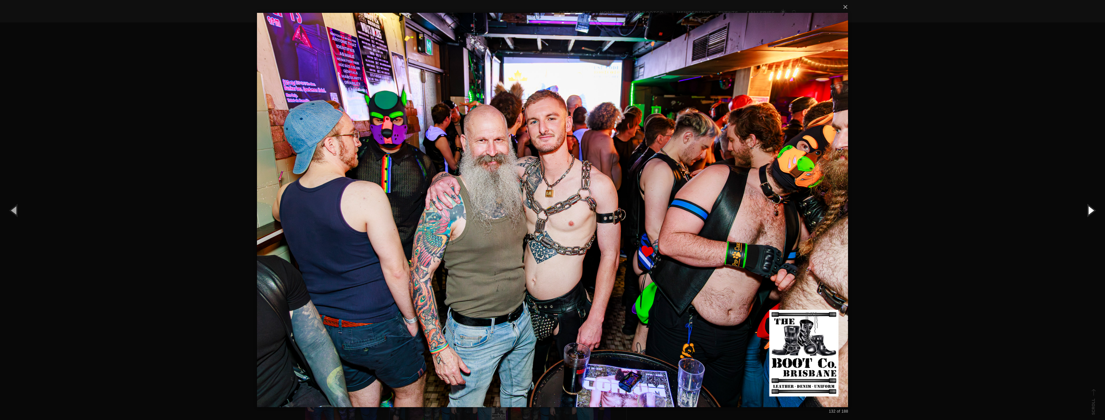
click at [1083, 210] on button "button" at bounding box center [1090, 209] width 29 height 35
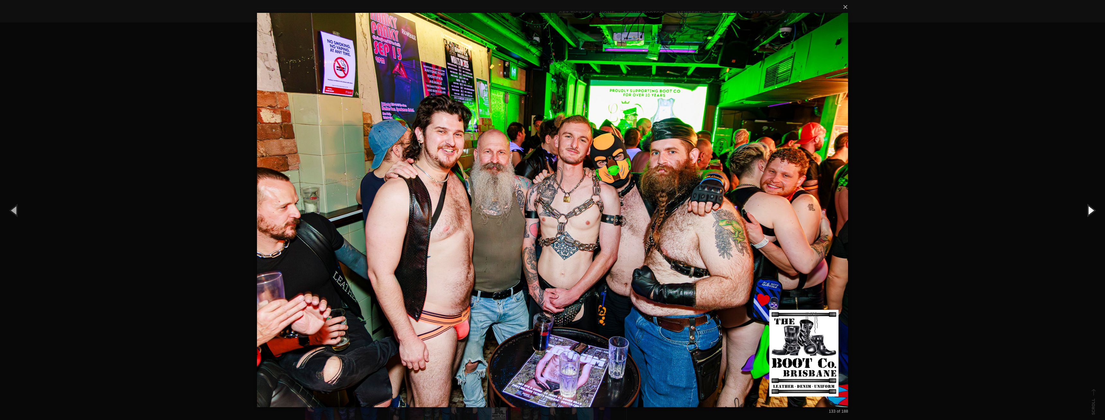
click at [1083, 210] on button "button" at bounding box center [1090, 209] width 29 height 35
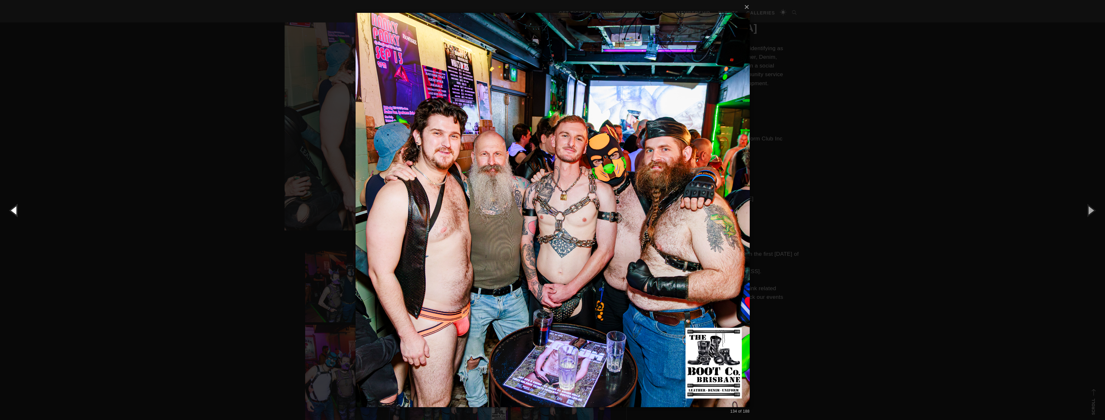
click at [22, 210] on button "button" at bounding box center [14, 209] width 29 height 35
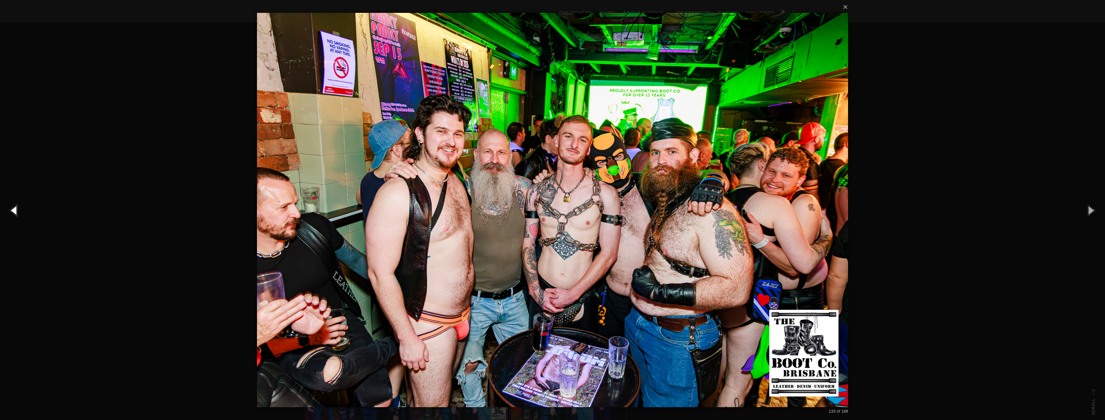
click at [22, 210] on button "button" at bounding box center [14, 209] width 29 height 35
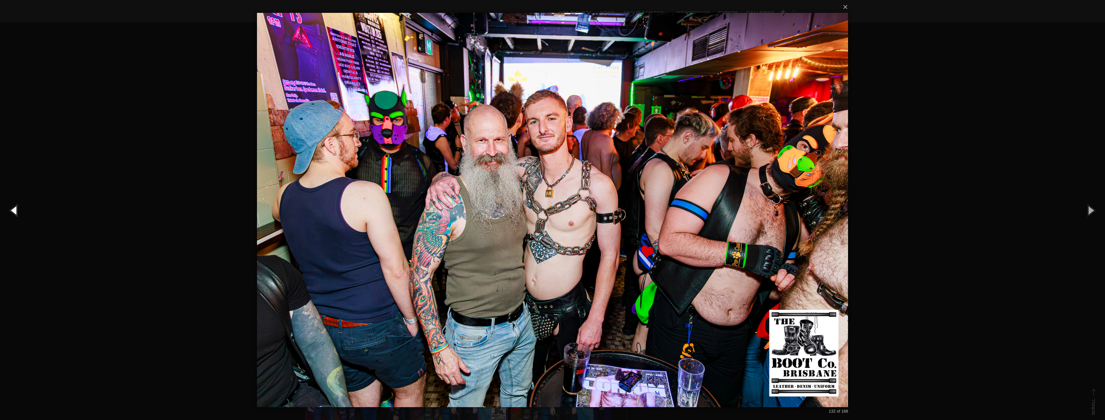
click at [22, 210] on button "button" at bounding box center [14, 209] width 29 height 35
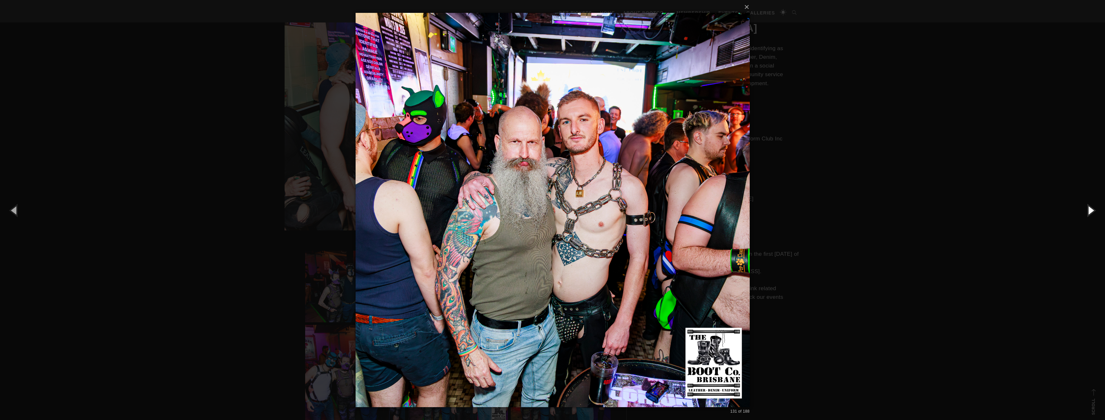
click at [1085, 199] on button "button" at bounding box center [1090, 209] width 29 height 35
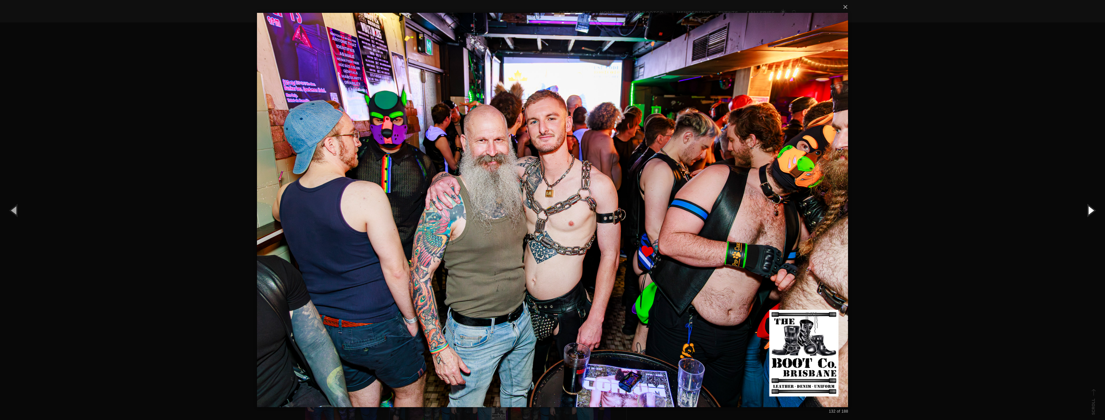
click at [1085, 199] on button "button" at bounding box center [1090, 209] width 29 height 35
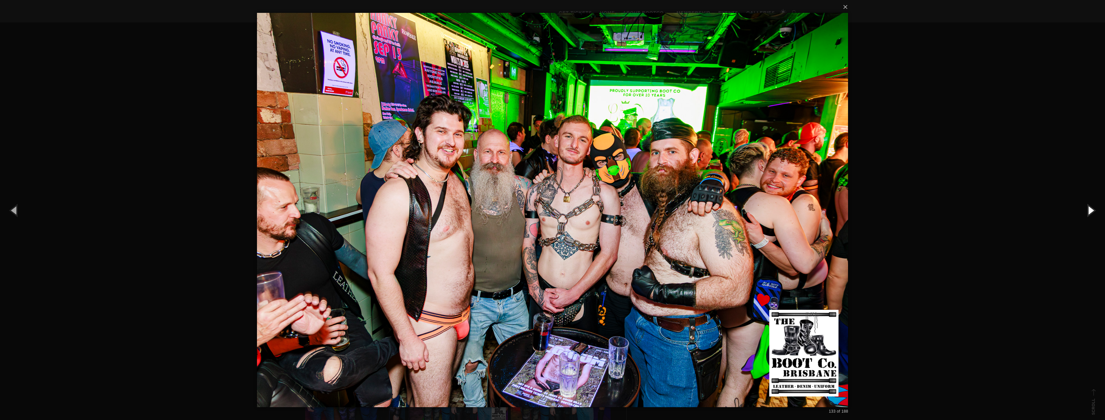
click at [1085, 199] on button "button" at bounding box center [1090, 209] width 29 height 35
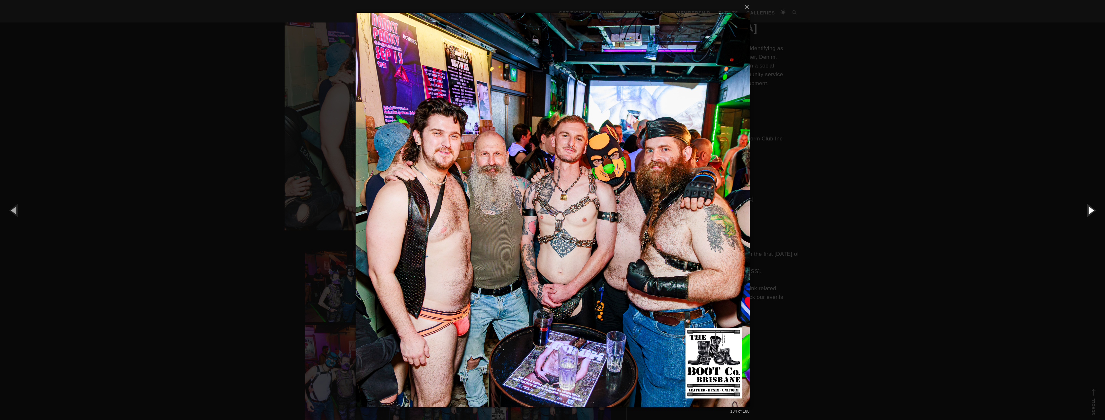
click at [1085, 199] on button "button" at bounding box center [1090, 209] width 29 height 35
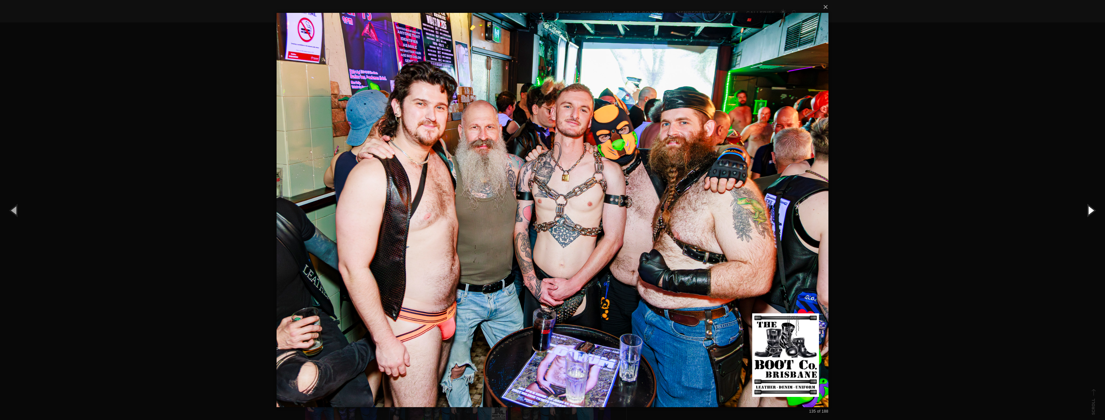
click at [1085, 199] on button "button" at bounding box center [1090, 209] width 29 height 35
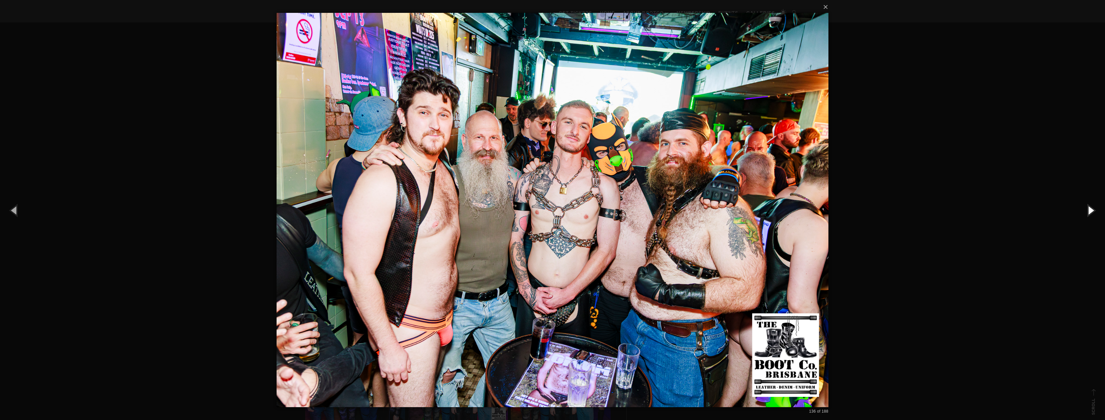
click at [1085, 199] on button "button" at bounding box center [1090, 209] width 29 height 35
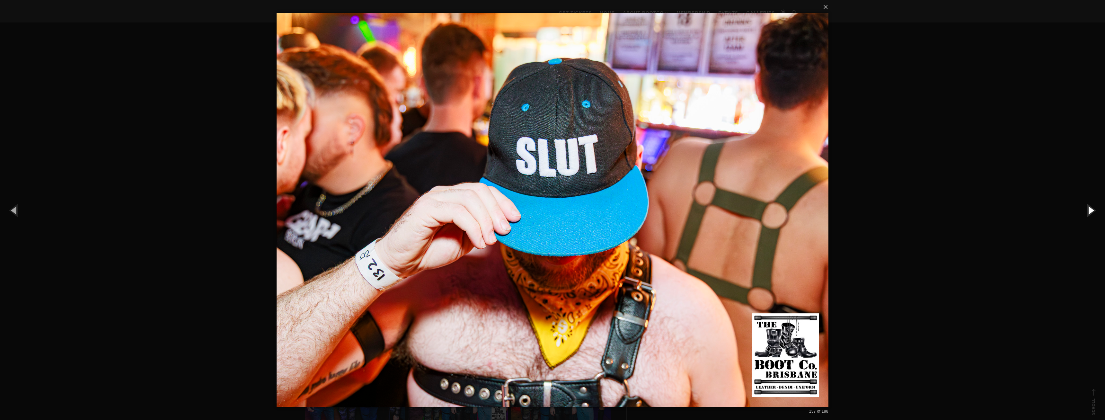
click at [1085, 199] on button "button" at bounding box center [1090, 209] width 29 height 35
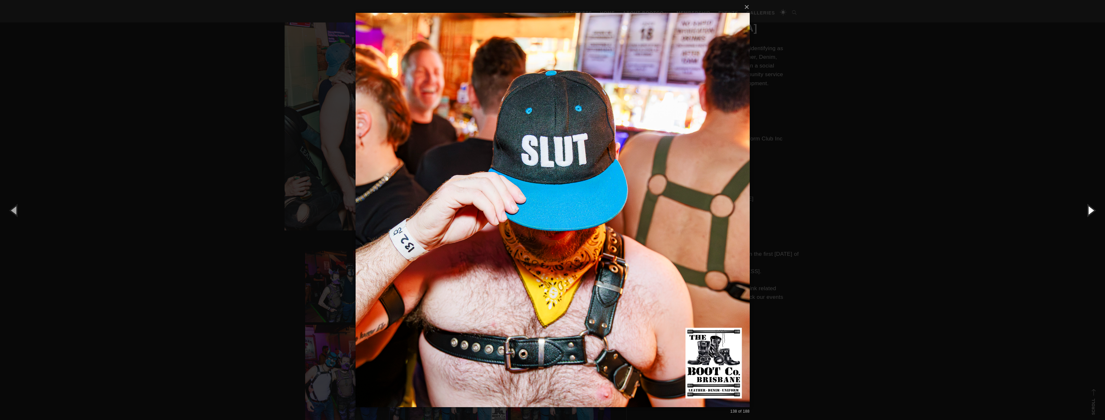
click at [1085, 199] on button "button" at bounding box center [1090, 209] width 29 height 35
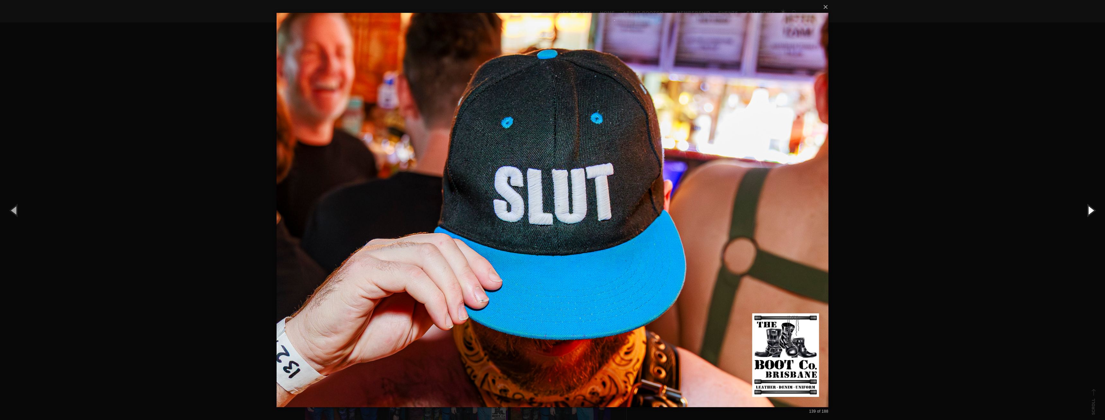
click at [1085, 199] on button "button" at bounding box center [1090, 209] width 29 height 35
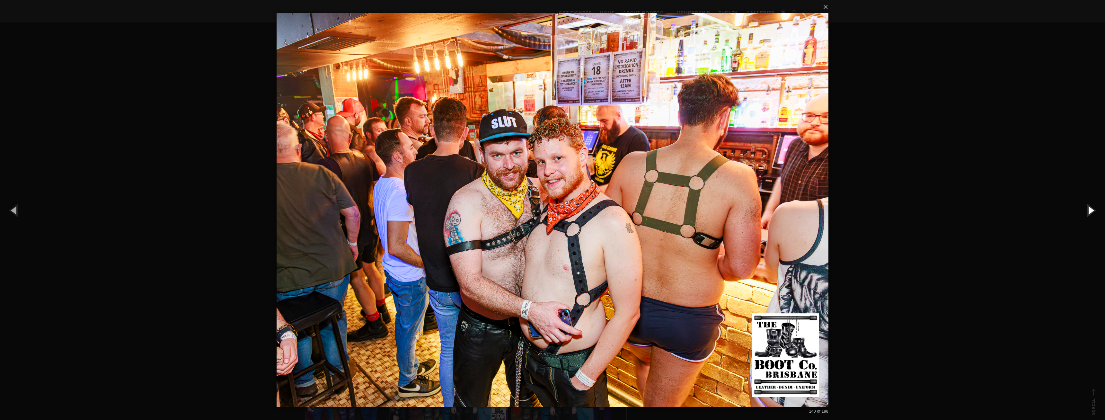
click at [1085, 199] on button "button" at bounding box center [1090, 209] width 29 height 35
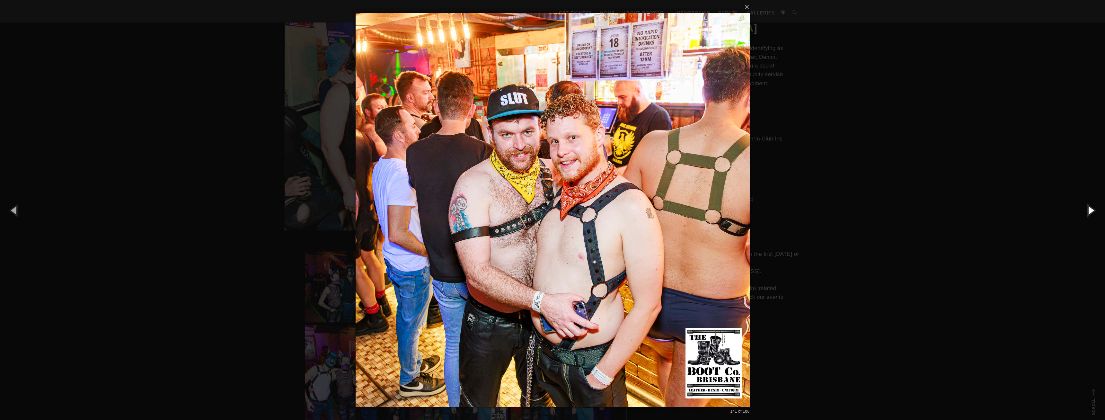
click at [1085, 199] on button "button" at bounding box center [1090, 209] width 29 height 35
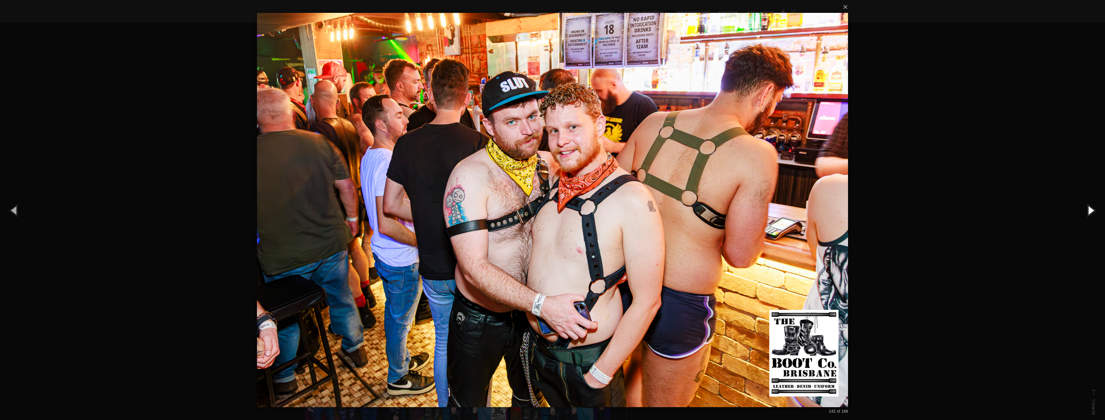
click at [1085, 199] on button "button" at bounding box center [1090, 209] width 29 height 35
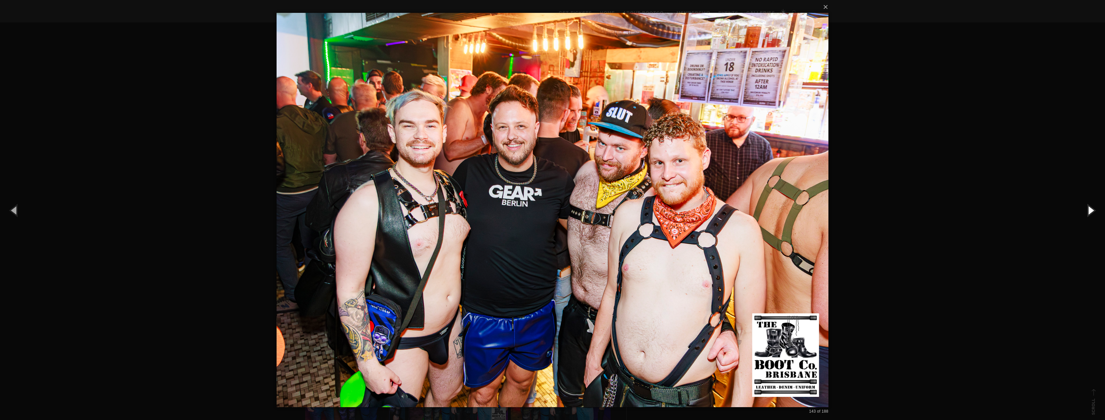
click at [1085, 199] on button "button" at bounding box center [1090, 209] width 29 height 35
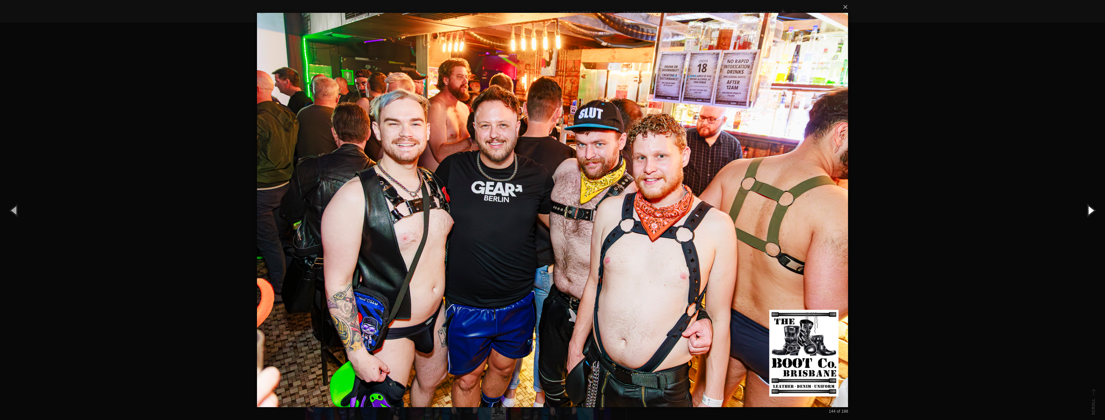
click at [1085, 199] on button "button" at bounding box center [1090, 209] width 29 height 35
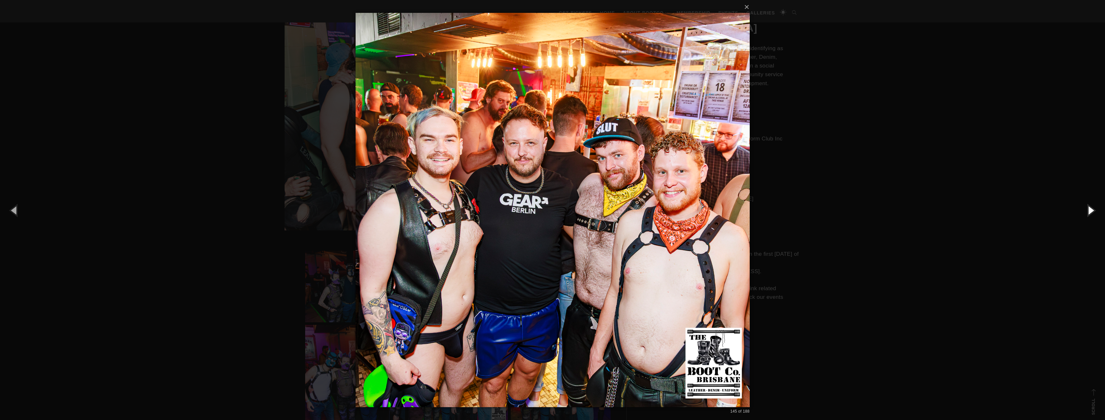
click at [1085, 199] on button "button" at bounding box center [1090, 209] width 29 height 35
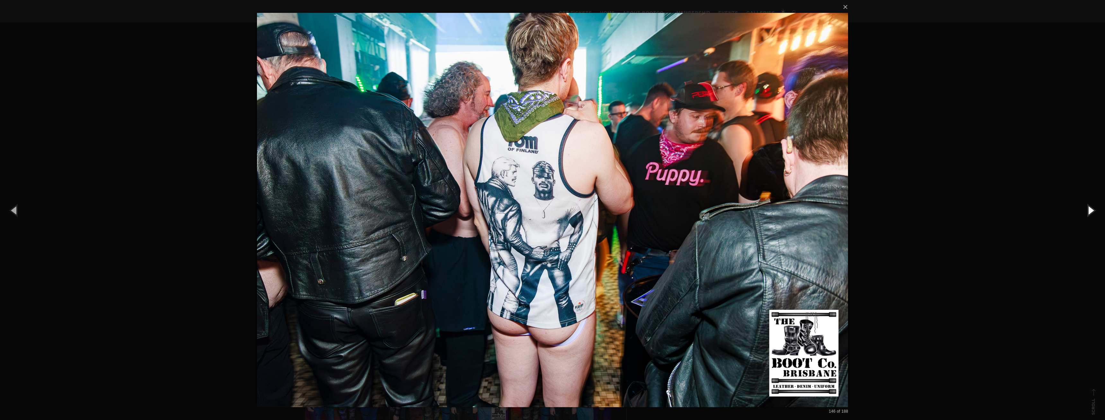
click at [1085, 199] on button "button" at bounding box center [1090, 209] width 29 height 35
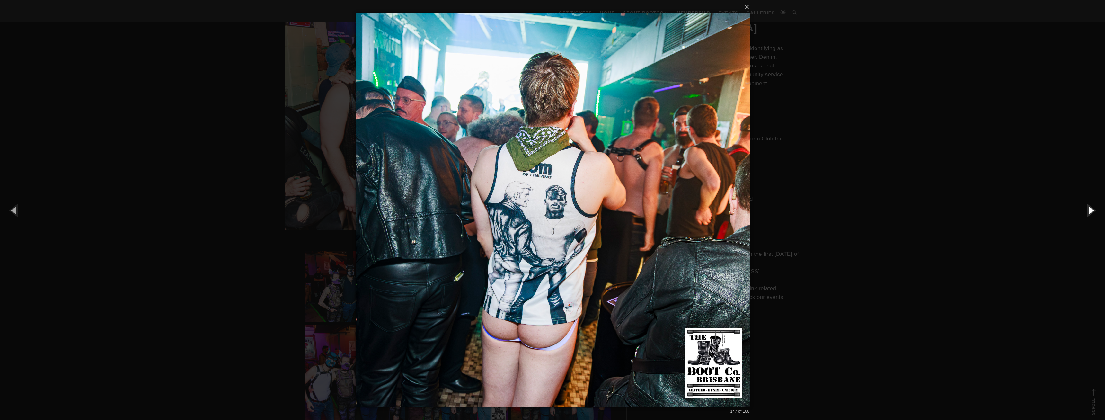
click at [1085, 199] on button "button" at bounding box center [1090, 209] width 29 height 35
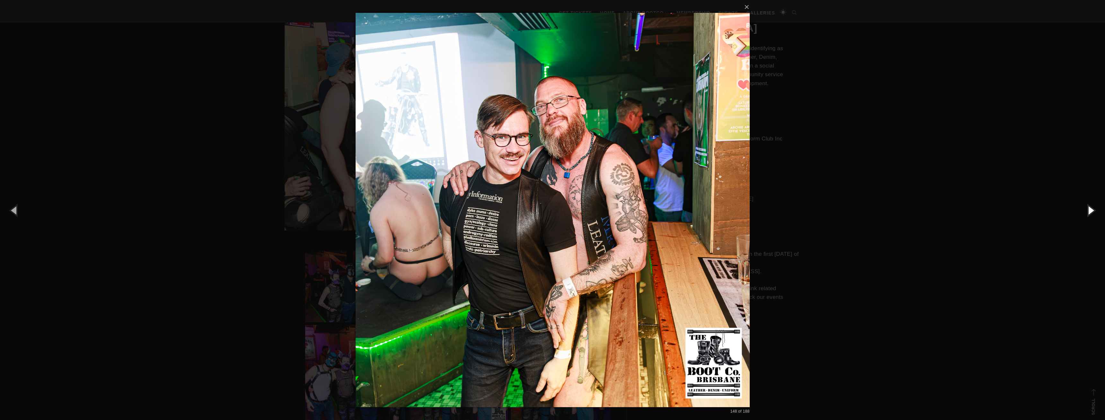
click at [1085, 199] on button "button" at bounding box center [1090, 209] width 29 height 35
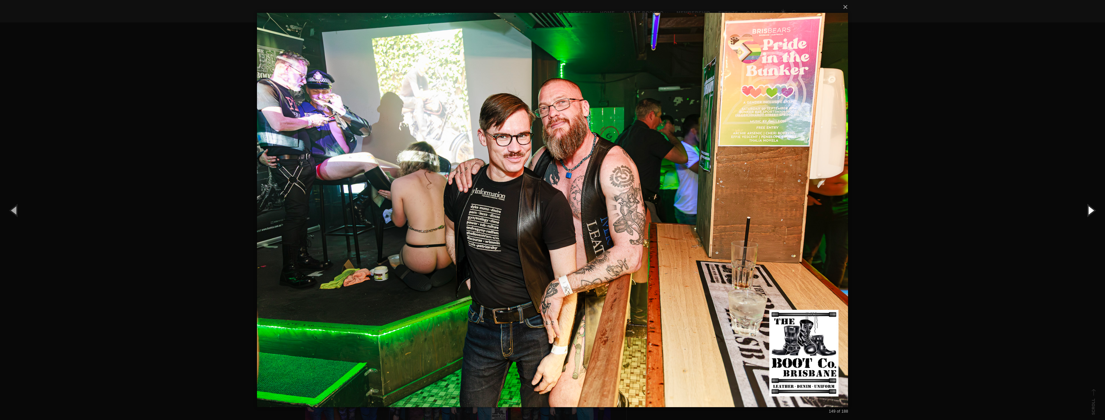
click at [1085, 199] on button "button" at bounding box center [1090, 209] width 29 height 35
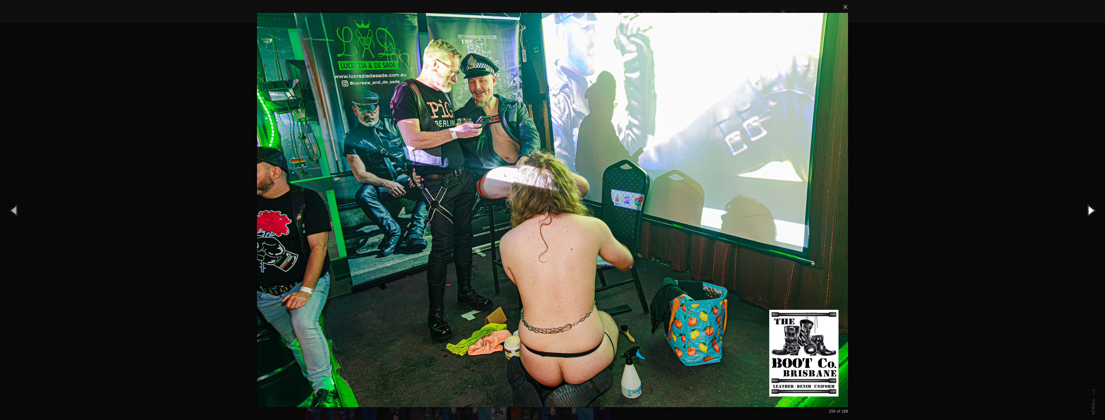
click at [1085, 199] on button "button" at bounding box center [1090, 209] width 29 height 35
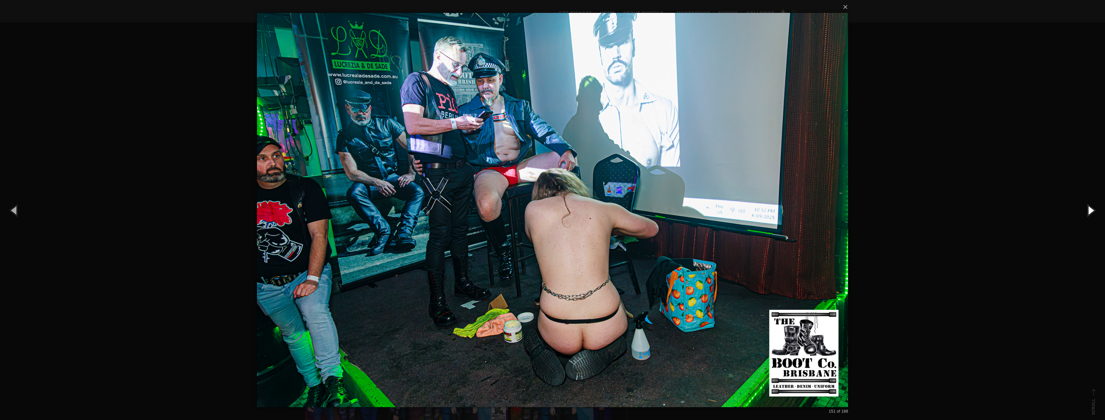
click at [1085, 199] on button "button" at bounding box center [1090, 209] width 29 height 35
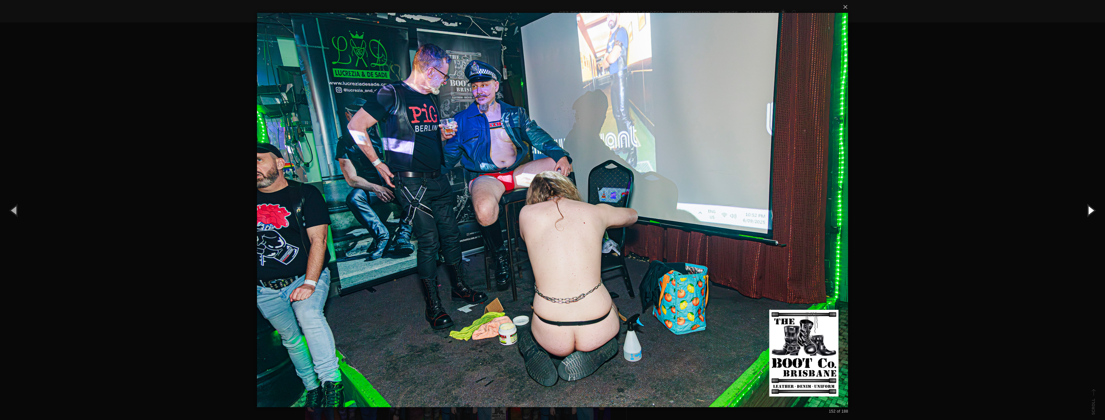
click at [1085, 199] on button "button" at bounding box center [1090, 209] width 29 height 35
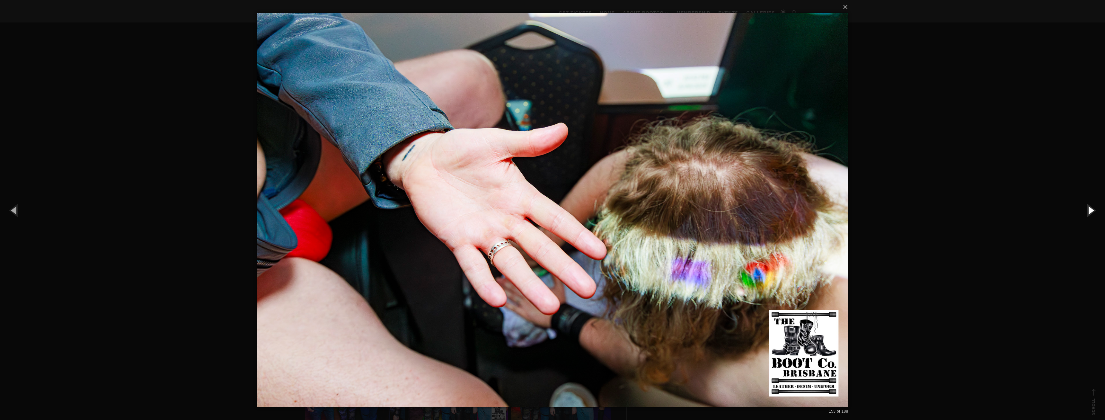
click at [1085, 199] on button "button" at bounding box center [1090, 209] width 29 height 35
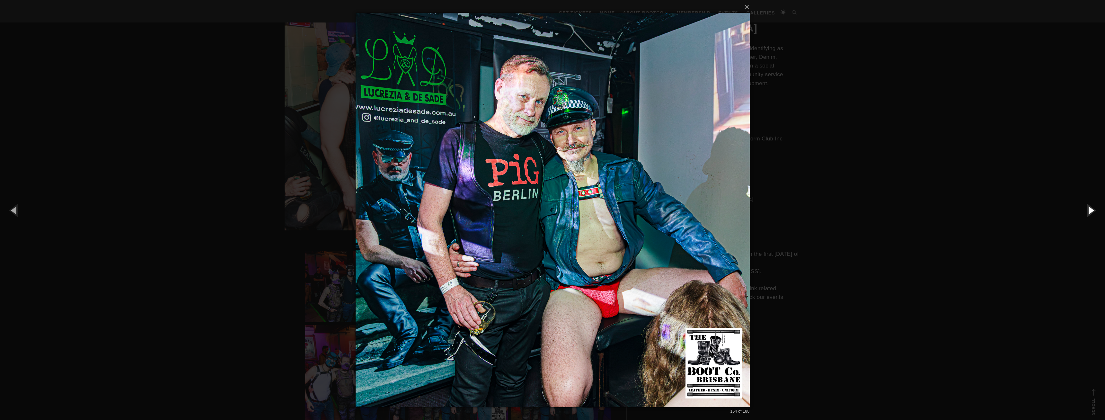
click at [1092, 205] on button "button" at bounding box center [1090, 209] width 29 height 35
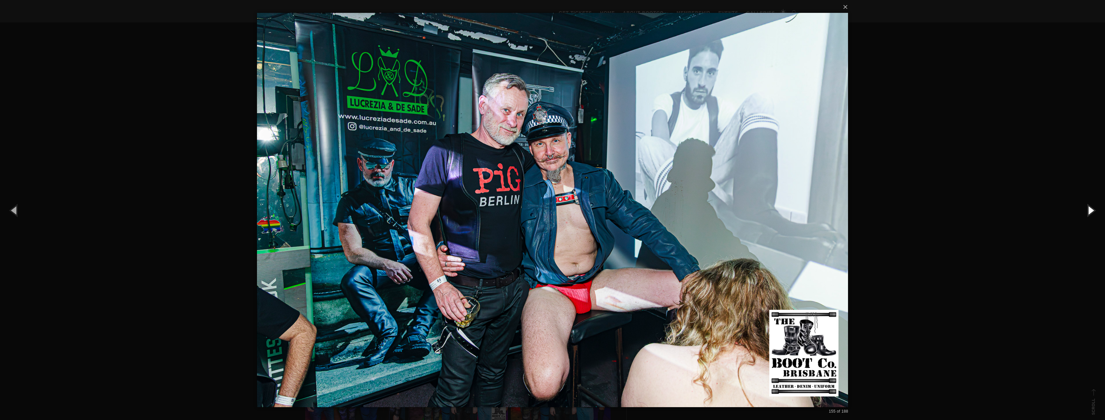
click at [1092, 205] on button "button" at bounding box center [1090, 209] width 29 height 35
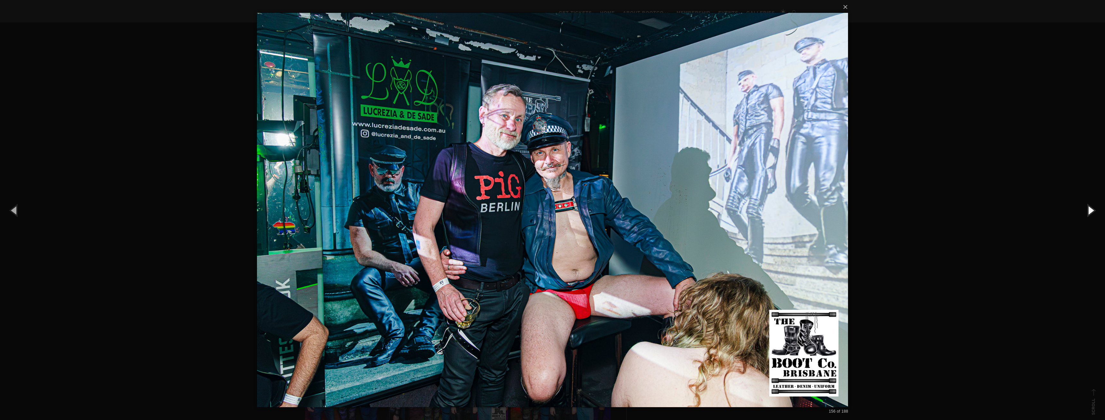
click at [1092, 205] on button "button" at bounding box center [1090, 209] width 29 height 35
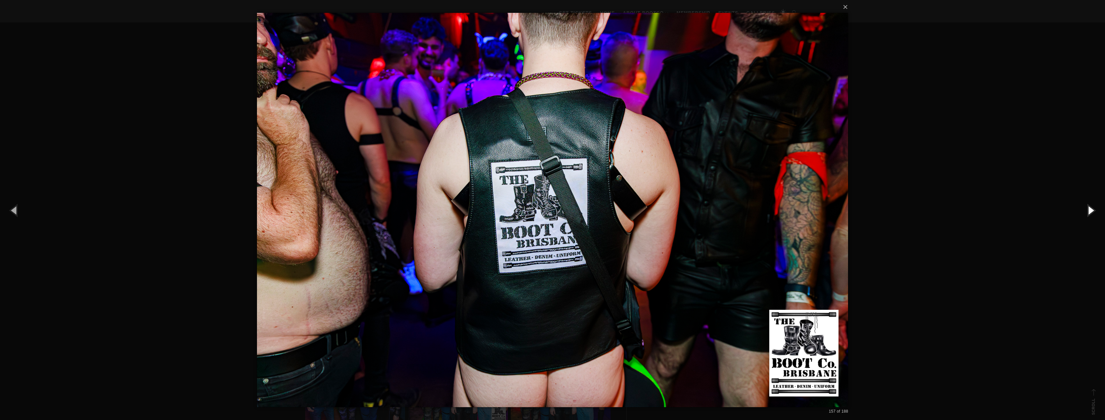
click at [1092, 205] on button "button" at bounding box center [1090, 209] width 29 height 35
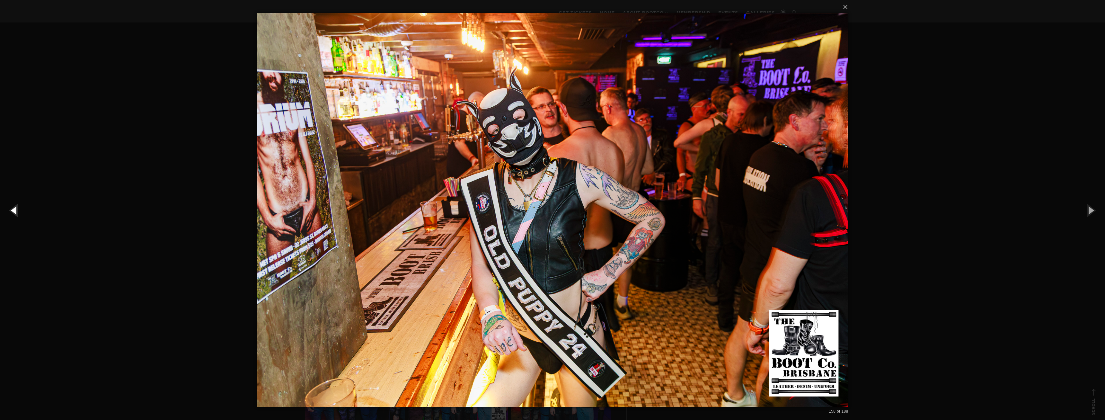
click at [11, 203] on button "button" at bounding box center [14, 209] width 29 height 35
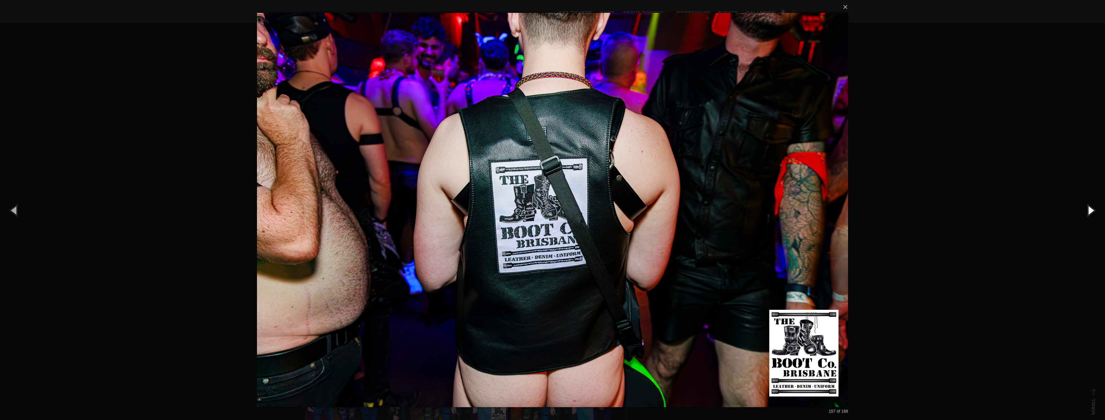
click at [1085, 209] on button "button" at bounding box center [1090, 209] width 29 height 35
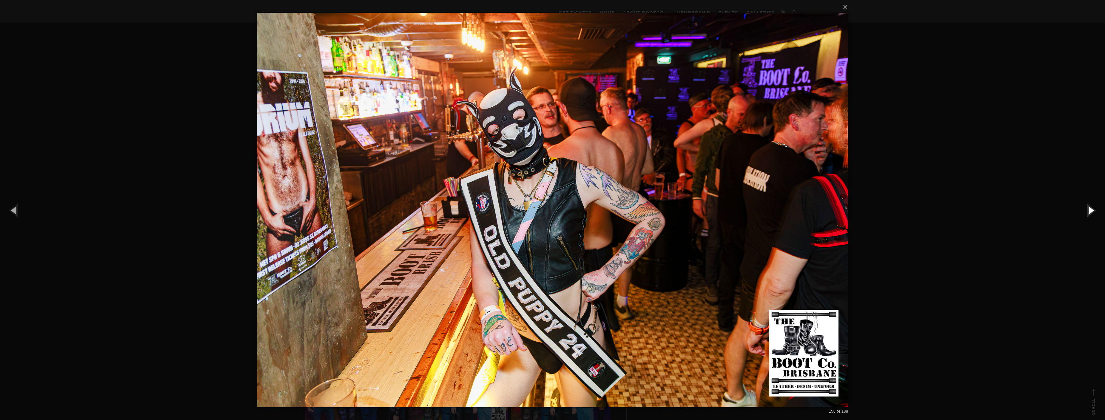
click at [1090, 213] on button "button" at bounding box center [1090, 209] width 29 height 35
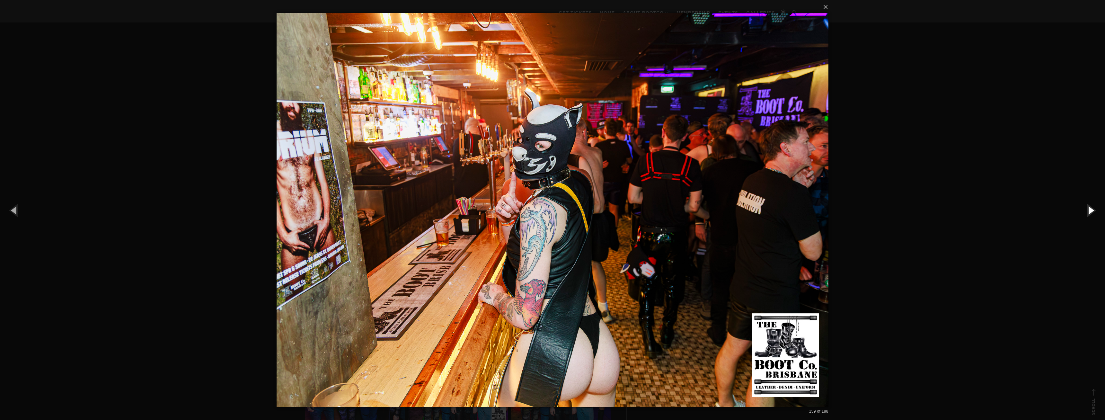
click at [1090, 212] on button "button" at bounding box center [1090, 209] width 29 height 35
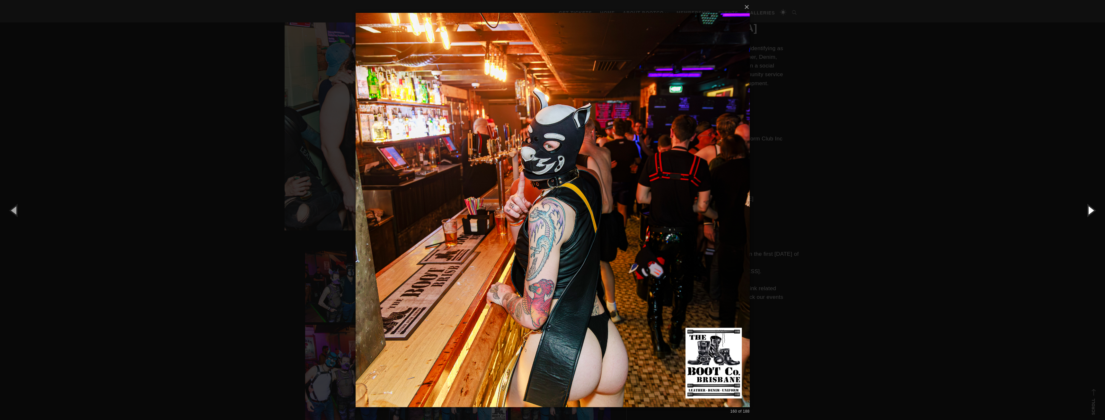
drag, startPoint x: 1090, startPoint y: 212, endPoint x: 726, endPoint y: 192, distance: 364.3
click at [726, 192] on div "× 160 of 188 Loading..." at bounding box center [552, 210] width 1105 height 420
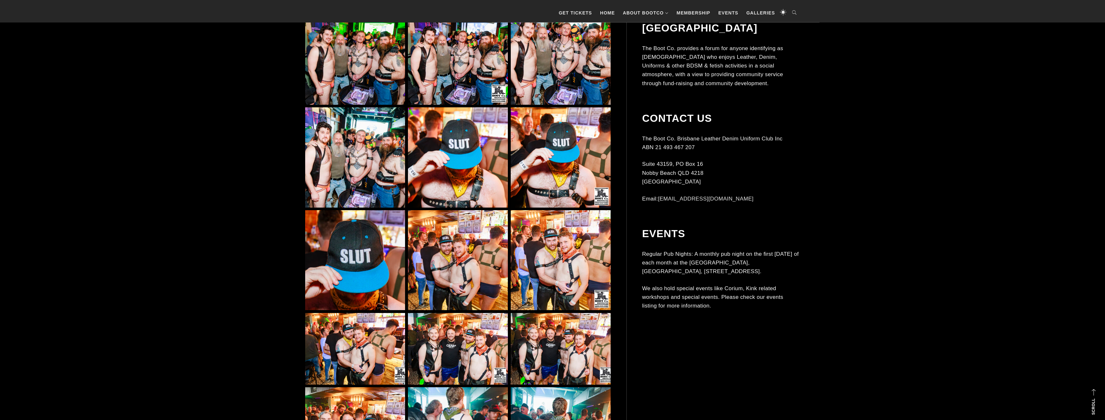
scroll to position [4425, 0]
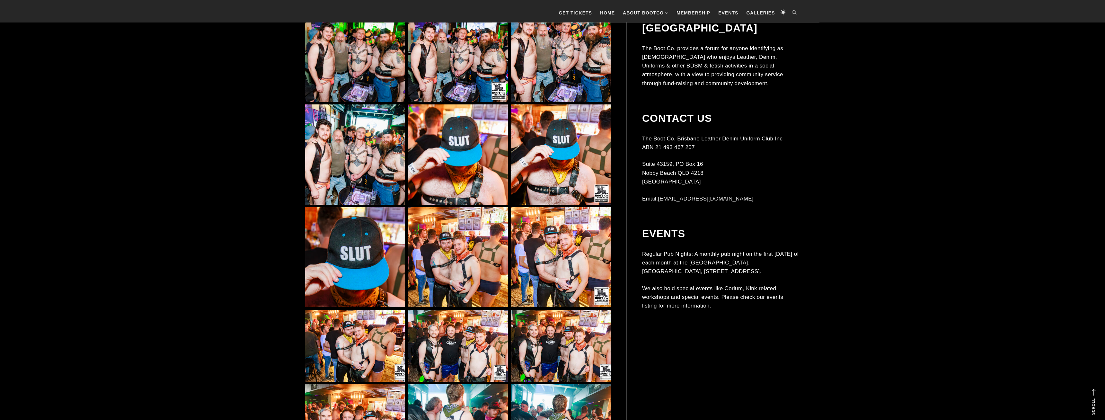
click at [471, 321] on img at bounding box center [458, 346] width 100 height 72
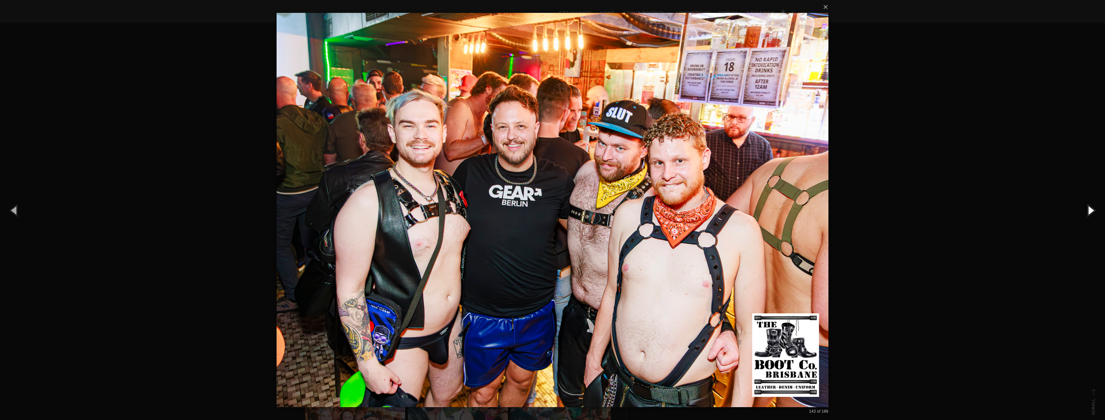
click at [1089, 206] on button "button" at bounding box center [1090, 209] width 29 height 35
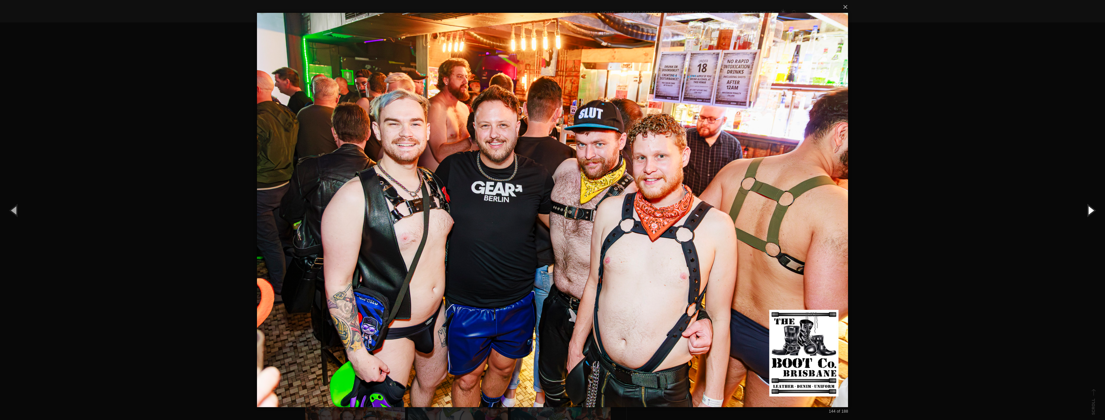
click at [1089, 206] on button "button" at bounding box center [1090, 209] width 29 height 35
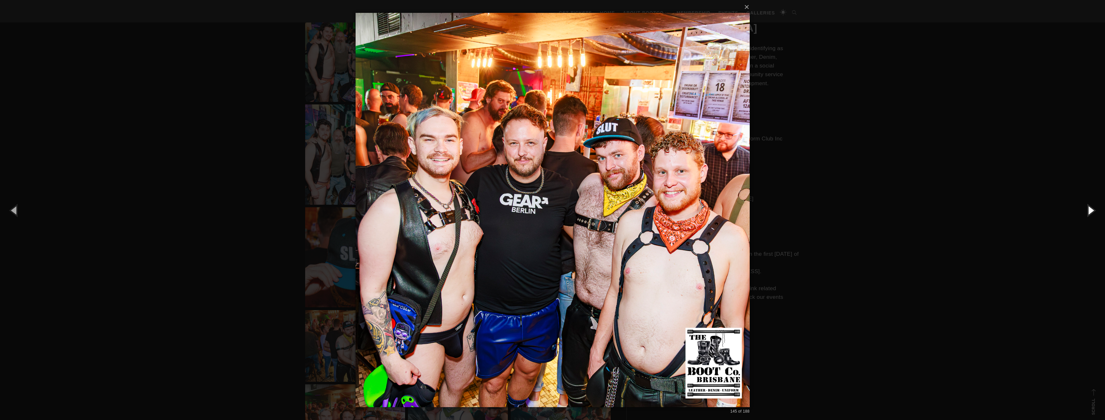
click at [1089, 206] on button "button" at bounding box center [1090, 209] width 29 height 35
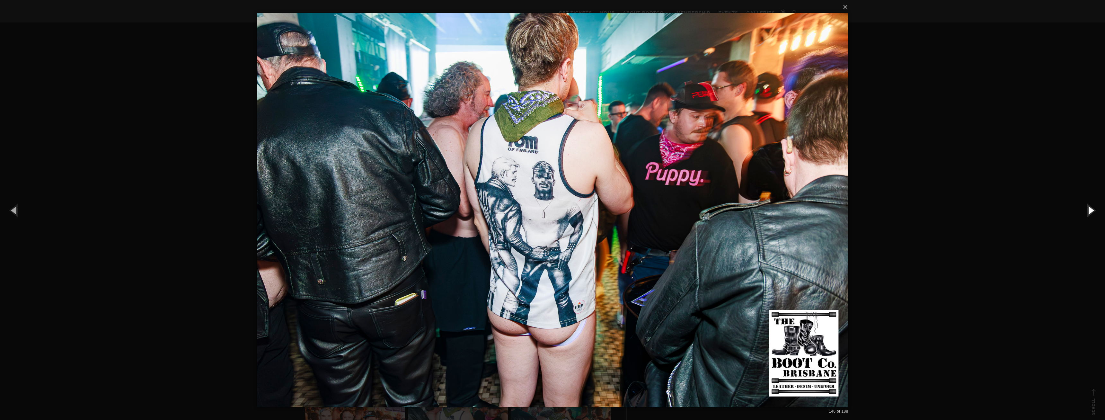
click at [1089, 206] on button "button" at bounding box center [1090, 209] width 29 height 35
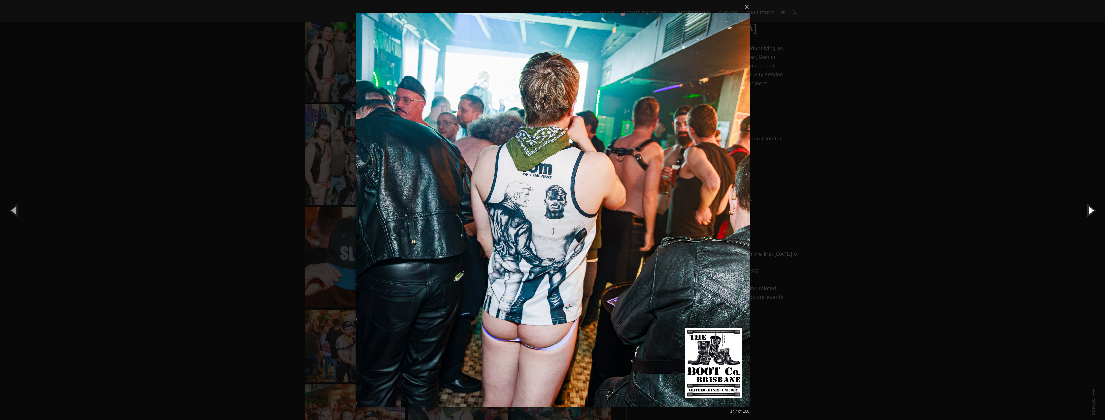
click at [1089, 206] on button "button" at bounding box center [1090, 209] width 29 height 35
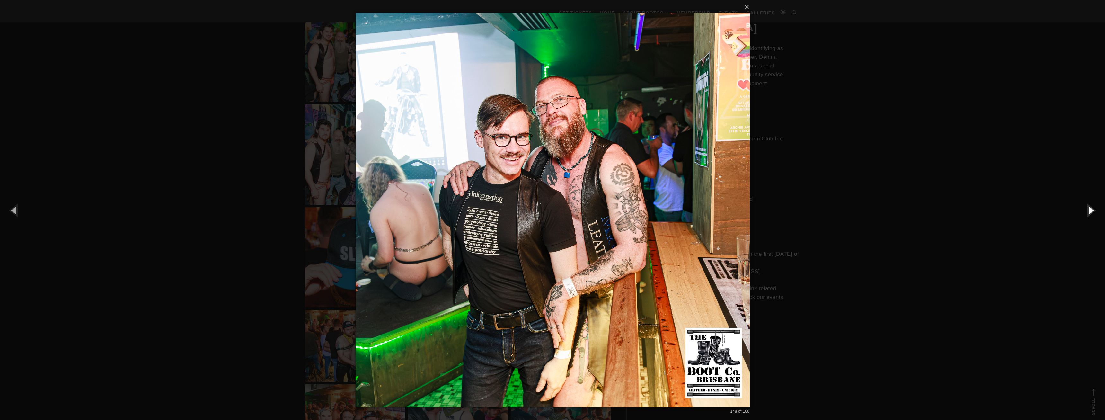
click at [1089, 206] on button "button" at bounding box center [1090, 209] width 29 height 35
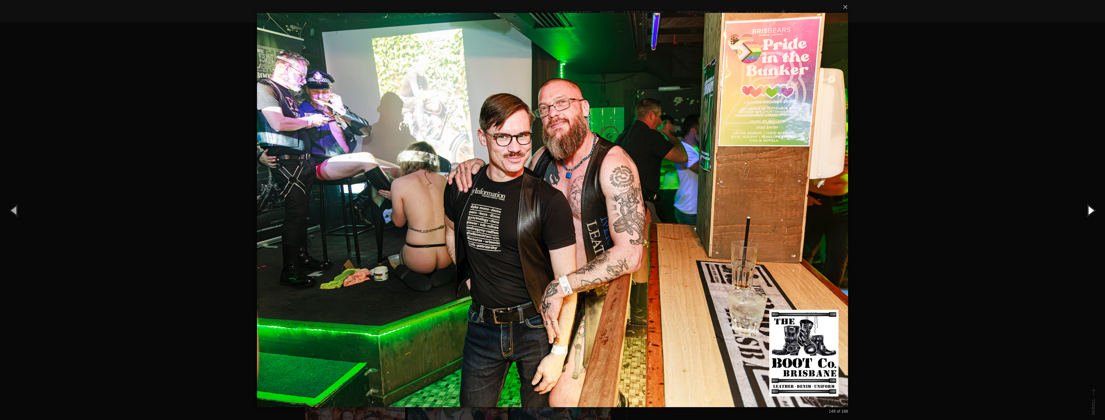
click at [1089, 206] on button "button" at bounding box center [1090, 209] width 29 height 35
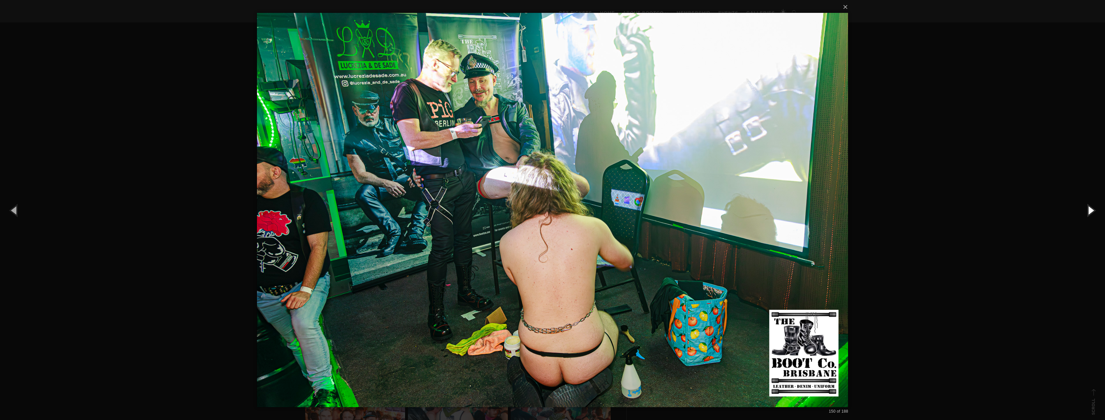
click at [1089, 206] on button "button" at bounding box center [1090, 209] width 29 height 35
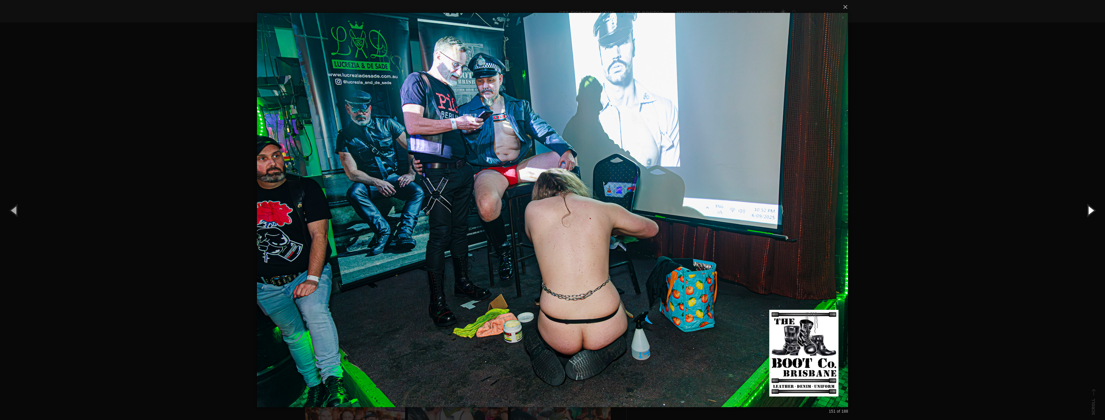
click at [1089, 206] on button "button" at bounding box center [1090, 209] width 29 height 35
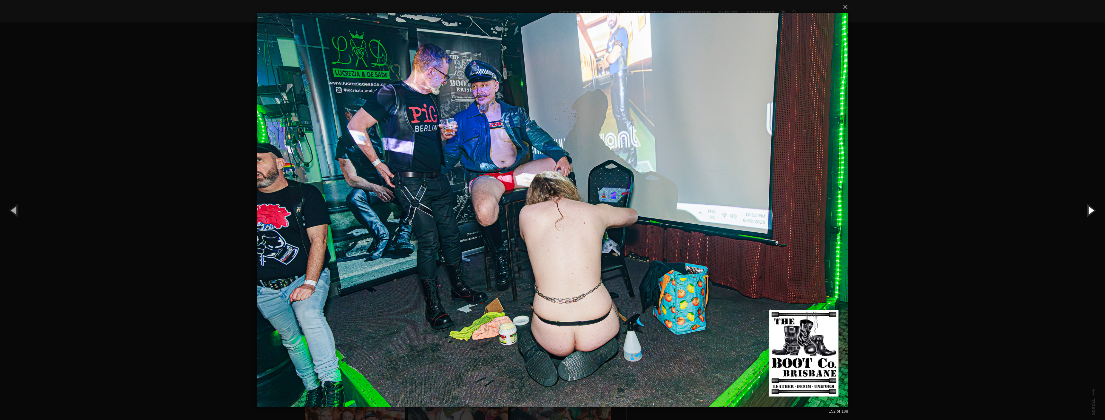
click at [1089, 206] on button "button" at bounding box center [1090, 209] width 29 height 35
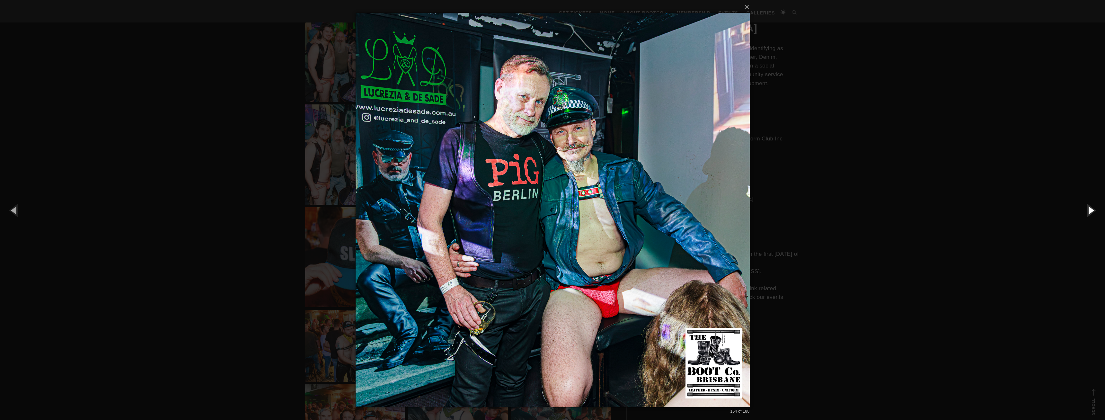
click at [1089, 206] on button "button" at bounding box center [1090, 209] width 29 height 35
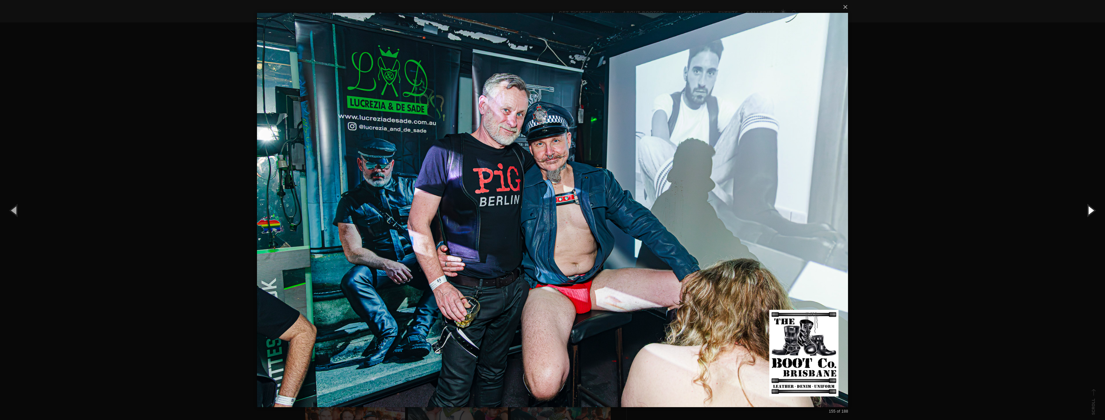
click at [1089, 206] on button "button" at bounding box center [1090, 209] width 29 height 35
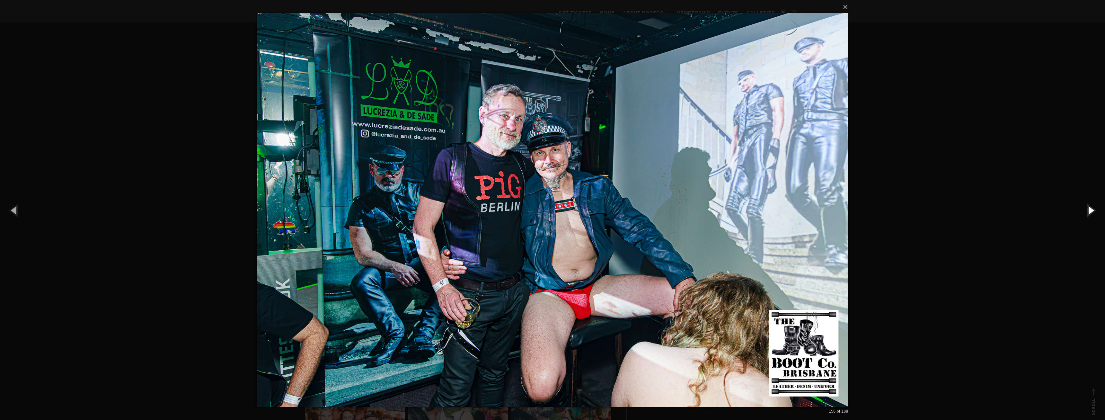
click at [1089, 206] on button "button" at bounding box center [1090, 209] width 29 height 35
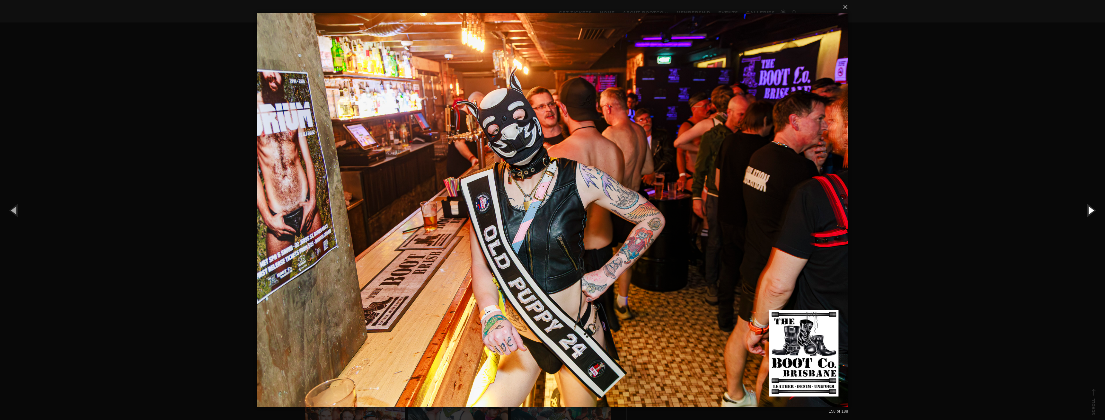
click at [1089, 206] on button "button" at bounding box center [1090, 209] width 29 height 35
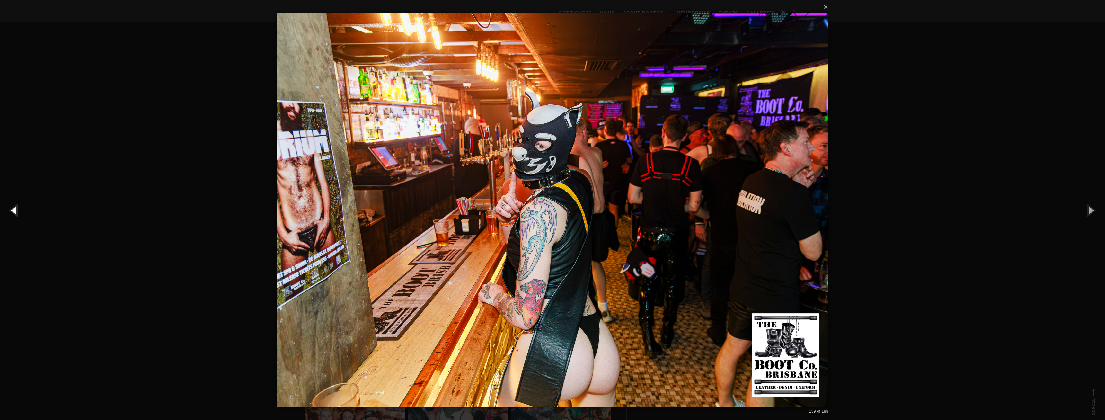
click at [20, 211] on button "button" at bounding box center [14, 209] width 29 height 35
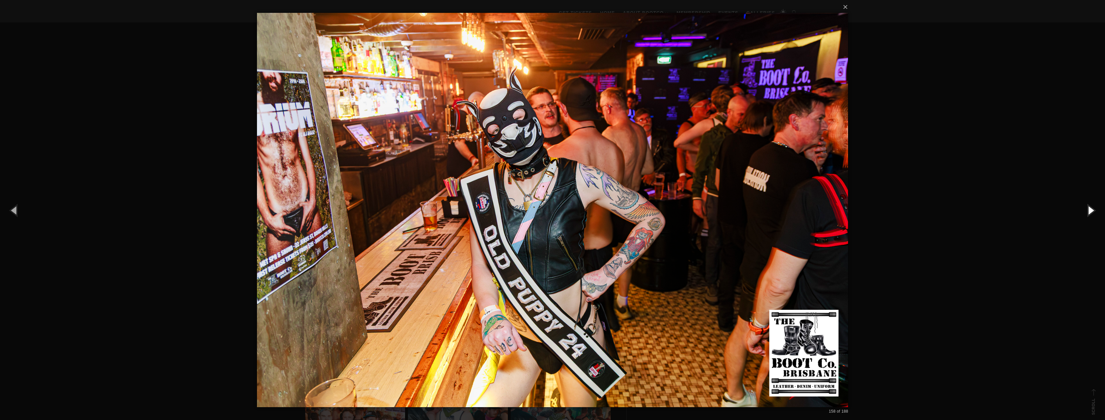
click at [1080, 210] on button "button" at bounding box center [1090, 209] width 29 height 35
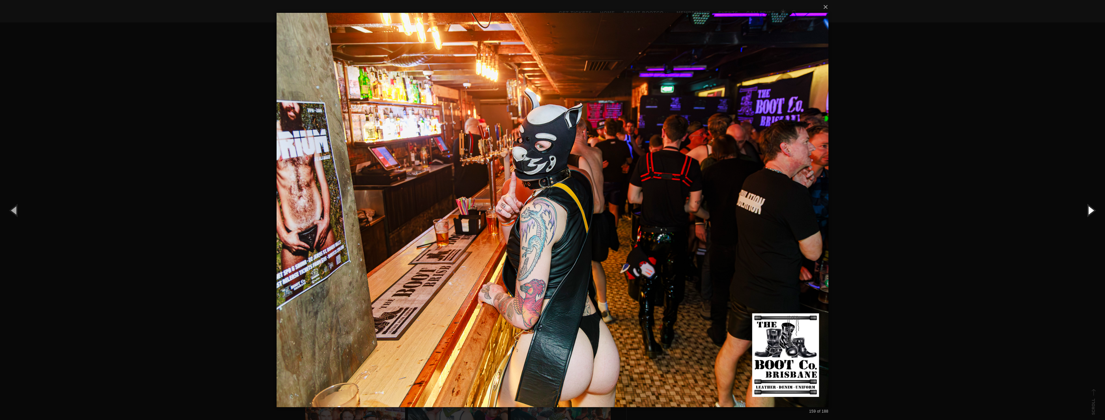
click at [1086, 212] on button "button" at bounding box center [1090, 209] width 29 height 35
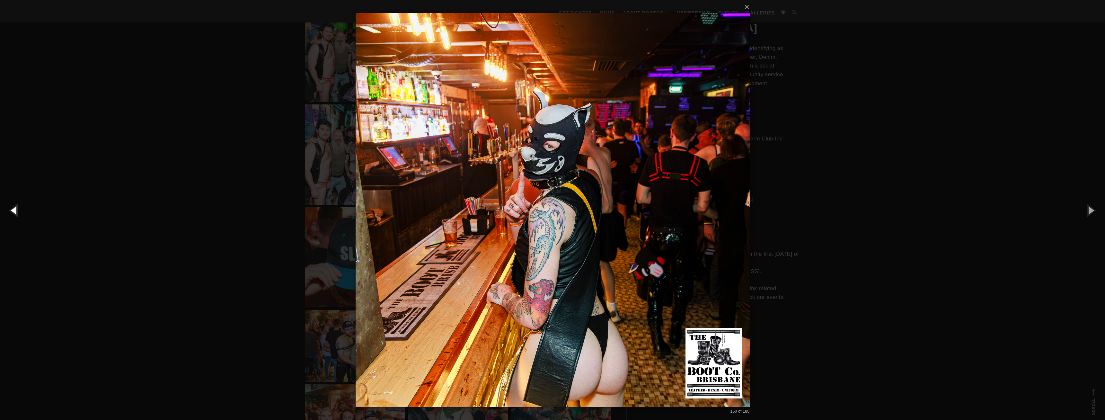
click at [14, 211] on button "button" at bounding box center [14, 209] width 29 height 35
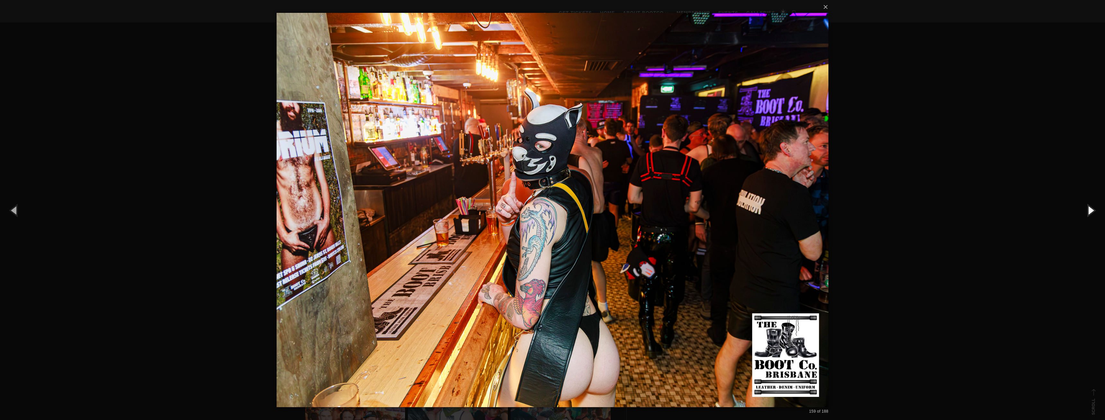
click at [1091, 210] on button "button" at bounding box center [1090, 209] width 29 height 35
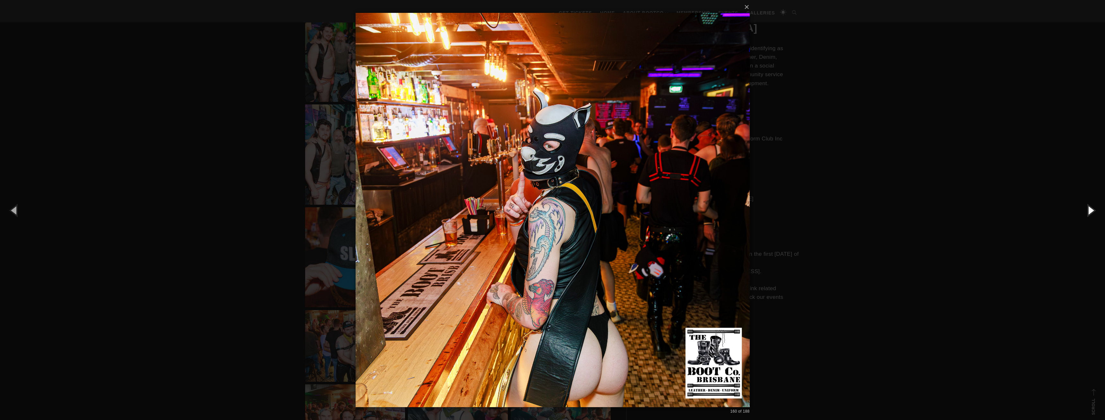
click at [1091, 210] on button "button" at bounding box center [1090, 209] width 29 height 35
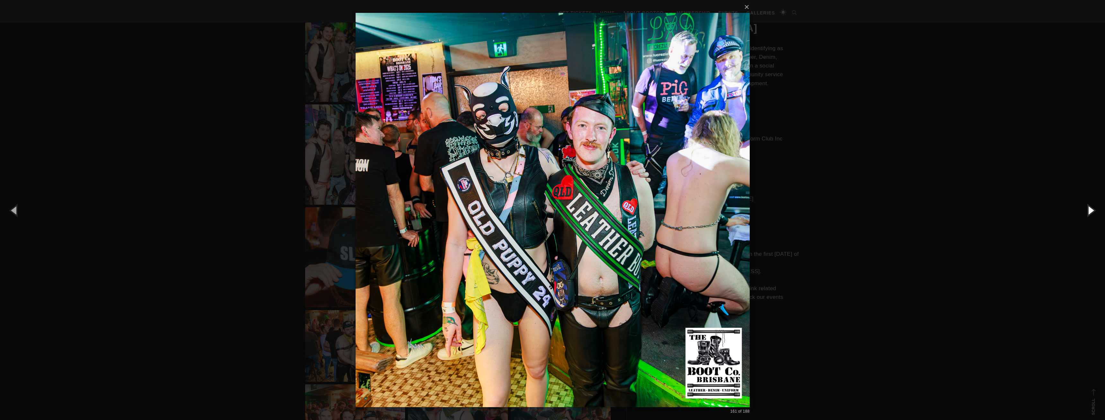
click at [1088, 210] on button "button" at bounding box center [1090, 209] width 29 height 35
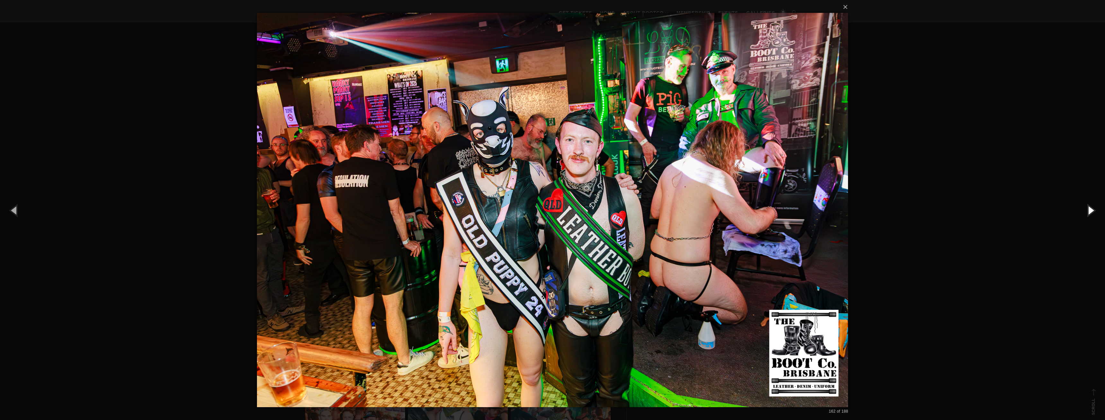
click at [1088, 210] on button "button" at bounding box center [1090, 209] width 29 height 35
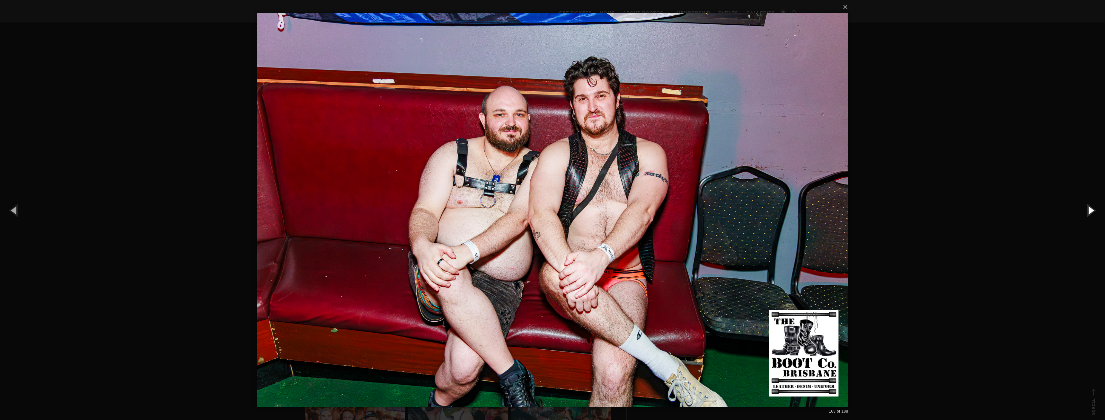
click at [1088, 210] on button "button" at bounding box center [1090, 209] width 29 height 35
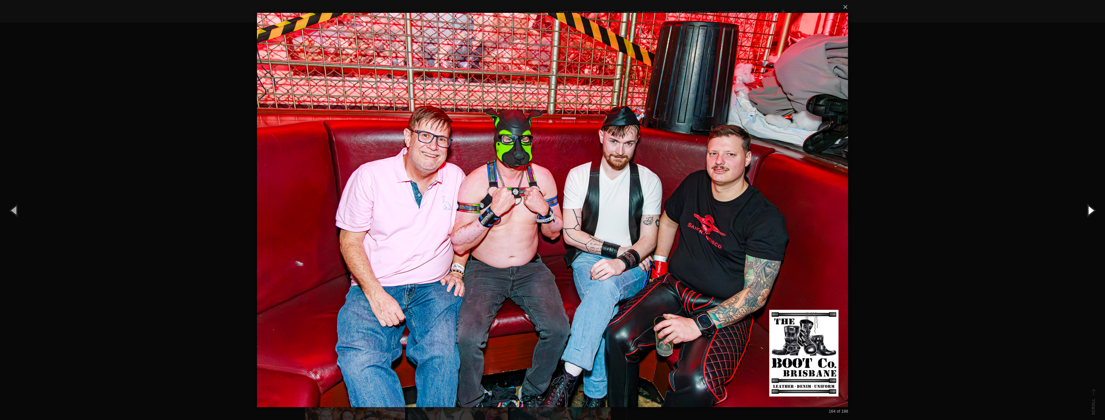
click at [1088, 210] on button "button" at bounding box center [1090, 209] width 29 height 35
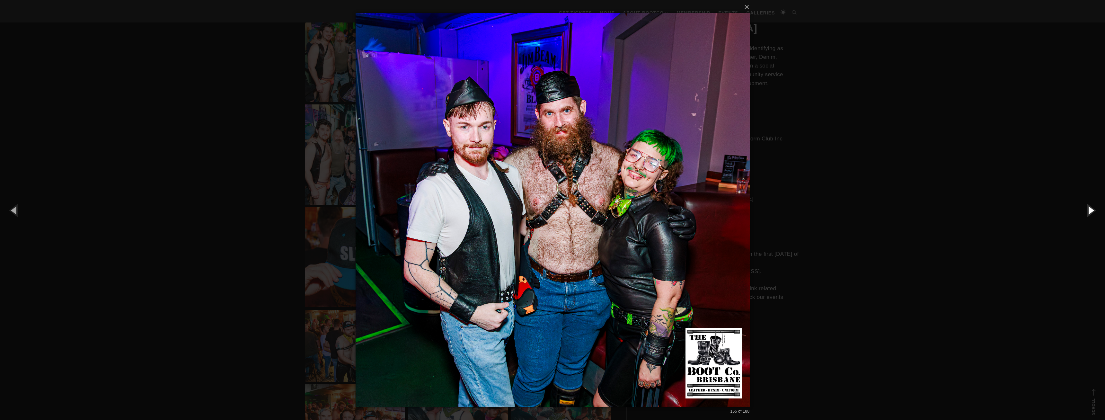
click at [1088, 210] on button "button" at bounding box center [1090, 209] width 29 height 35
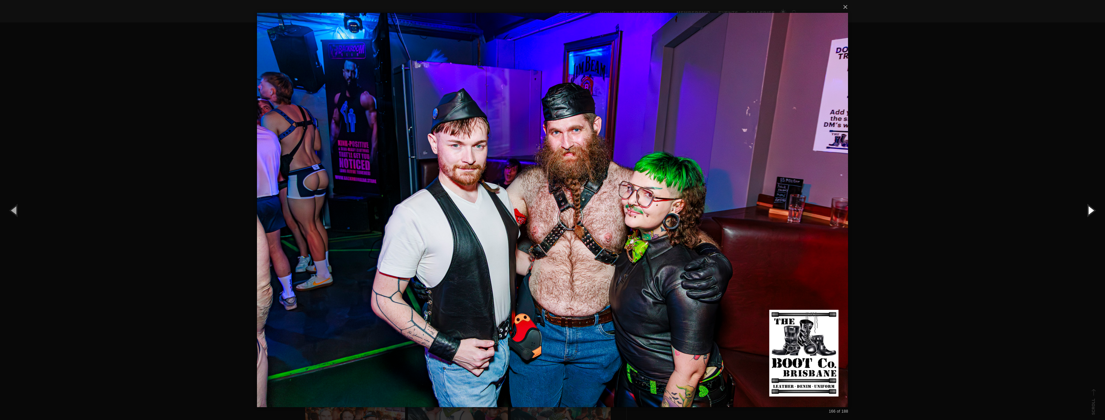
click at [1088, 210] on button "button" at bounding box center [1090, 209] width 29 height 35
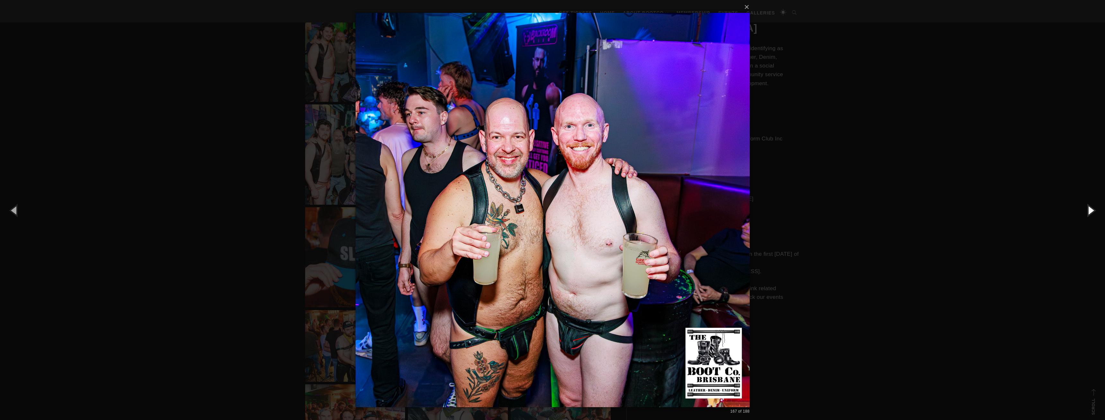
click at [1088, 210] on button "button" at bounding box center [1090, 209] width 29 height 35
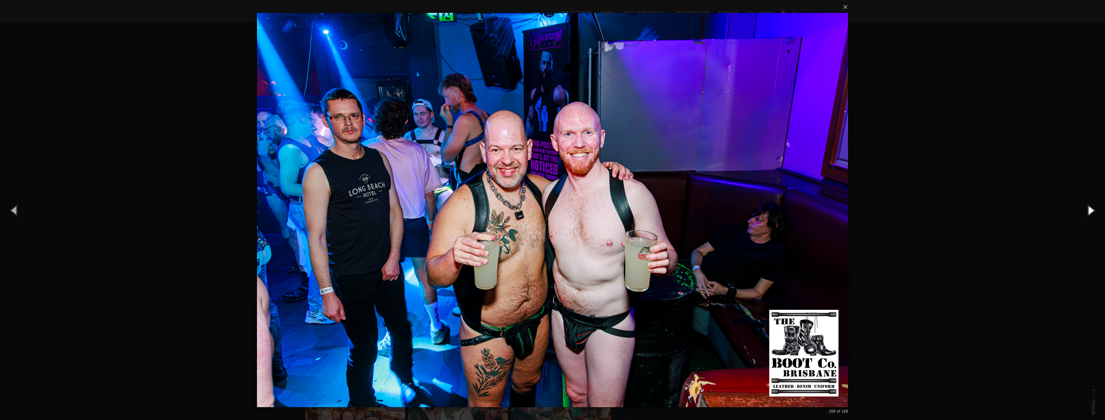
click at [1088, 210] on button "button" at bounding box center [1090, 209] width 29 height 35
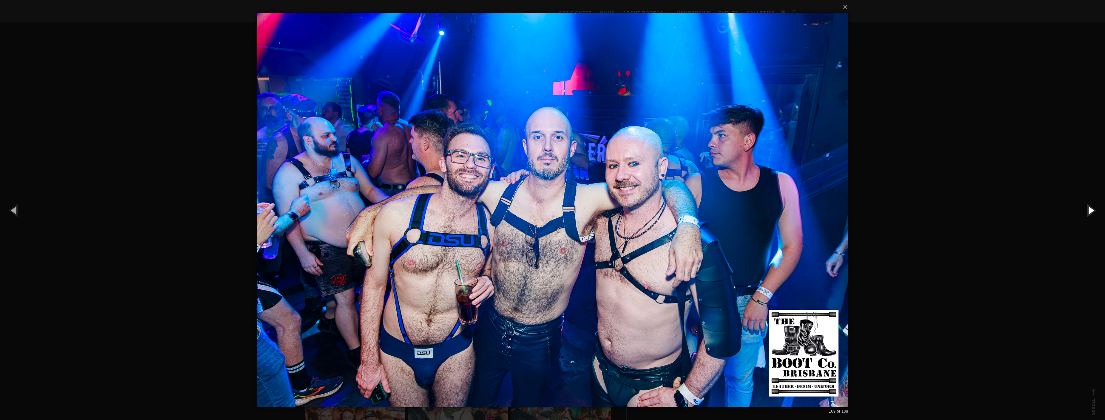
click at [1088, 210] on button "button" at bounding box center [1090, 209] width 29 height 35
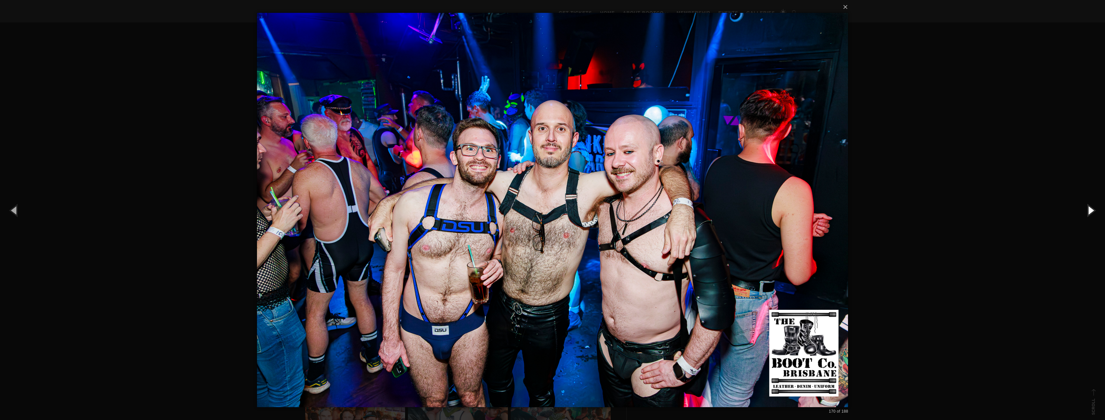
click at [1088, 210] on button "button" at bounding box center [1090, 209] width 29 height 35
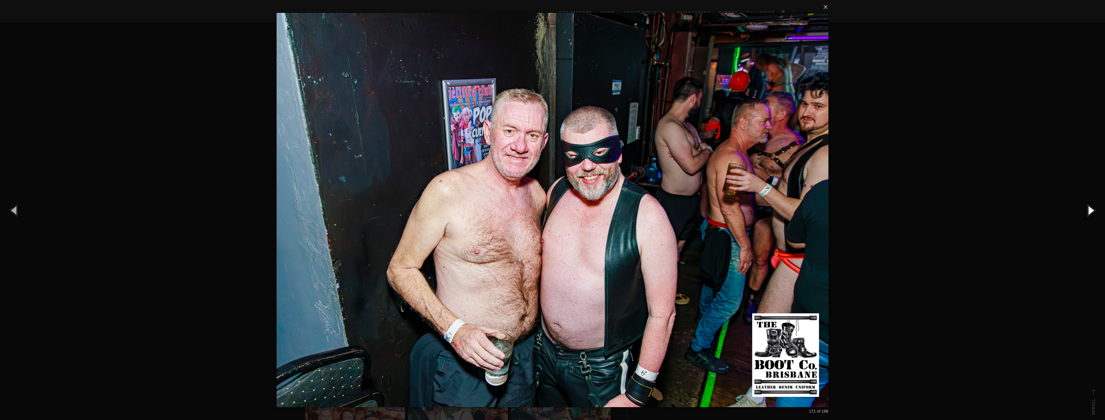
click at [1088, 210] on button "button" at bounding box center [1090, 209] width 29 height 35
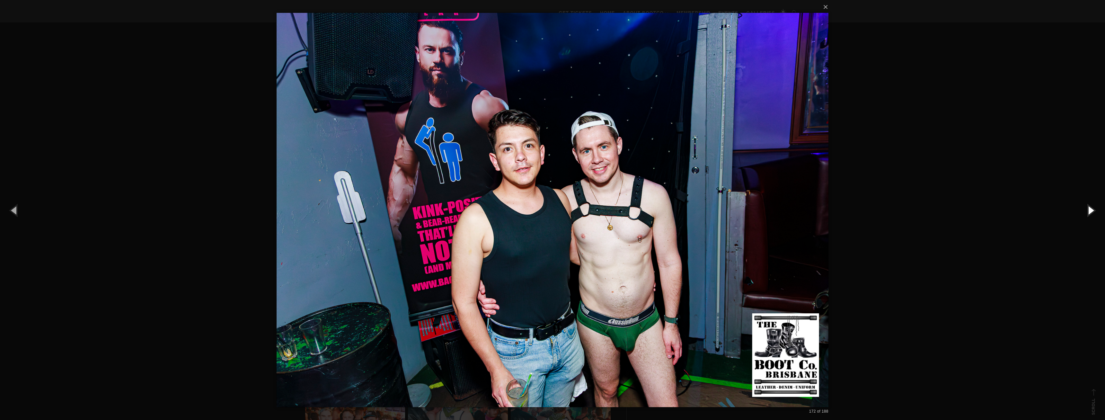
click at [1088, 210] on button "button" at bounding box center [1090, 209] width 29 height 35
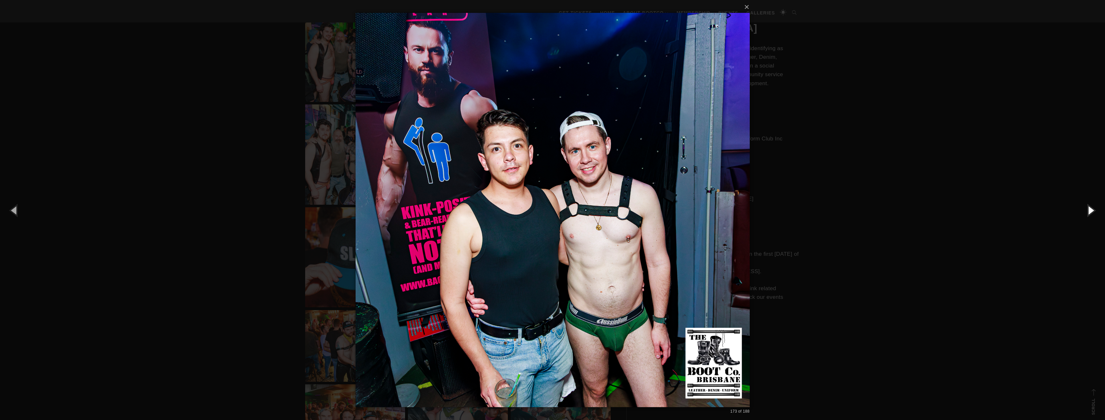
click at [1088, 210] on button "button" at bounding box center [1090, 209] width 29 height 35
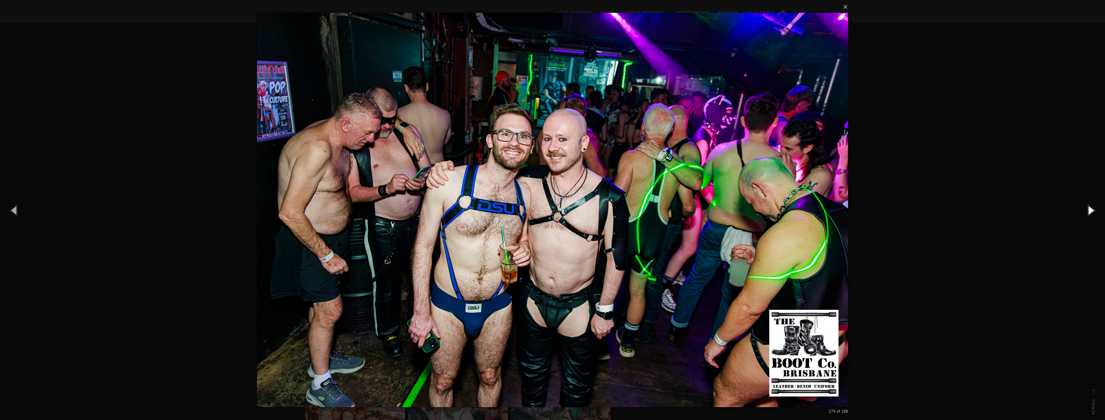
click at [1088, 210] on button "button" at bounding box center [1090, 209] width 29 height 35
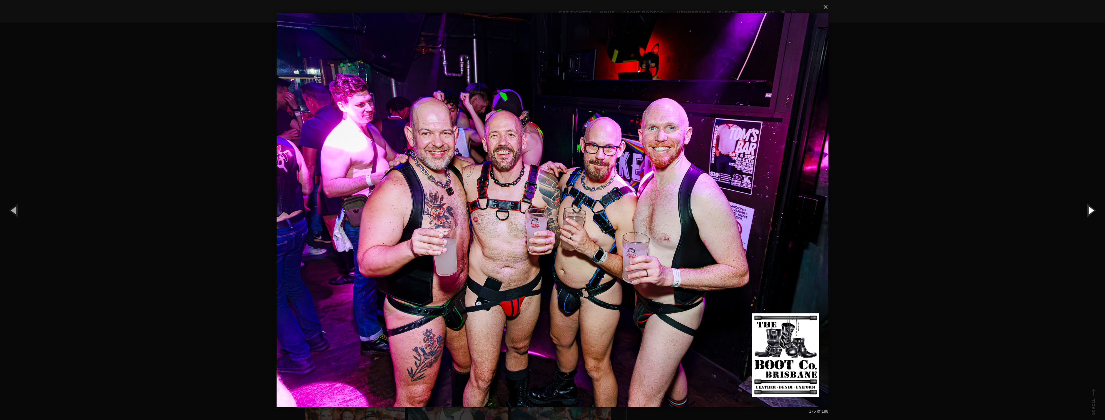
click at [1088, 210] on button "button" at bounding box center [1090, 209] width 29 height 35
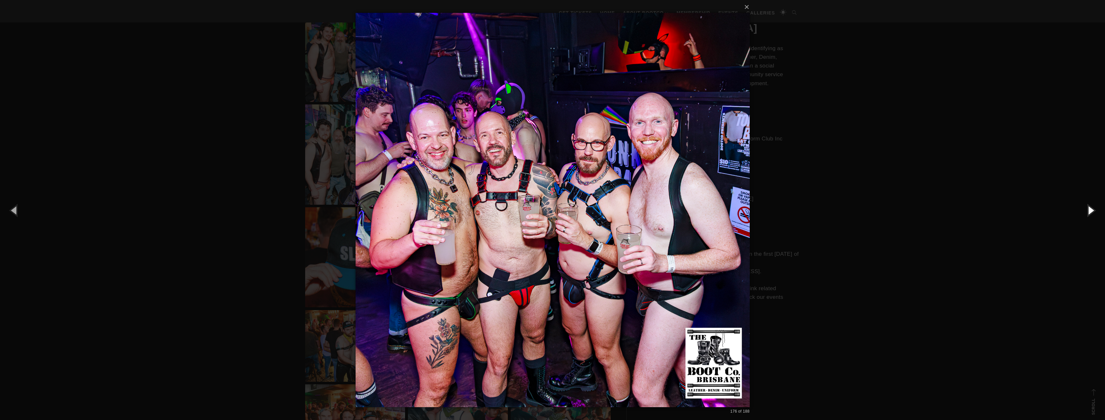
click at [1088, 210] on button "button" at bounding box center [1090, 209] width 29 height 35
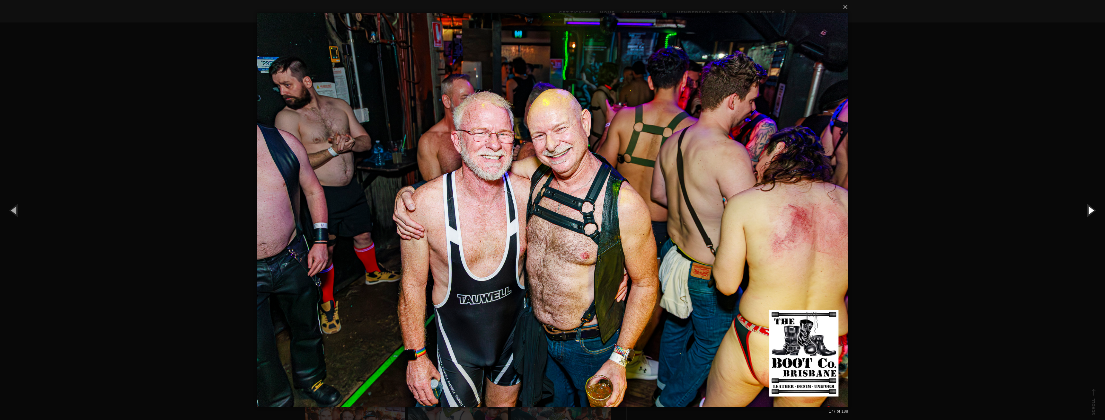
click at [1088, 210] on button "button" at bounding box center [1090, 209] width 29 height 35
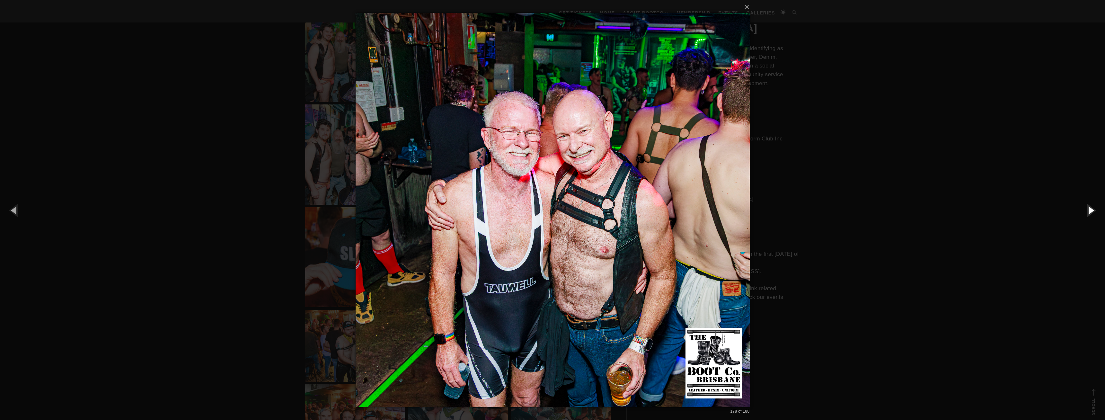
click at [1088, 210] on button "button" at bounding box center [1090, 209] width 29 height 35
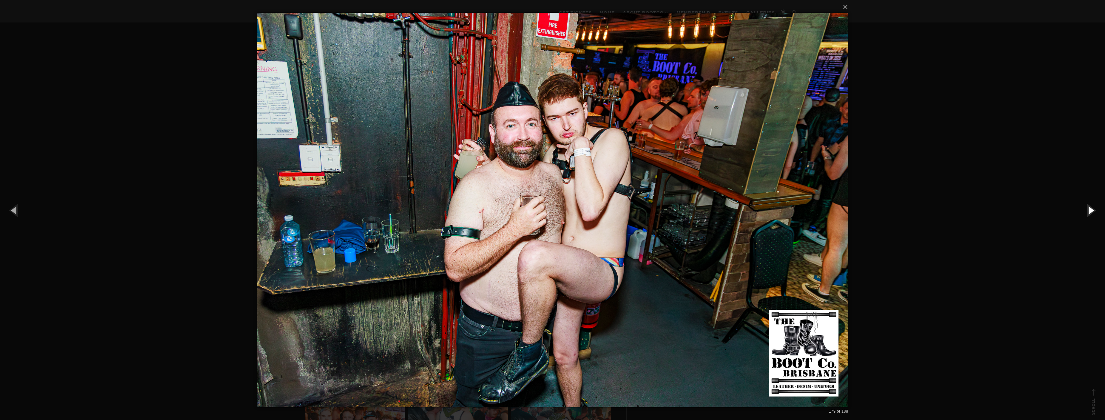
click at [1088, 210] on button "button" at bounding box center [1090, 209] width 29 height 35
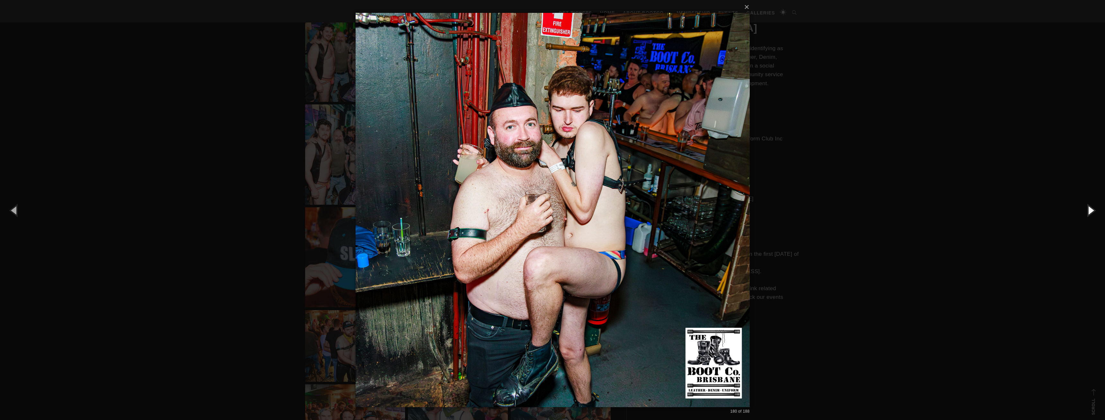
click at [1088, 210] on button "button" at bounding box center [1090, 209] width 29 height 35
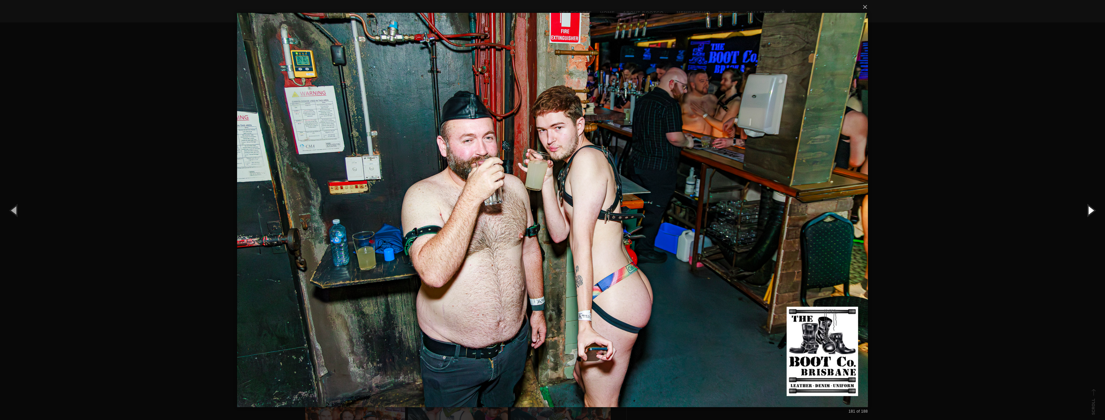
click at [1088, 210] on button "button" at bounding box center [1090, 209] width 29 height 35
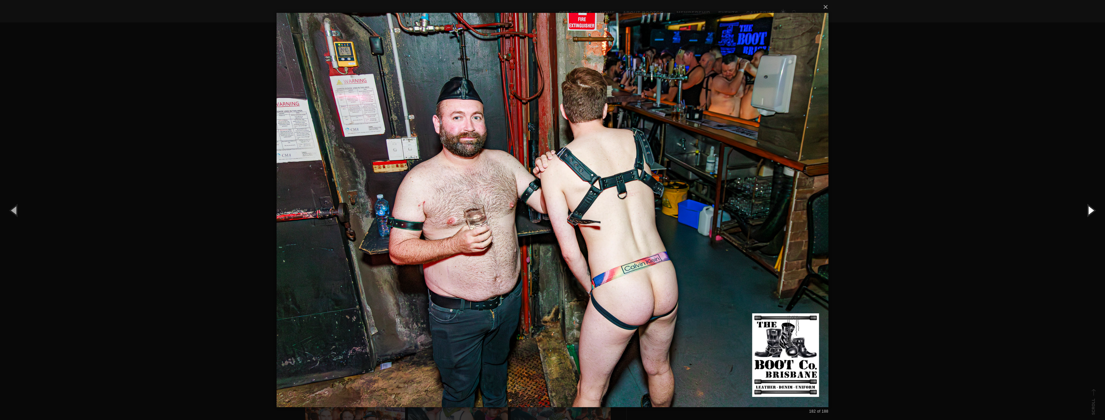
click at [1088, 210] on button "button" at bounding box center [1090, 209] width 29 height 35
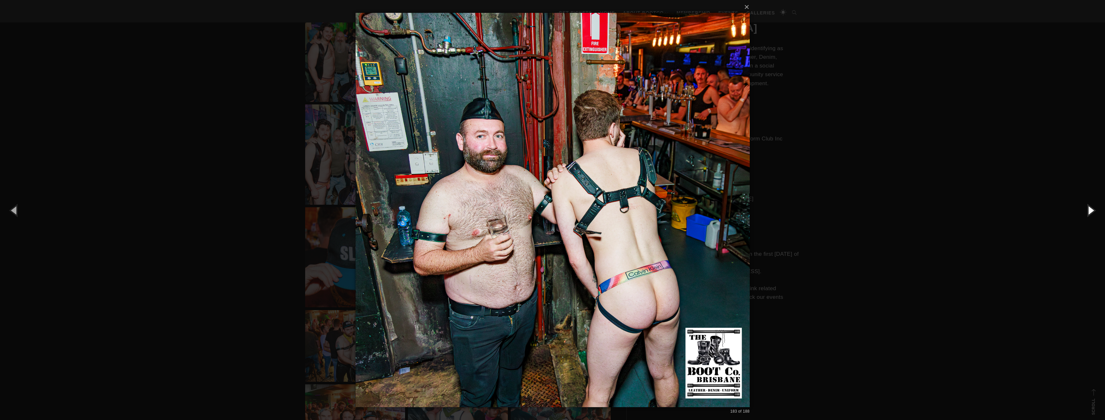
click at [1088, 210] on button "button" at bounding box center [1090, 209] width 29 height 35
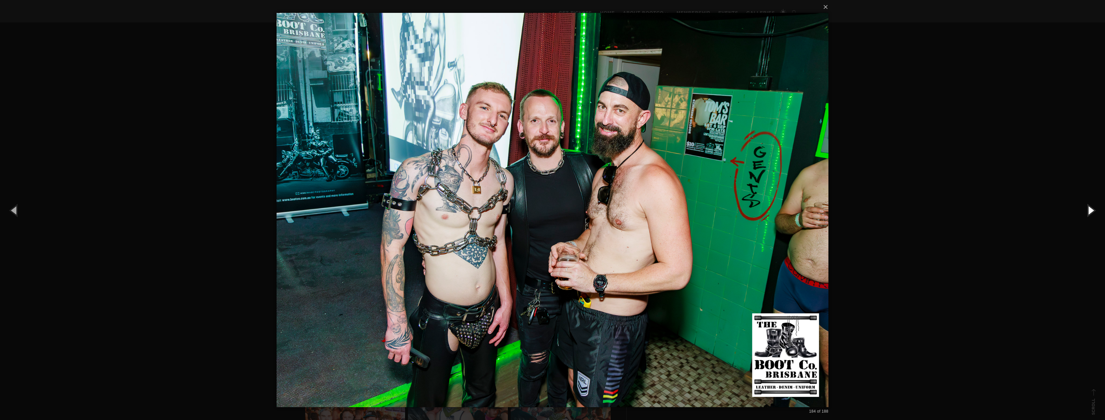
click at [1088, 210] on button "button" at bounding box center [1090, 209] width 29 height 35
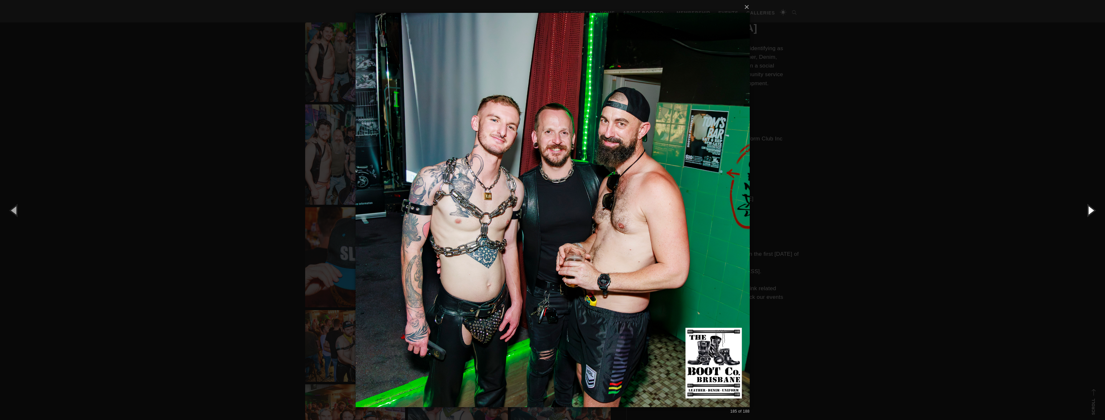
click at [1088, 210] on button "button" at bounding box center [1090, 209] width 29 height 35
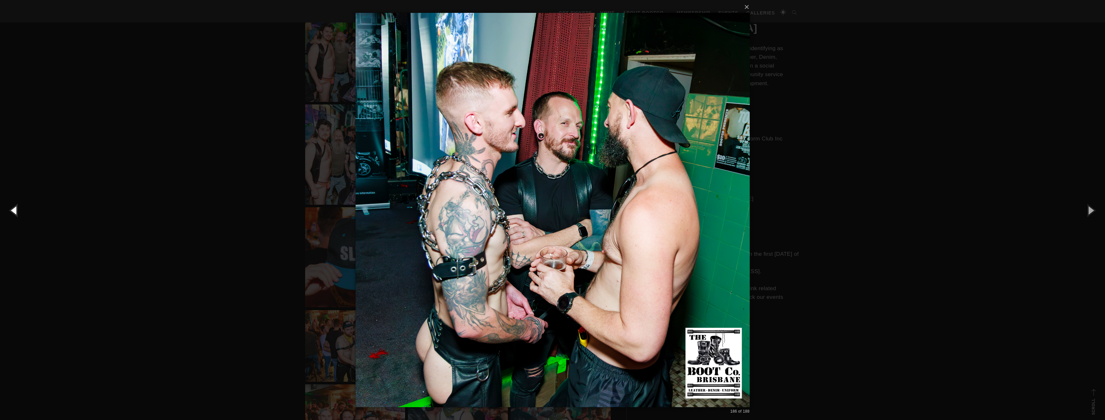
click at [11, 202] on button "button" at bounding box center [14, 209] width 29 height 35
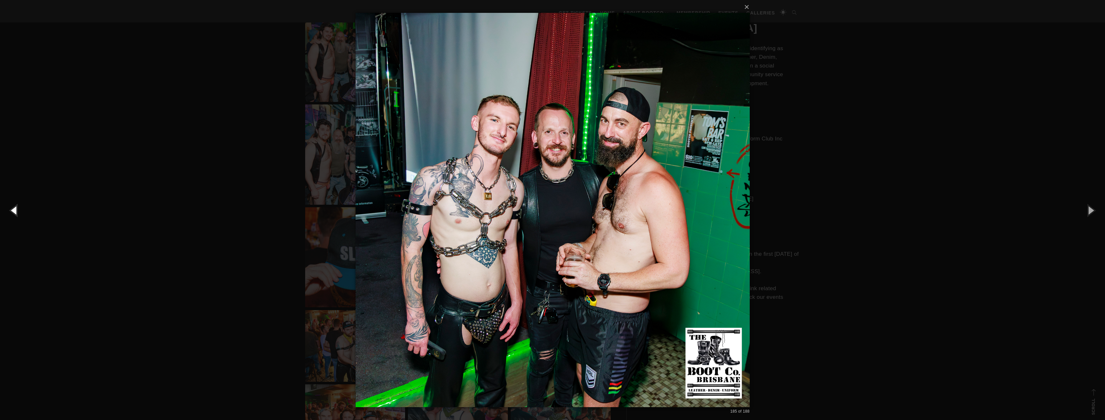
click at [11, 202] on button "button" at bounding box center [14, 209] width 29 height 35
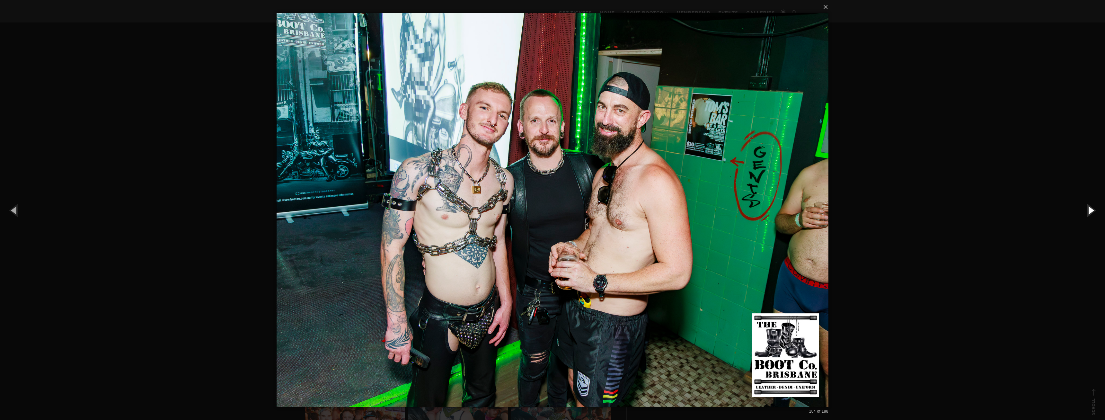
click at [1085, 207] on button "button" at bounding box center [1090, 209] width 29 height 35
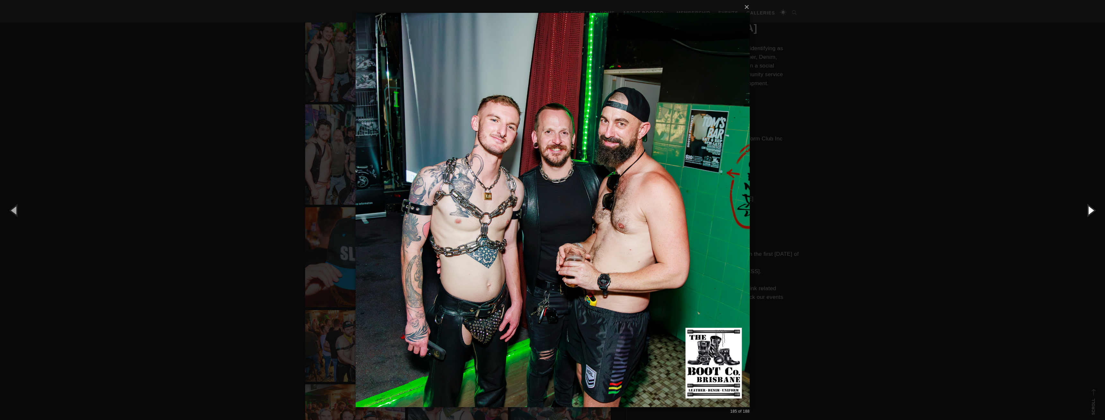
click at [1085, 207] on button "button" at bounding box center [1090, 209] width 29 height 35
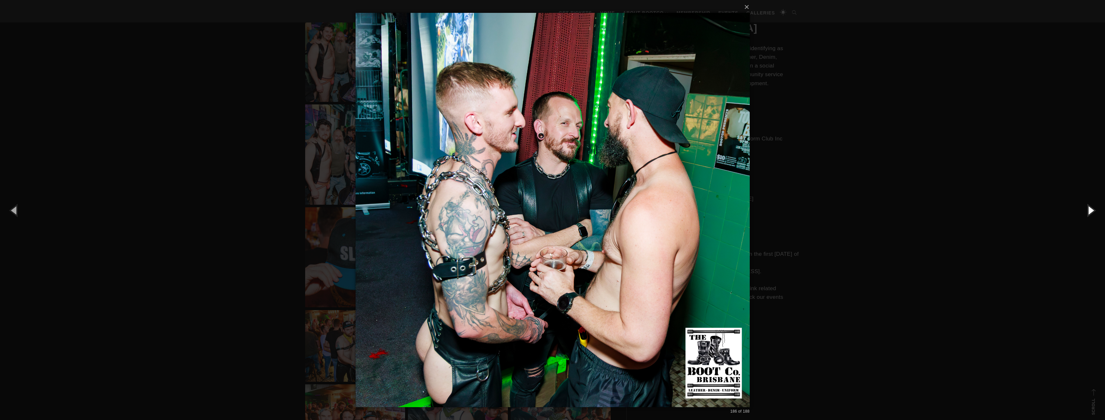
click at [1085, 207] on button "button" at bounding box center [1090, 209] width 29 height 35
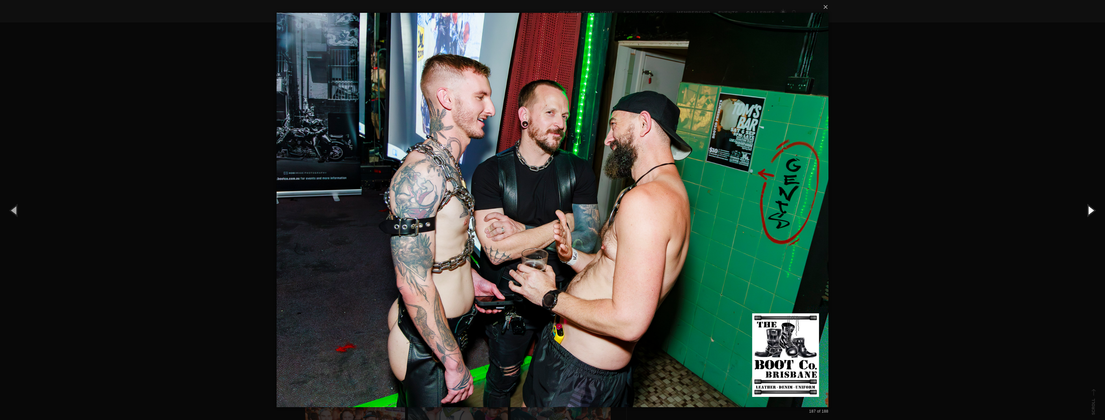
click at [1085, 207] on button "button" at bounding box center [1090, 209] width 29 height 35
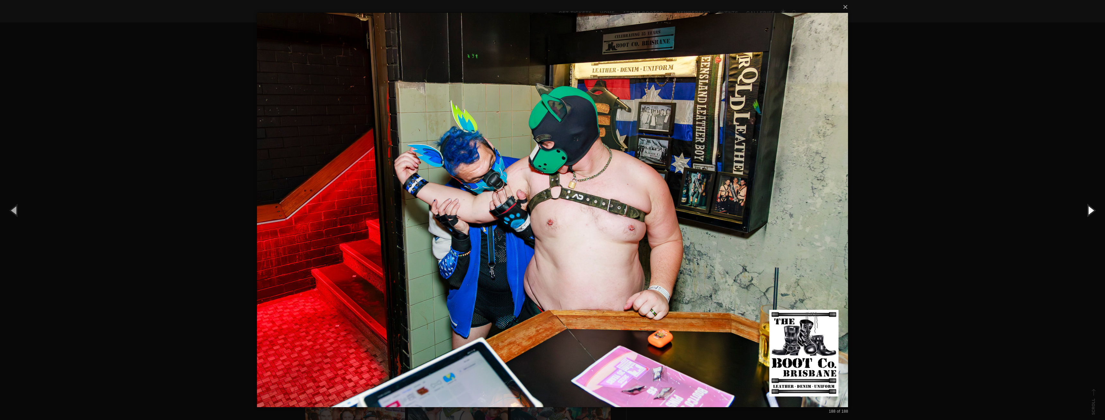
click at [1085, 207] on button "button" at bounding box center [1090, 209] width 29 height 35
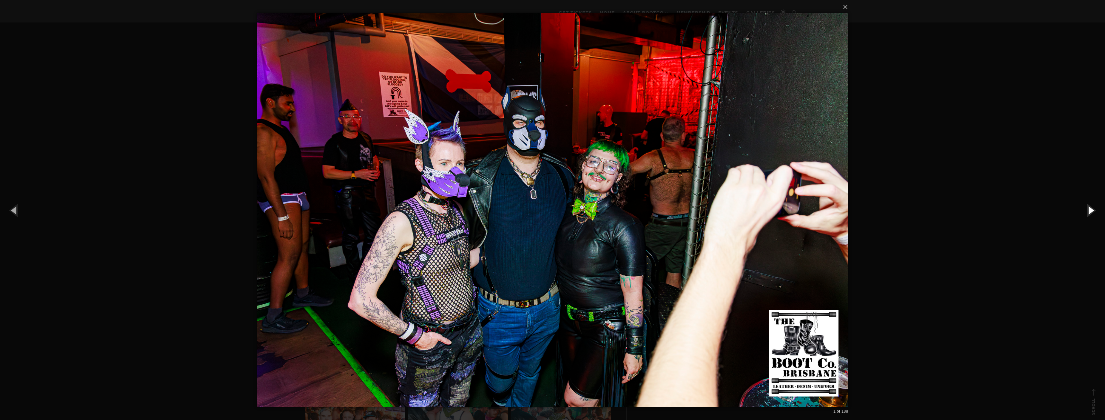
click at [1085, 207] on button "button" at bounding box center [1090, 209] width 29 height 35
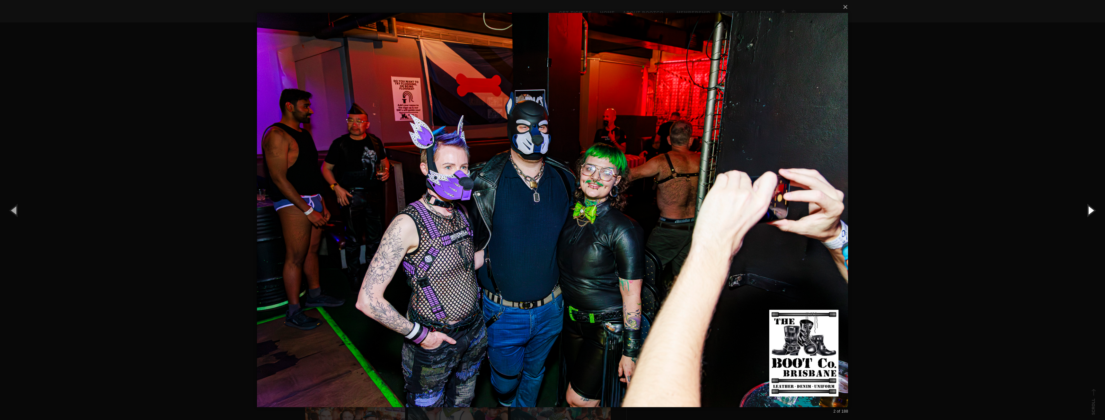
click at [1085, 207] on button "button" at bounding box center [1090, 209] width 29 height 35
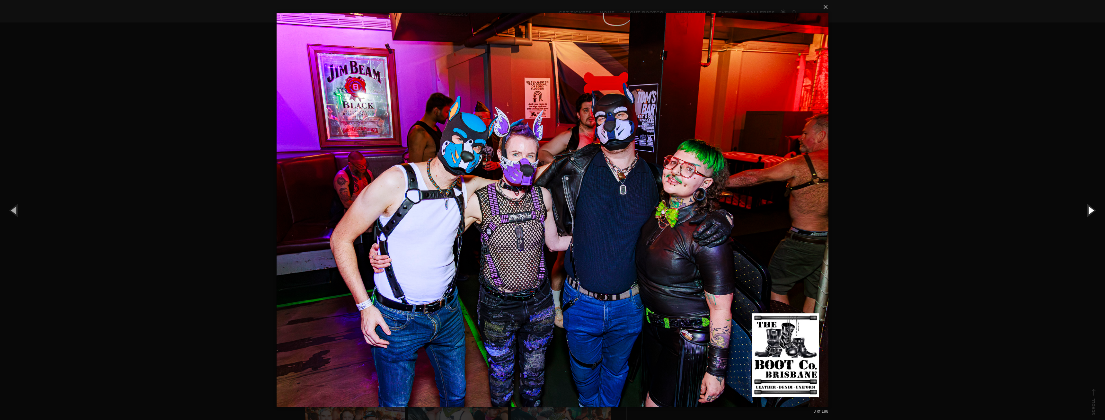
click at [1085, 207] on button "button" at bounding box center [1090, 209] width 29 height 35
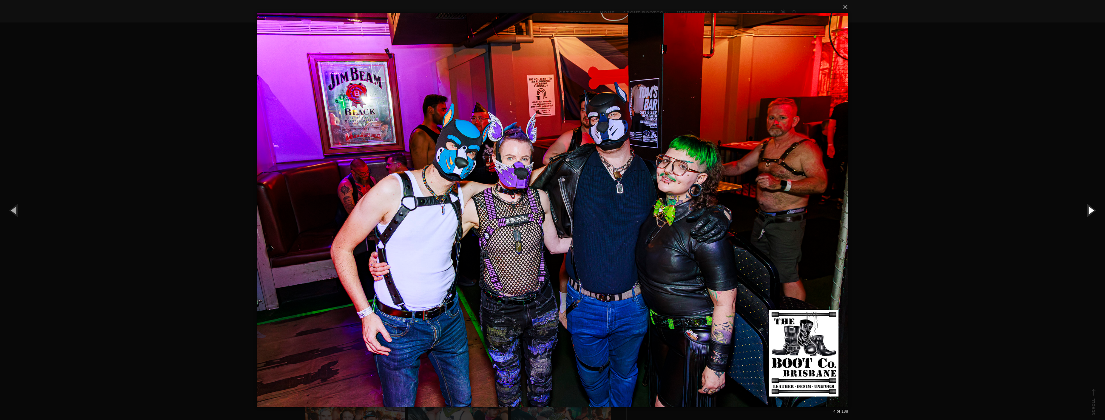
click at [1085, 207] on button "button" at bounding box center [1090, 209] width 29 height 35
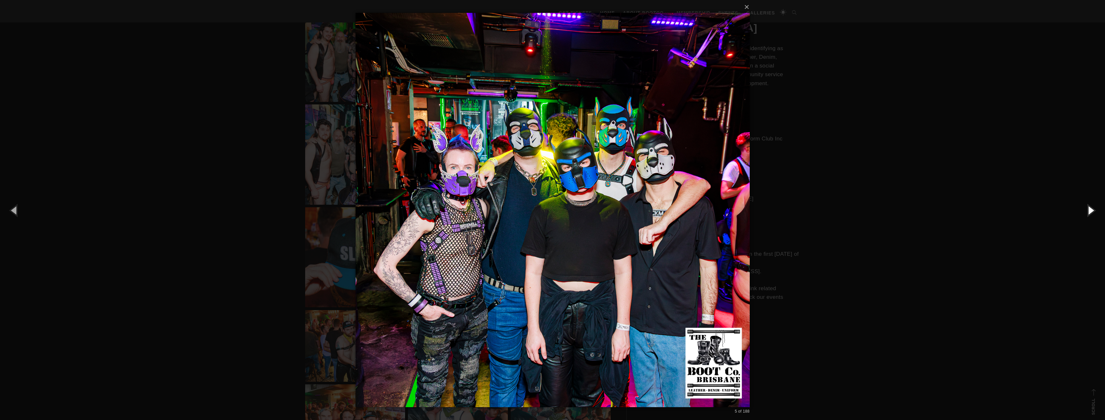
click at [1085, 207] on button "button" at bounding box center [1090, 209] width 29 height 35
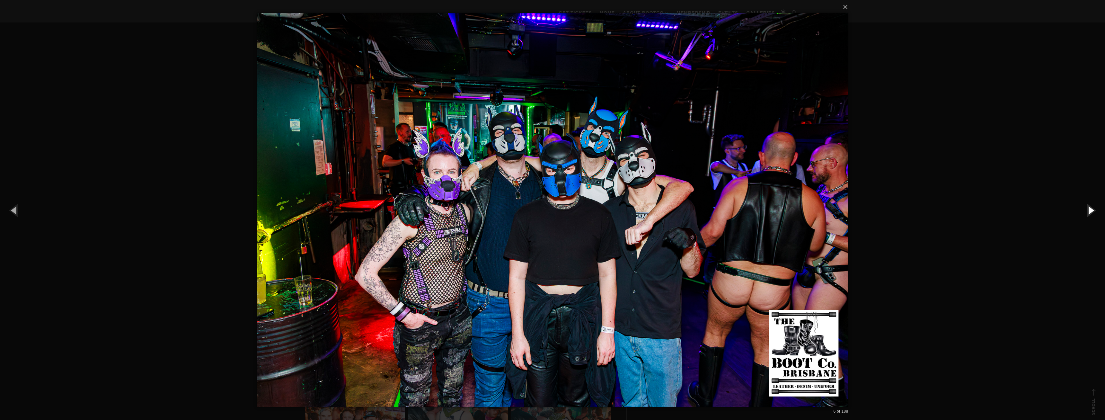
click at [1085, 207] on button "button" at bounding box center [1090, 209] width 29 height 35
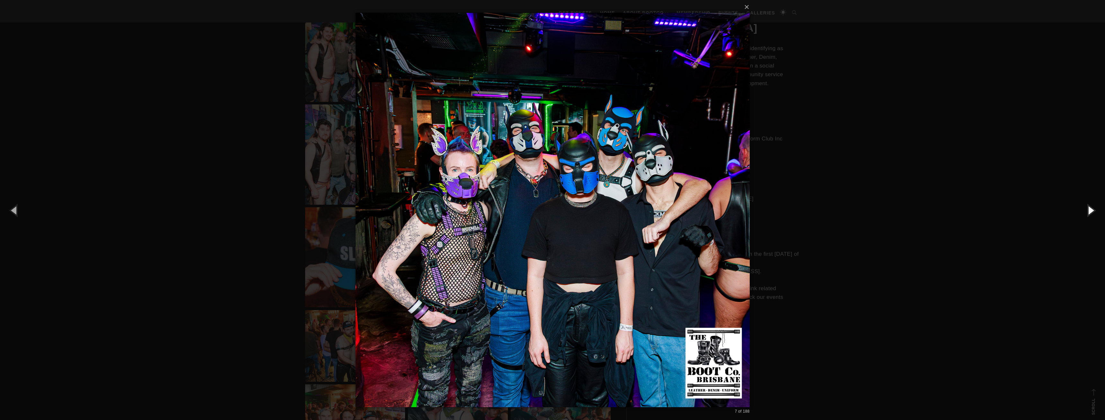
click at [1085, 207] on button "button" at bounding box center [1090, 209] width 29 height 35
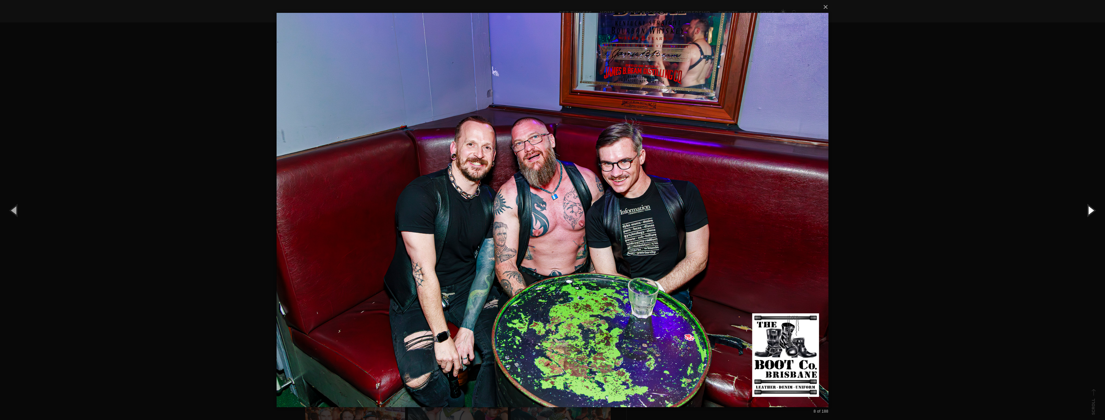
click at [1085, 207] on button "button" at bounding box center [1090, 209] width 29 height 35
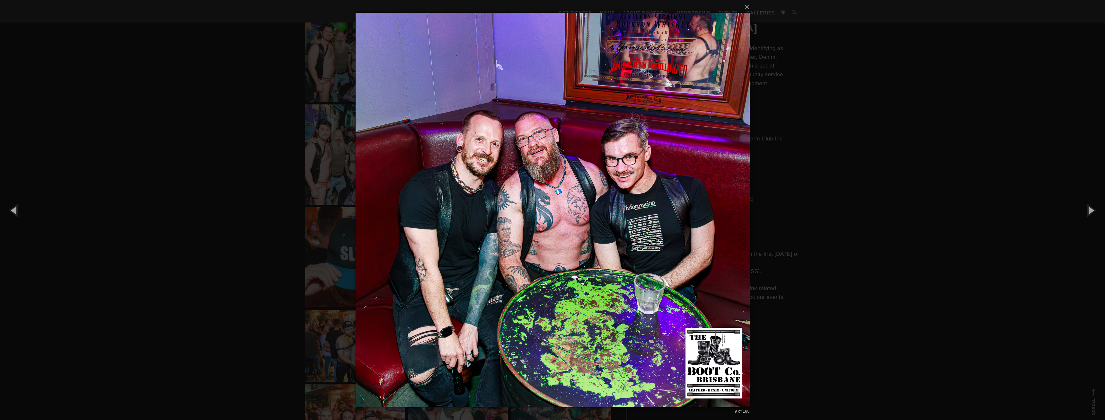
click at [1028, 202] on div "× 9 of 188 Loading..." at bounding box center [552, 210] width 1105 height 420
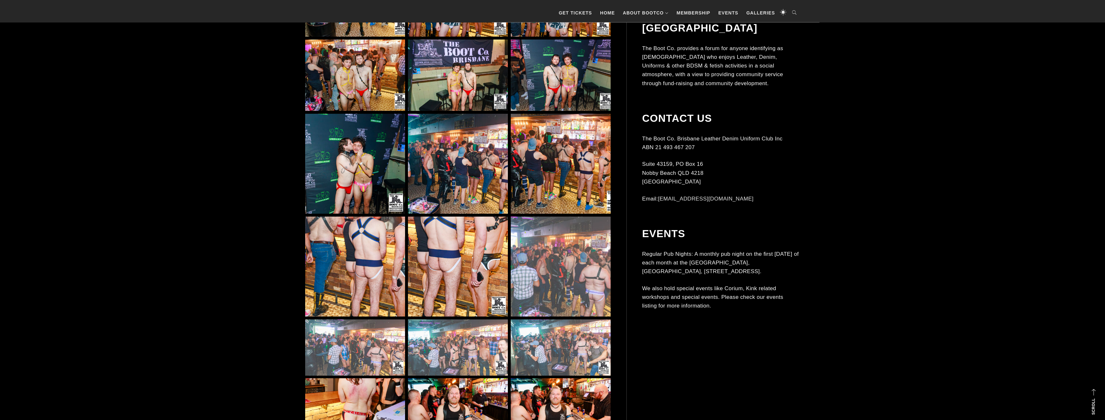
scroll to position [3607, 0]
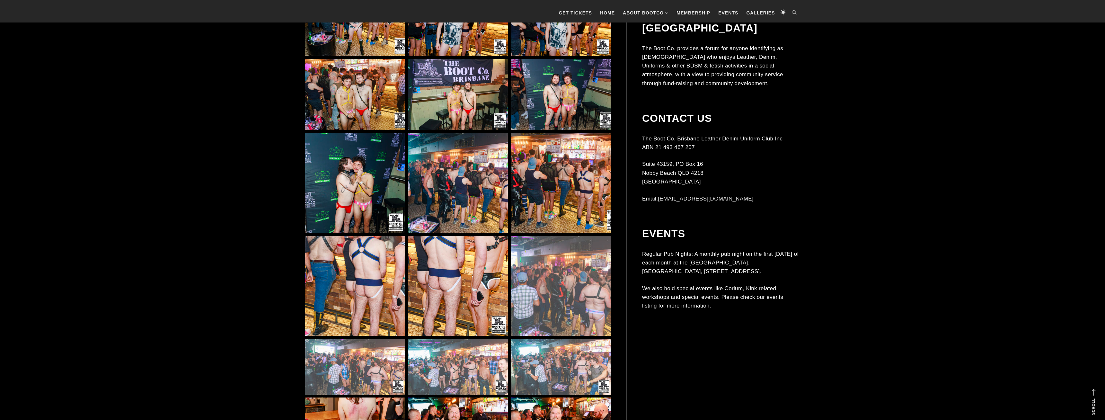
click at [477, 171] on img at bounding box center [458, 183] width 100 height 100
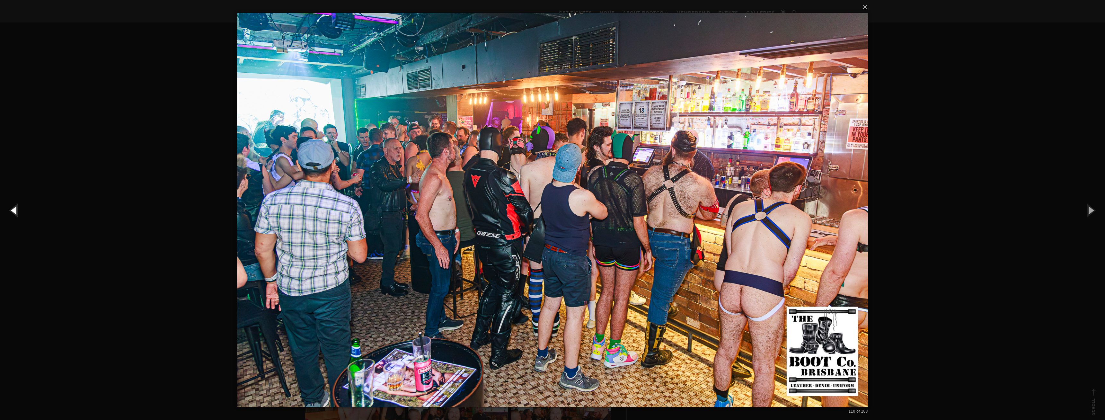
click at [18, 211] on button "button" at bounding box center [14, 209] width 29 height 35
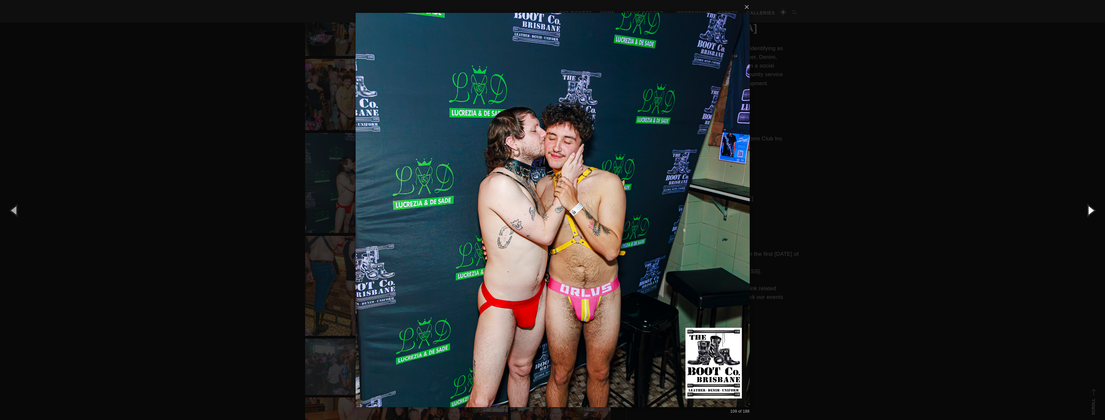
click at [1083, 204] on button "button" at bounding box center [1090, 209] width 29 height 35
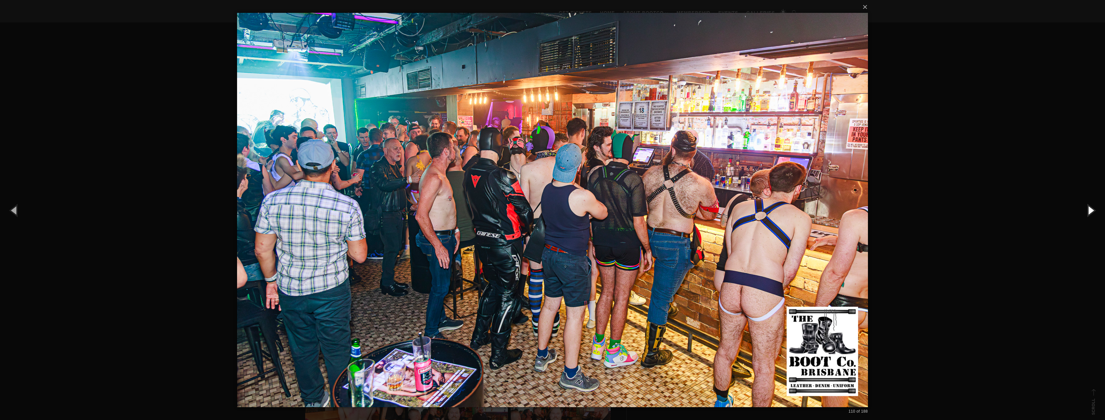
click at [1083, 204] on button "button" at bounding box center [1090, 209] width 29 height 35
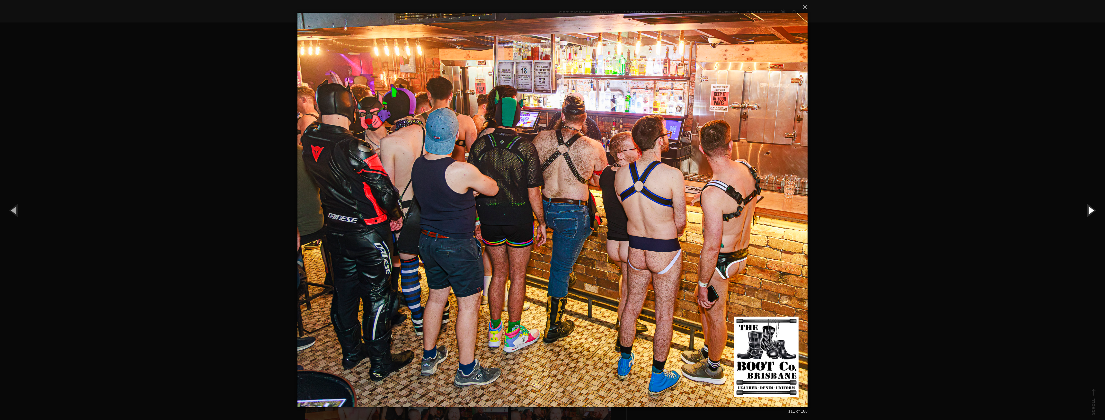
click at [1082, 204] on button "button" at bounding box center [1090, 209] width 29 height 35
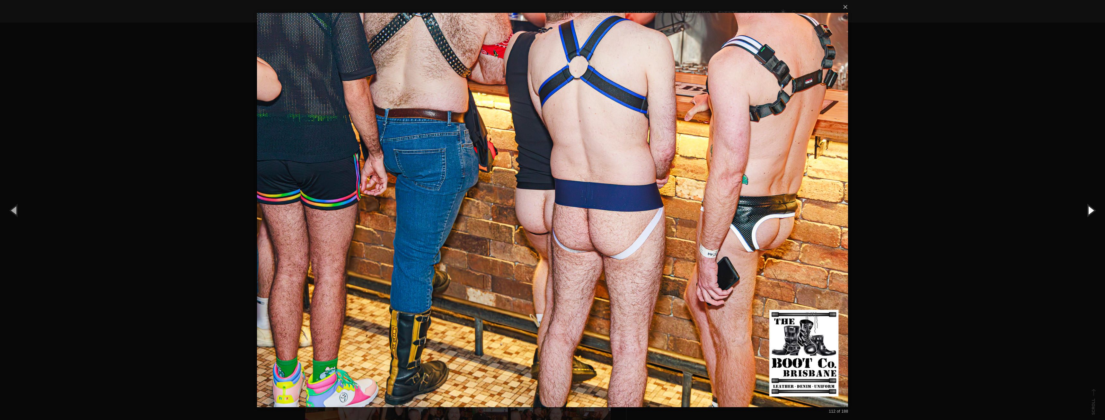
click at [1082, 204] on button "button" at bounding box center [1090, 209] width 29 height 35
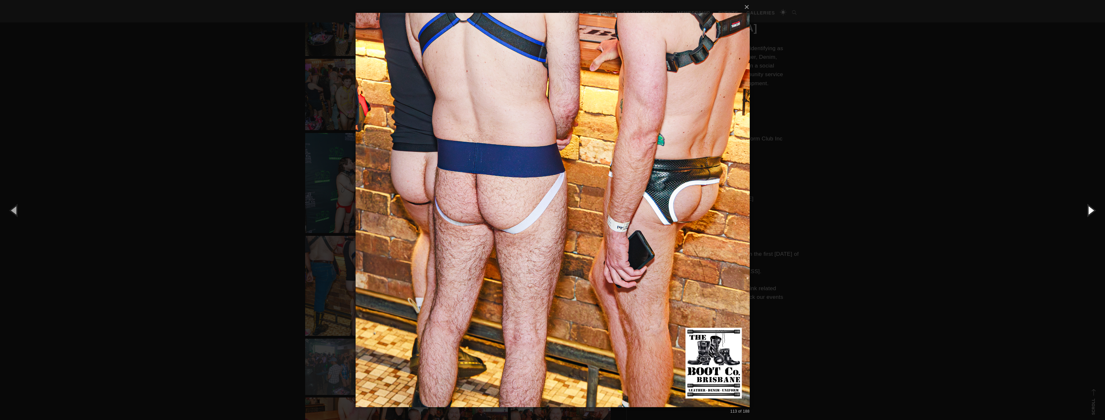
click at [1082, 204] on button "button" at bounding box center [1090, 209] width 29 height 35
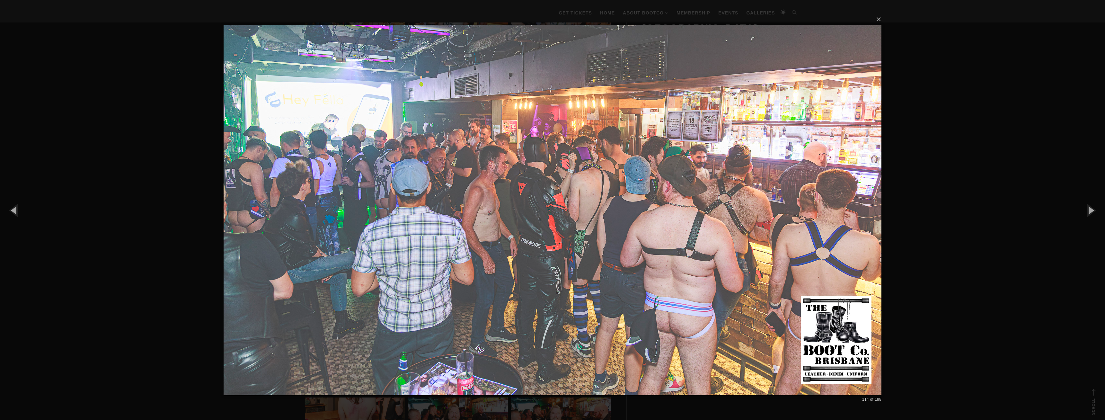
click at [999, 176] on div "× 114 of 188 Loading..." at bounding box center [552, 210] width 1105 height 420
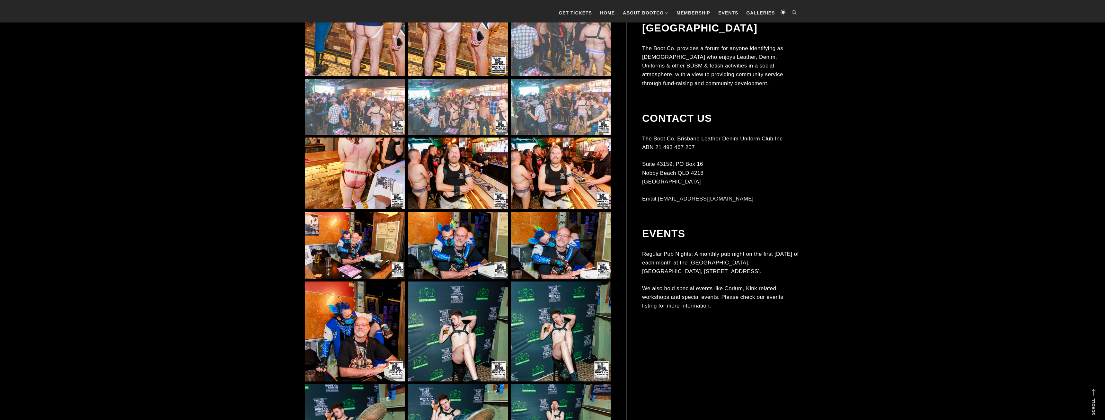
scroll to position [4000, 0]
